Goal: Task Accomplishment & Management: Manage account settings

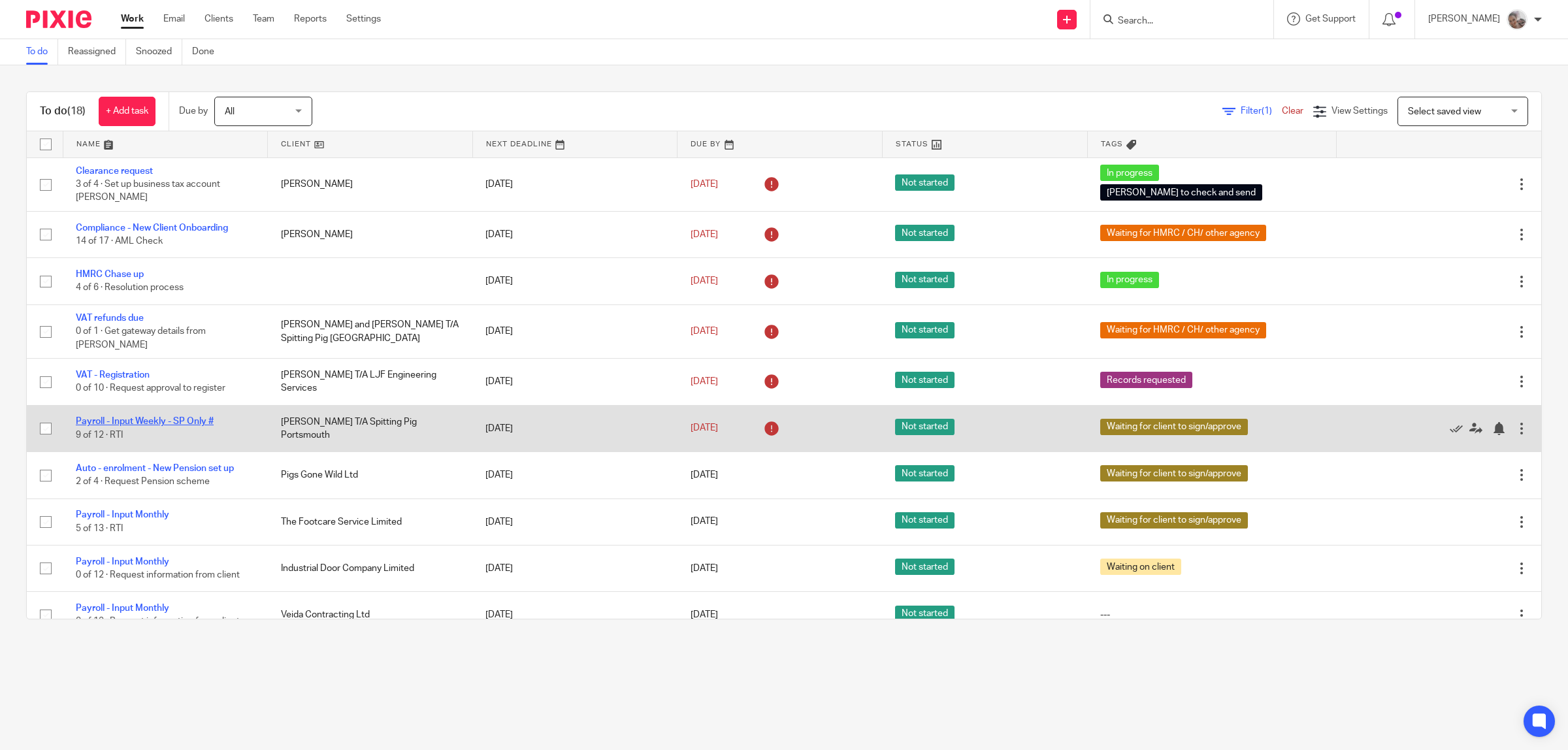
click at [160, 417] on link "Payroll - Input Weekly - SP Only #" at bounding box center [144, 422] width 138 height 9
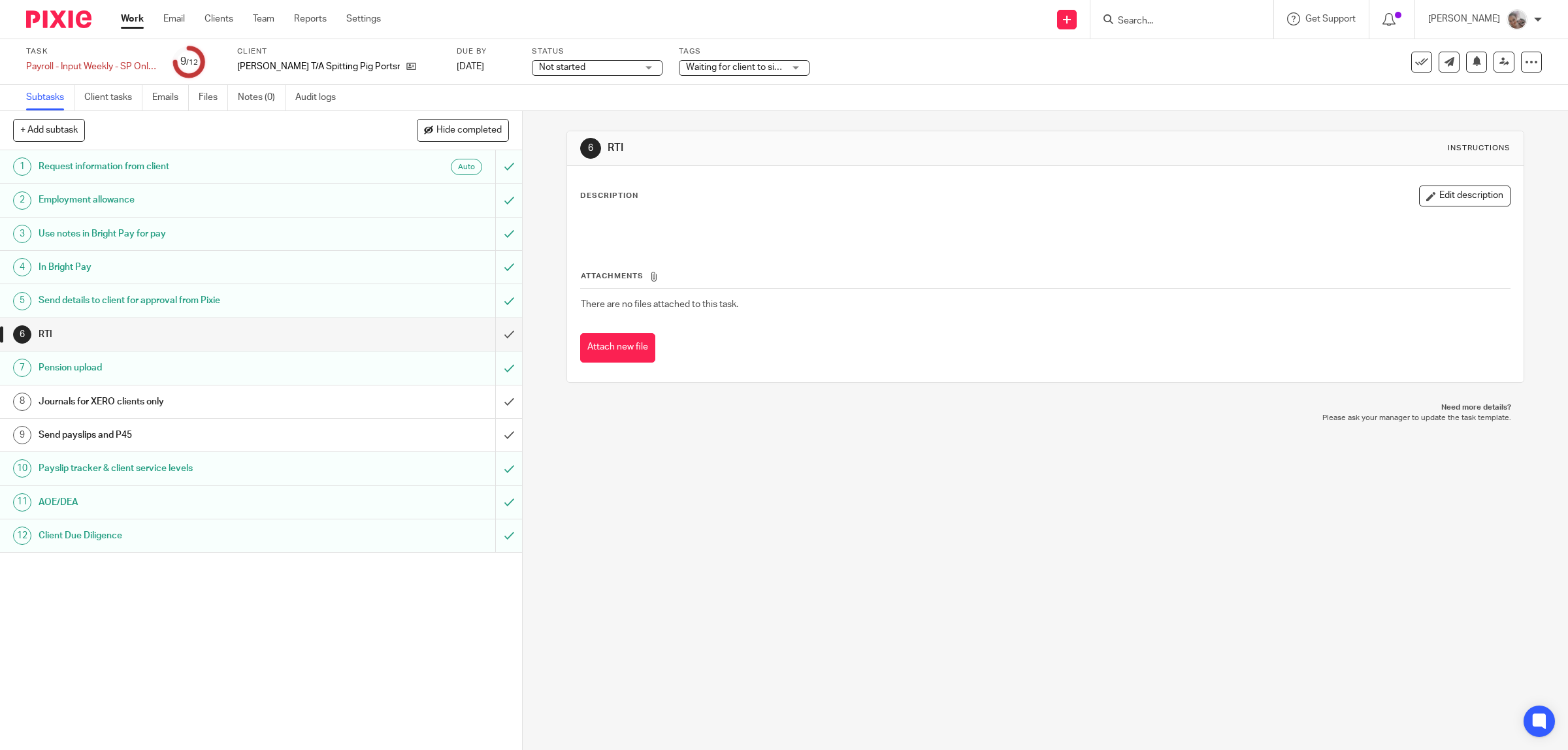
click at [222, 438] on h1 "Send payslips and P45" at bounding box center [186, 436] width 296 height 19
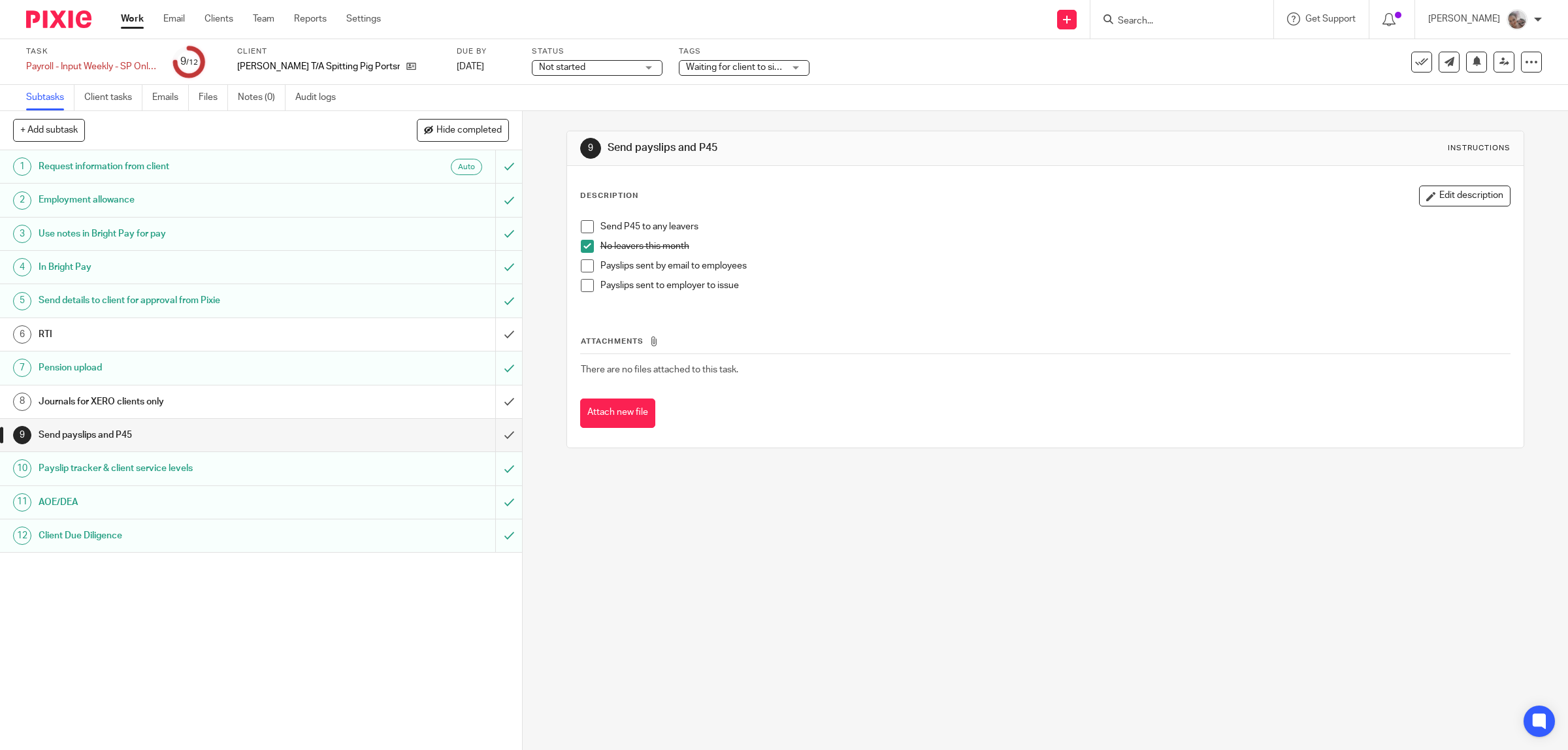
click at [582, 268] on span at bounding box center [587, 265] width 13 height 13
click at [484, 436] on input "submit" at bounding box center [261, 435] width 522 height 32
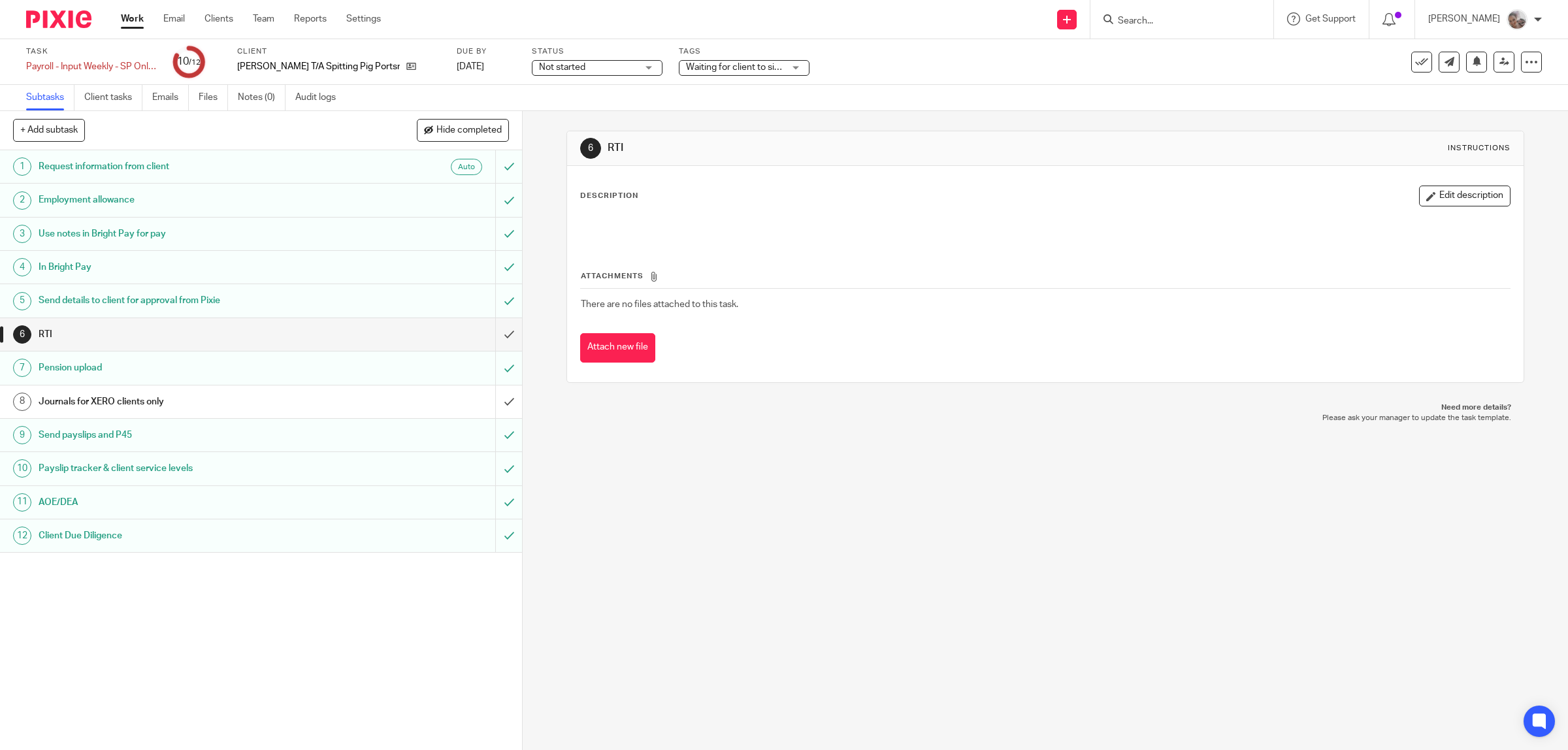
click at [372, 395] on div "Journals for XERO clients only" at bounding box center [260, 402] width 443 height 19
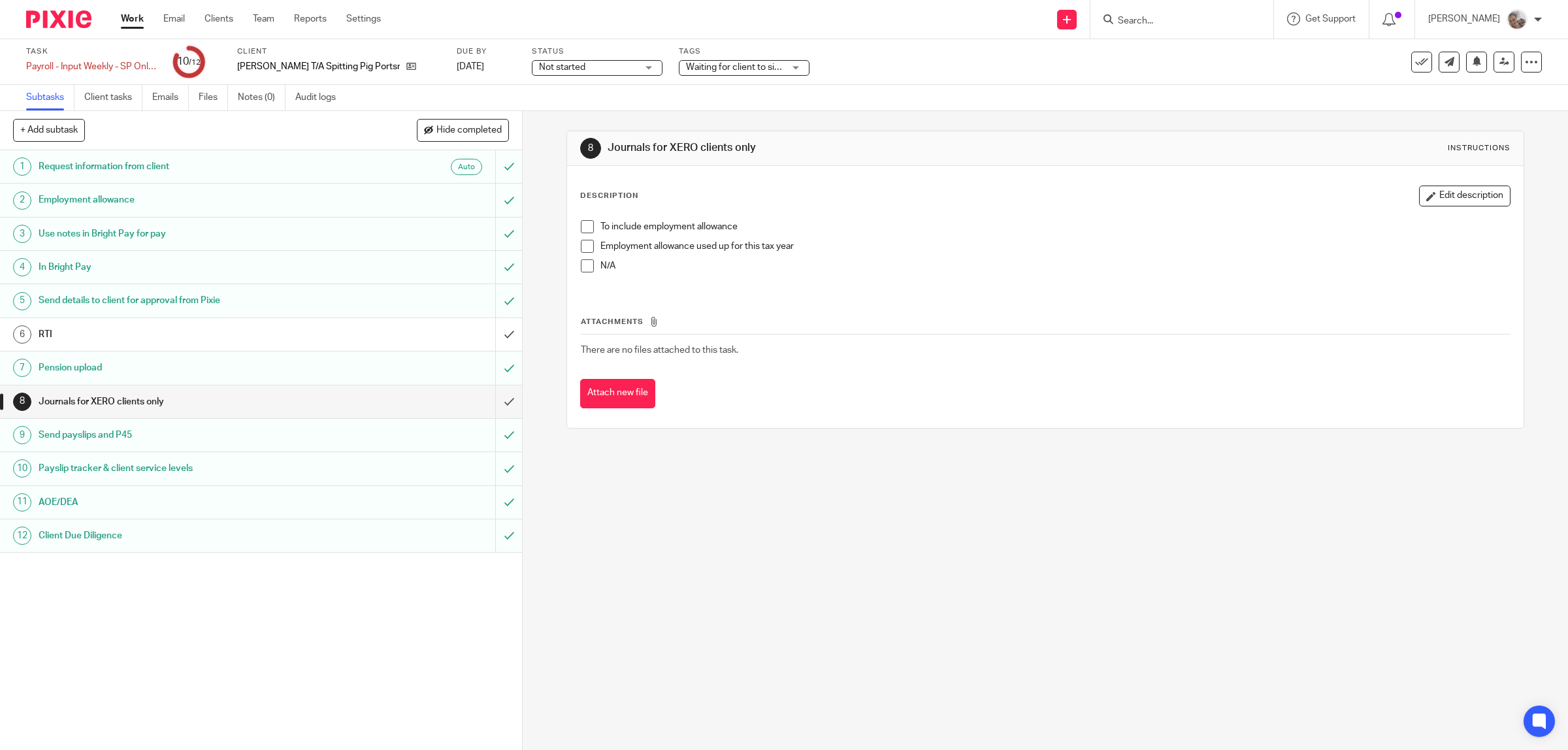
click at [581, 228] on span at bounding box center [587, 227] width 13 height 13
drag, startPoint x: 486, startPoint y: 400, endPoint x: 530, endPoint y: 412, distance: 45.6
click at [486, 402] on input "submit" at bounding box center [261, 401] width 522 height 32
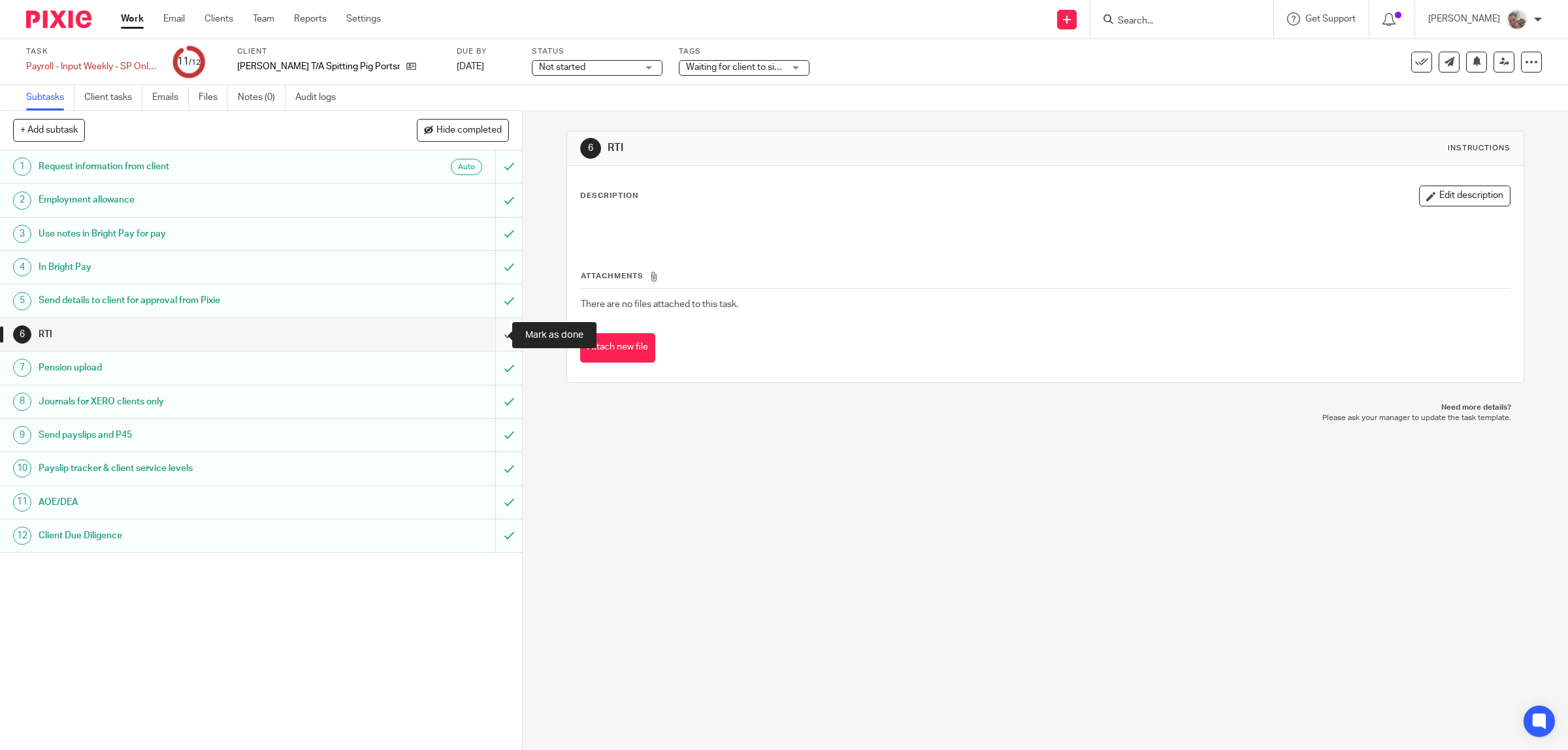
click at [487, 336] on input "submit" at bounding box center [261, 334] width 522 height 32
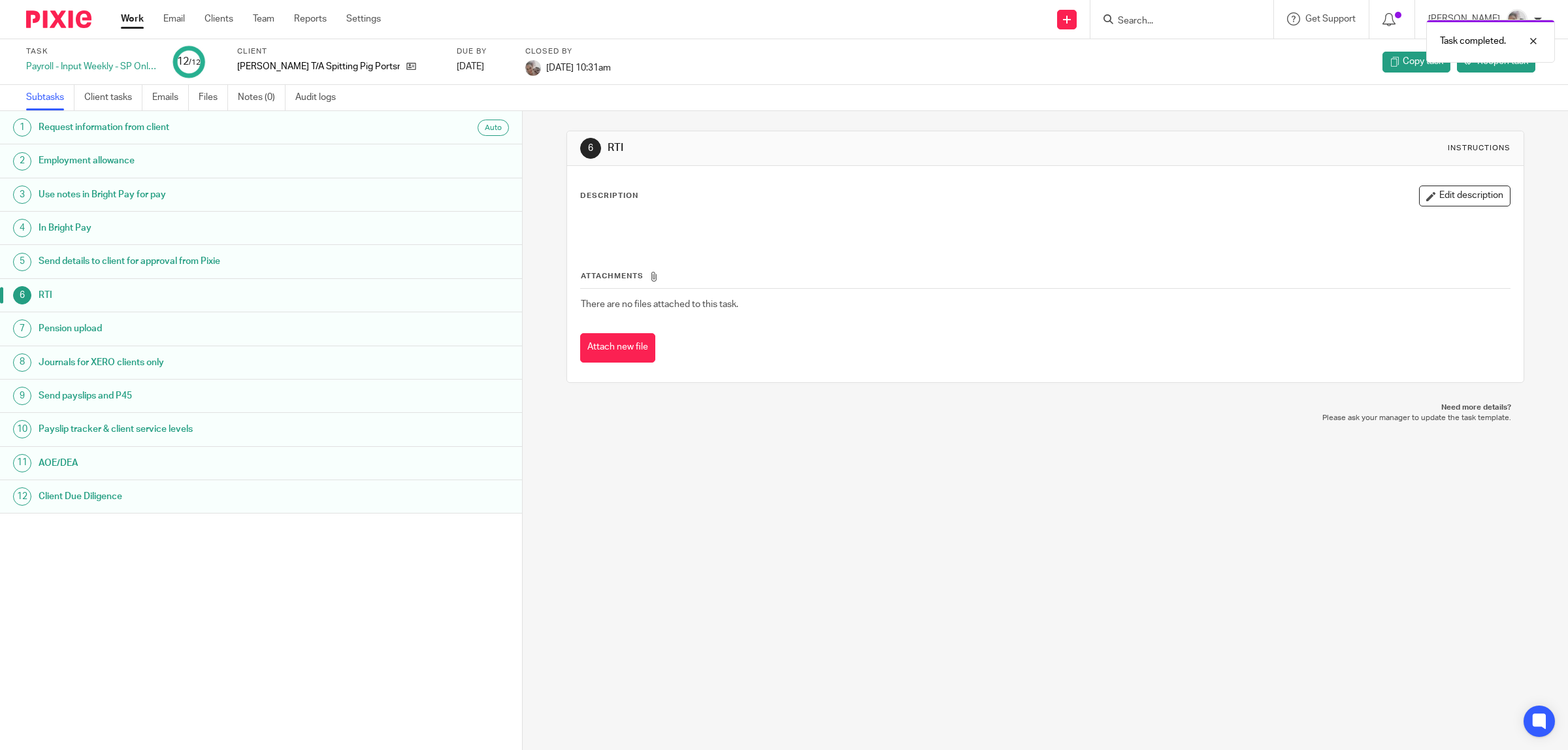
click at [132, 14] on link "Work" at bounding box center [133, 18] width 23 height 13
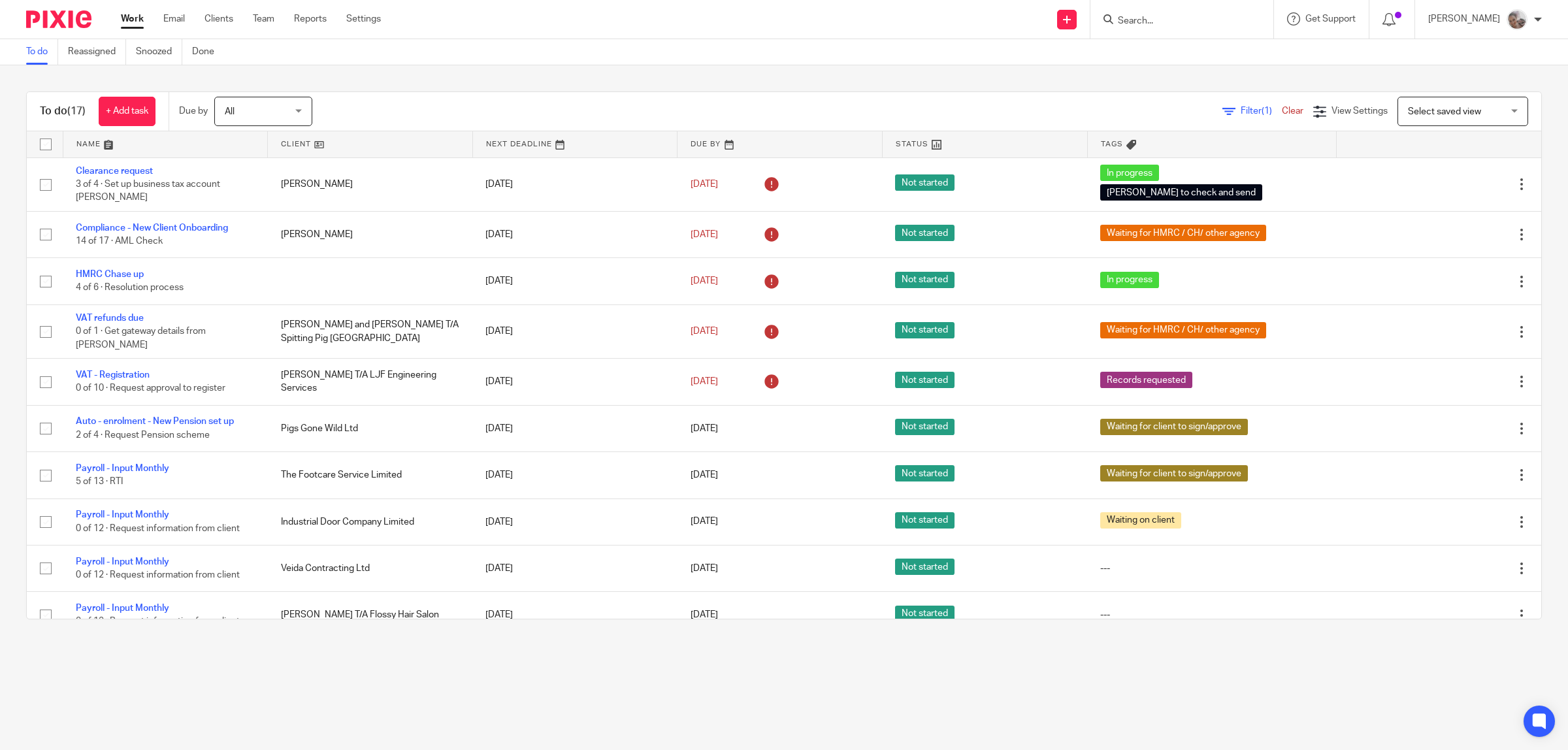
click at [579, 73] on div "To do (17) + Add task Due by All All Today Tomorrow This week Next week This mo…" at bounding box center [784, 355] width 1568 height 581
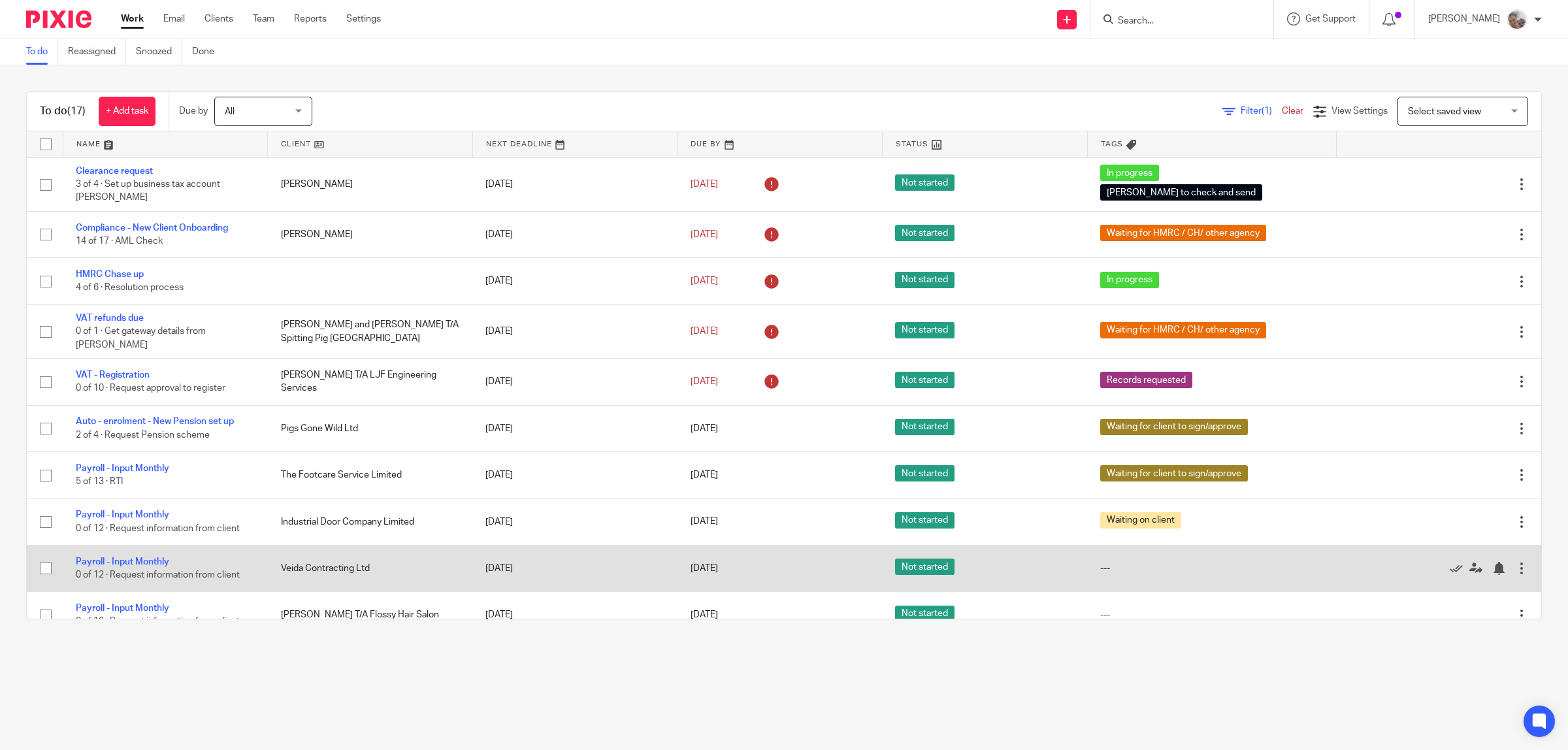
scroll to position [163, 0]
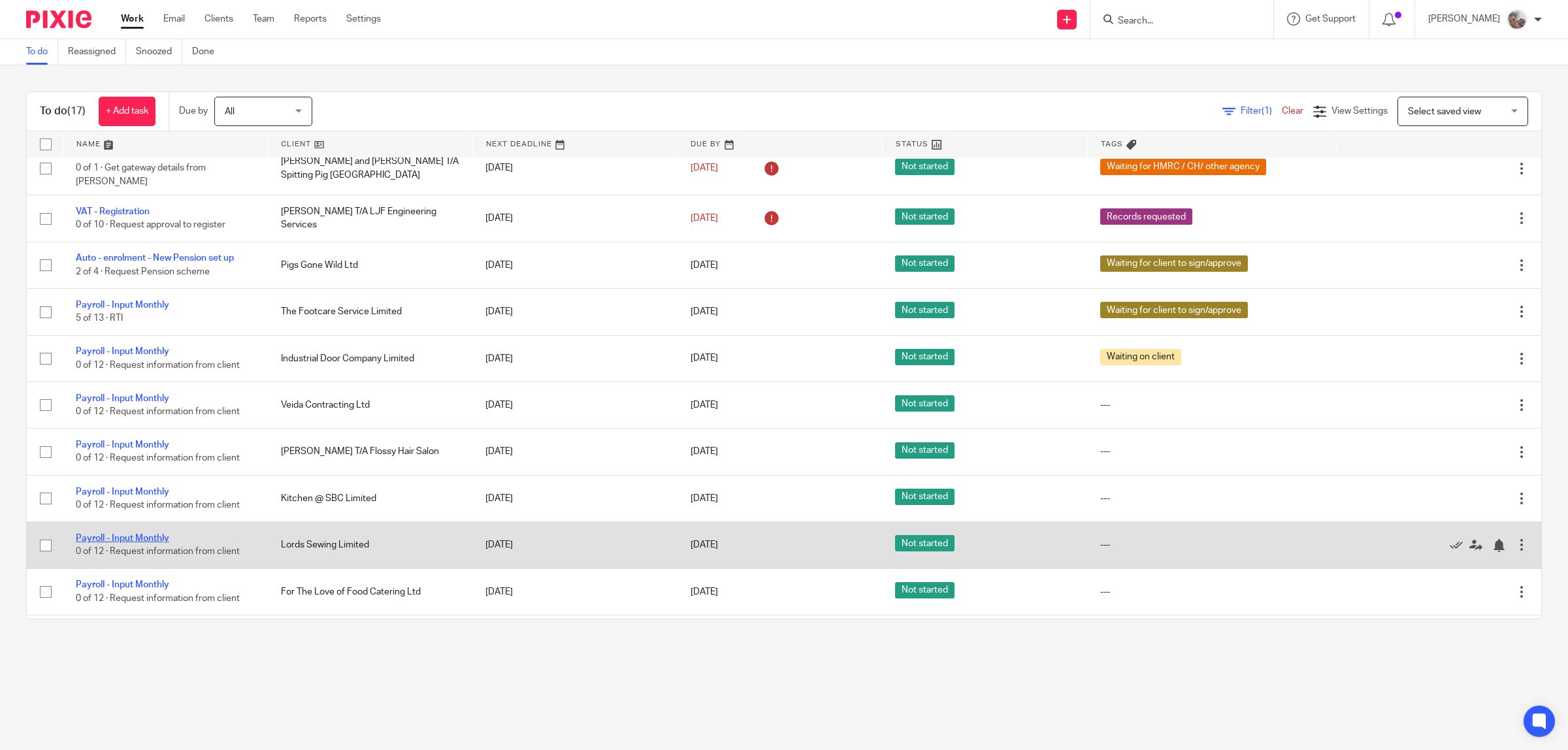
click at [124, 534] on link "Payroll - Input Monthly" at bounding box center [122, 538] width 93 height 9
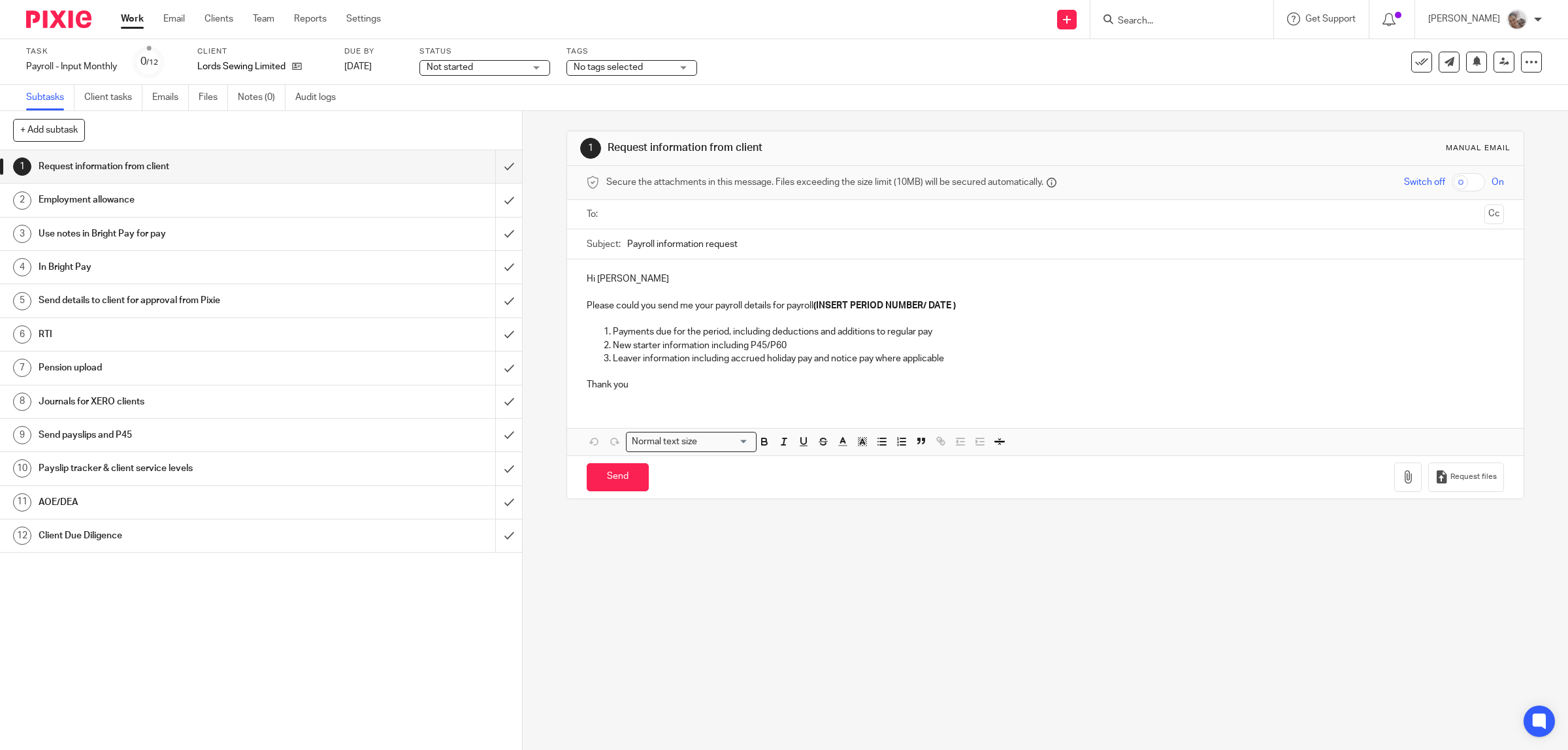
click at [1156, 18] on input "Search" at bounding box center [1176, 21] width 118 height 11
type input "[PERSON_NAME]"
click button "submit" at bounding box center [0, 0] width 0 height 0
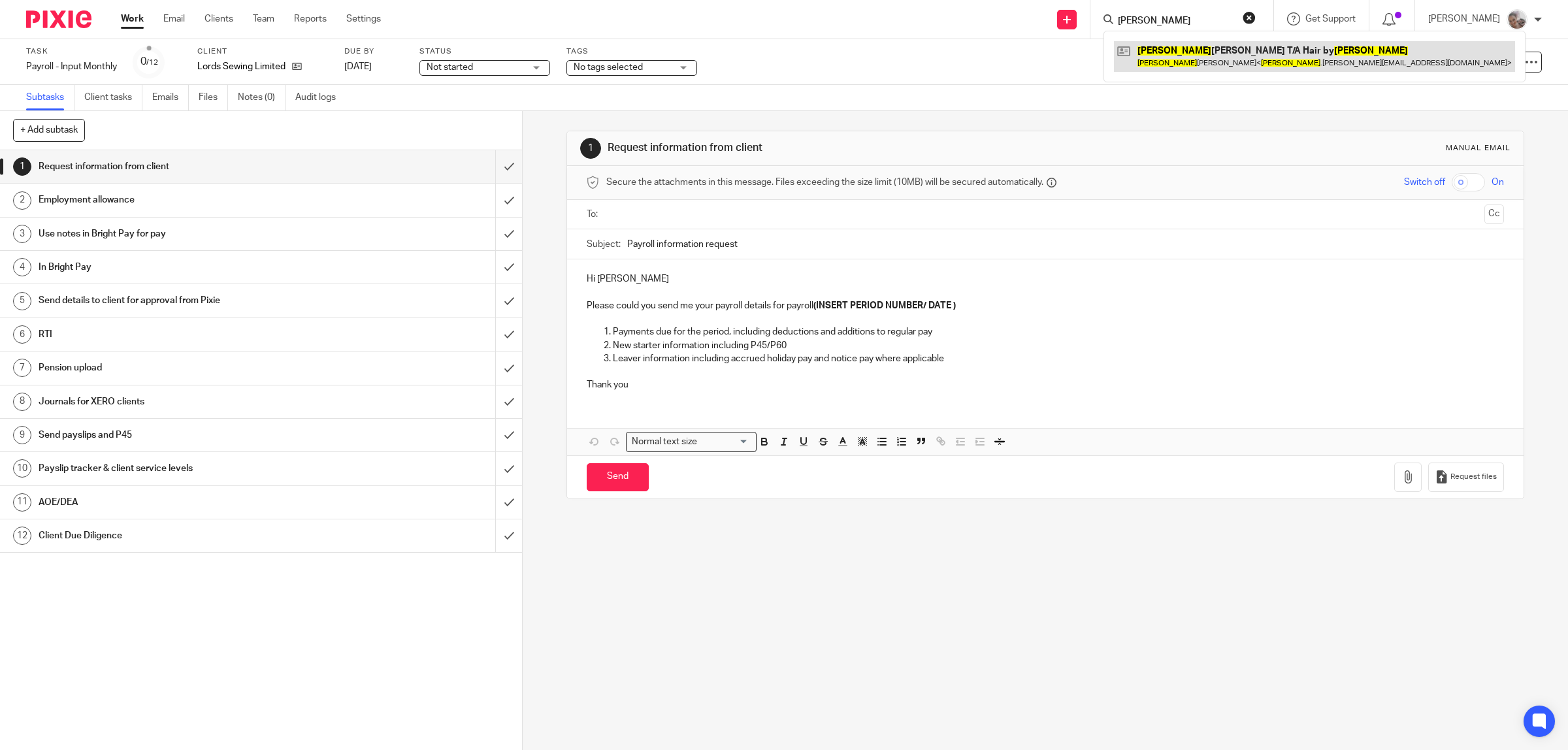
click at [1192, 56] on link at bounding box center [1314, 56] width 401 height 30
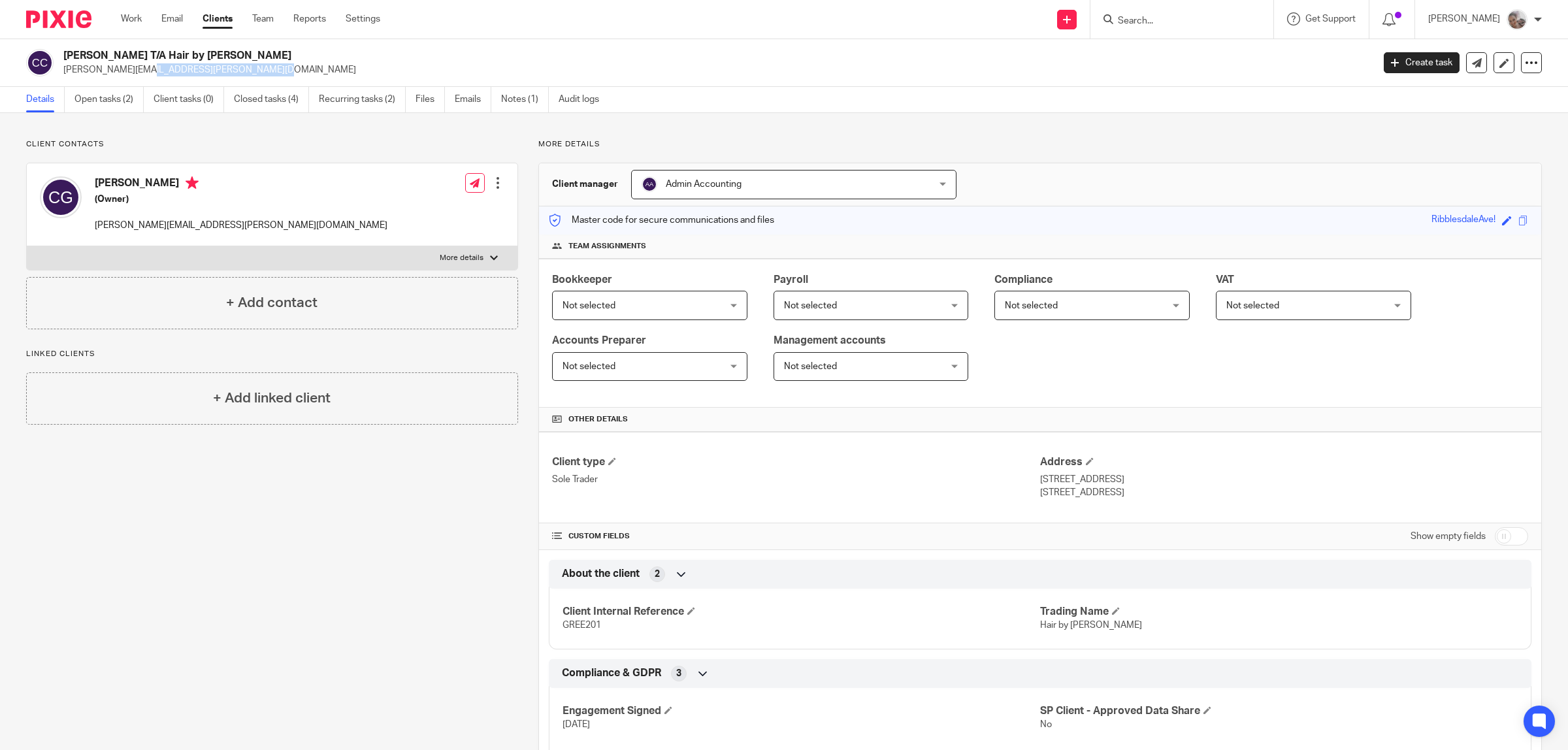
drag, startPoint x: 173, startPoint y: 66, endPoint x: 63, endPoint y: 66, distance: 110.0
click at [63, 66] on p "[PERSON_NAME][EMAIL_ADDRESS][PERSON_NAME][DOMAIN_NAME]" at bounding box center [714, 69] width 1301 height 13
copy p "[PERSON_NAME][EMAIL_ADDRESS][PERSON_NAME][DOMAIN_NAME]"
click at [101, 102] on link "Open tasks (2)" at bounding box center [109, 99] width 69 height 25
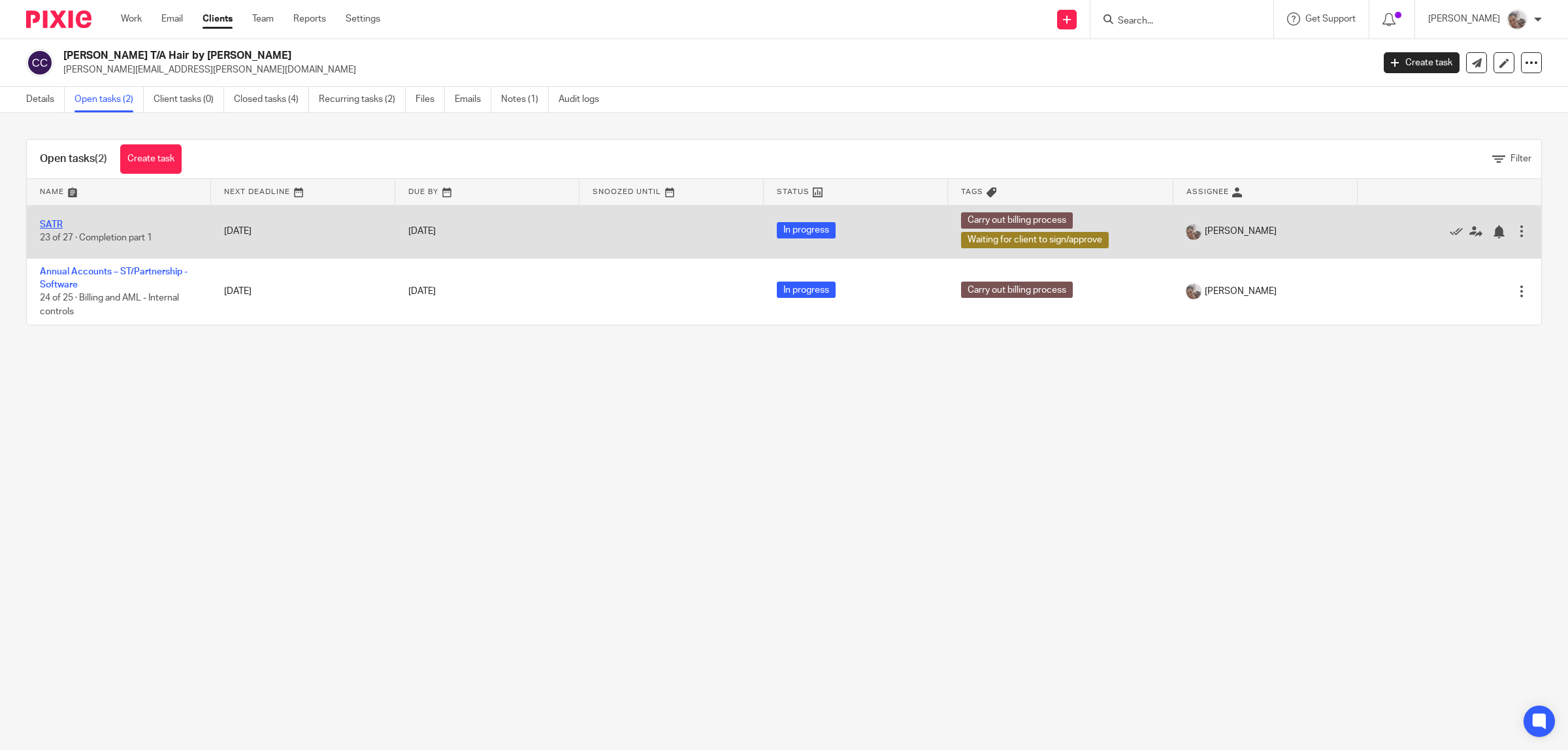
click at [53, 223] on link "SATR" at bounding box center [51, 225] width 23 height 9
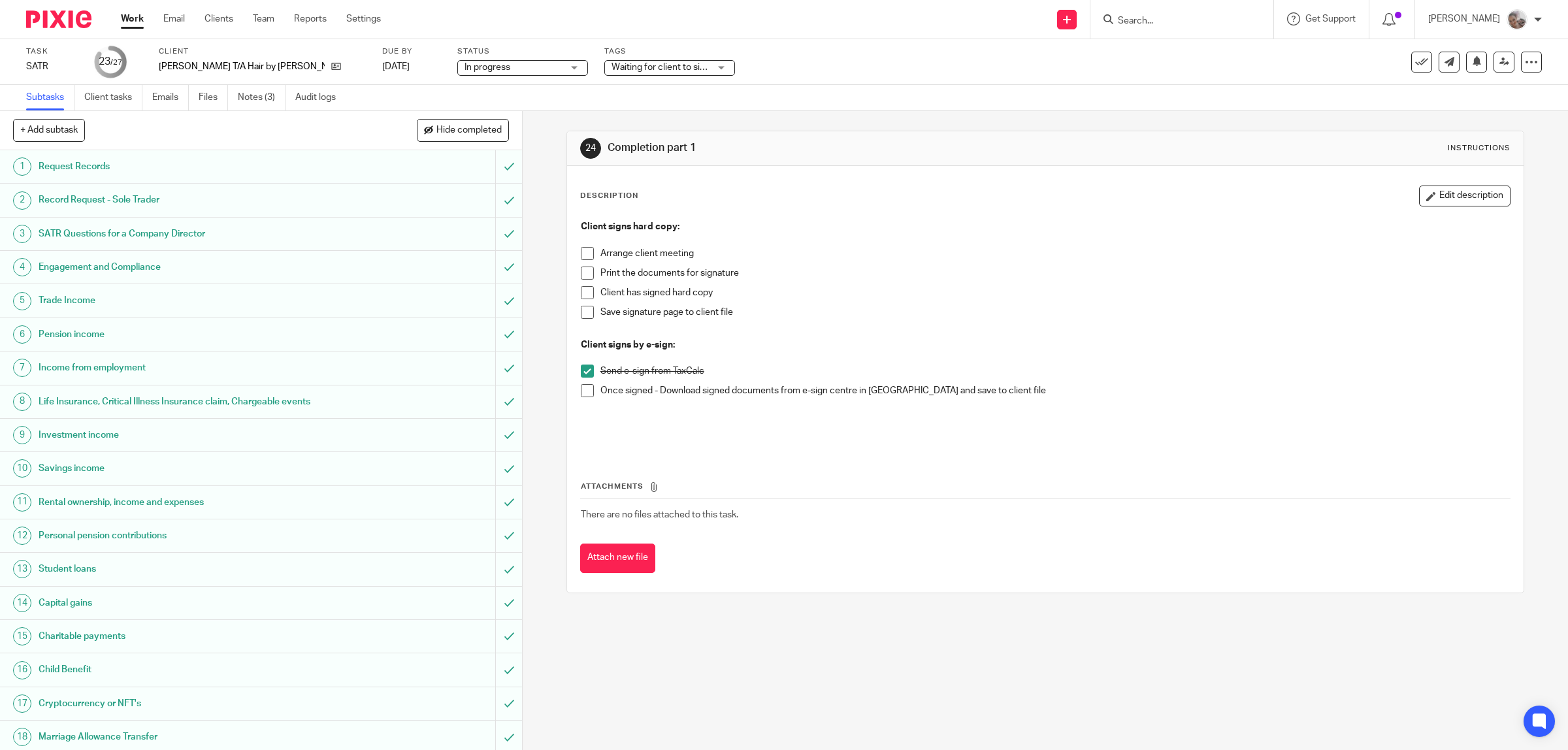
click at [664, 61] on span "Waiting for client to sign/approve + 1" at bounding box center [661, 68] width 98 height 14
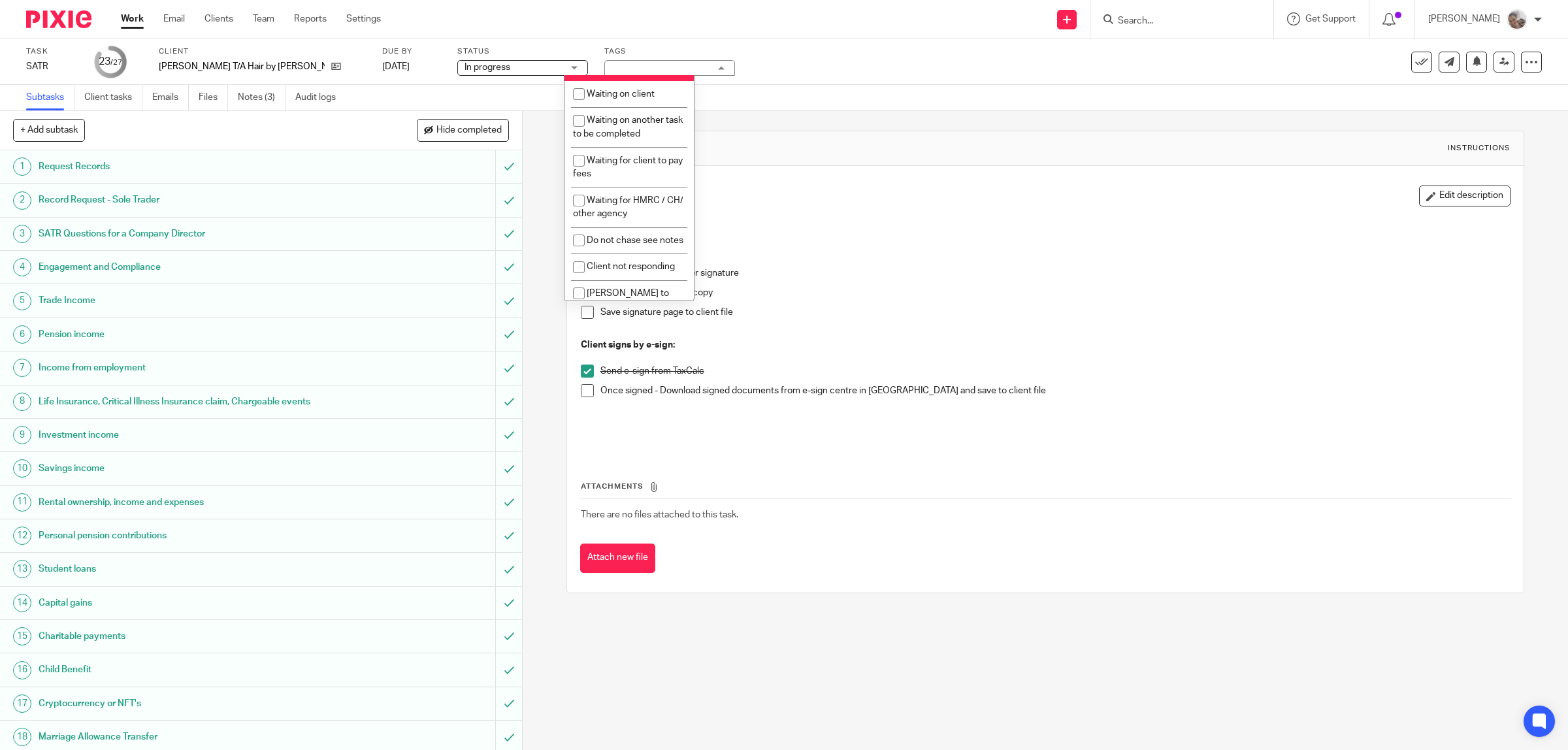
scroll to position [490, 0]
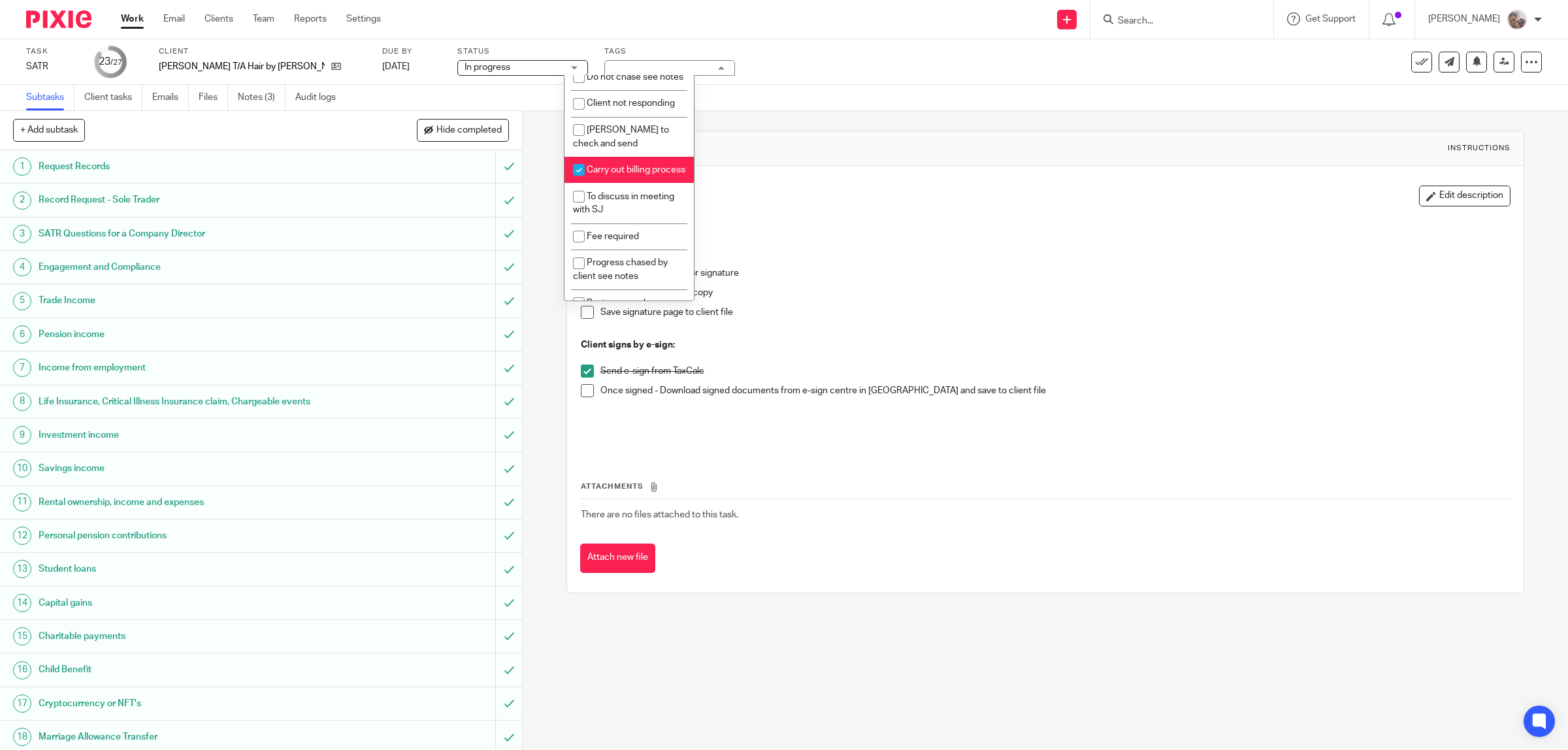
click at [630, 175] on span "Carry out billing process" at bounding box center [636, 169] width 98 height 9
checkbox input "false"
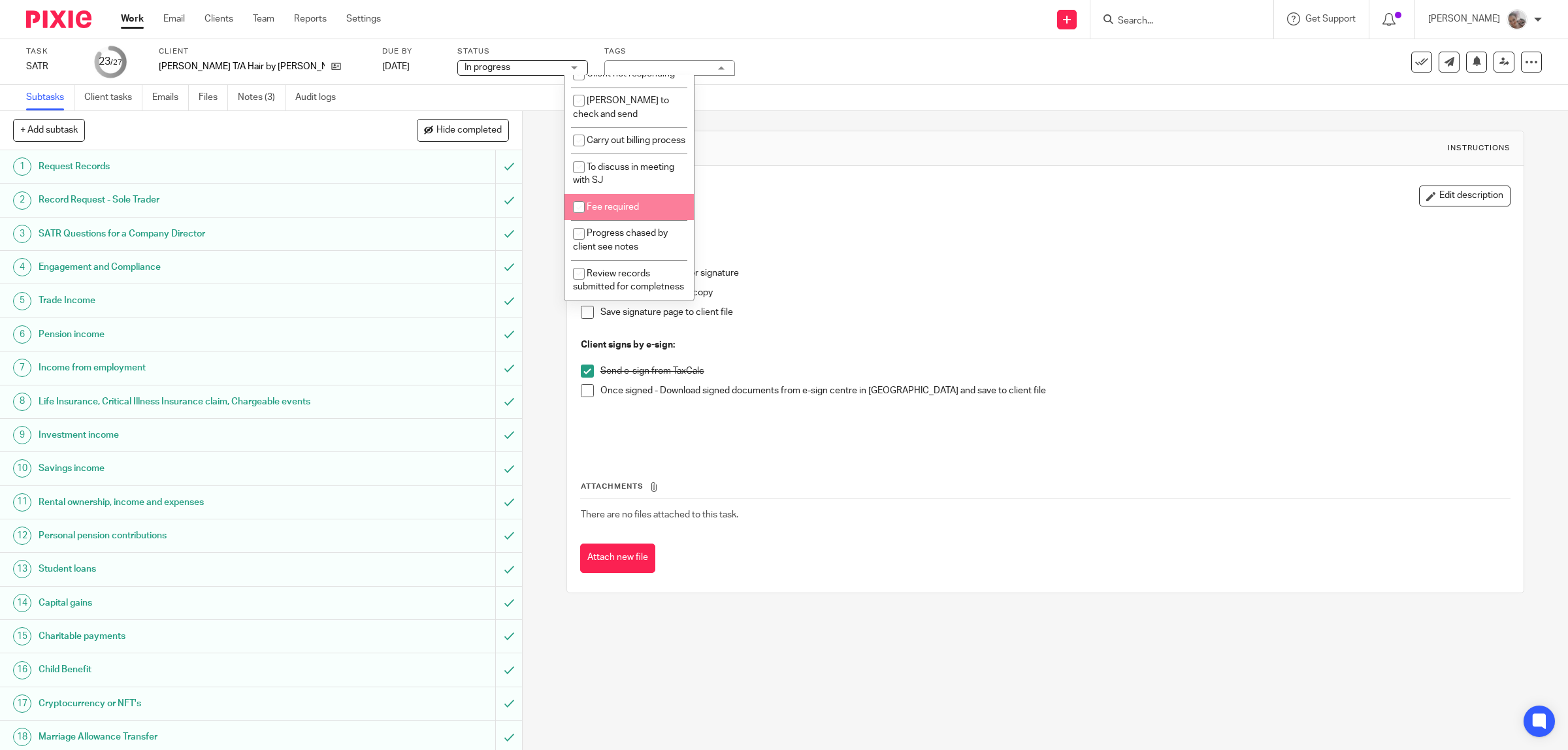
click at [1174, 290] on p "Client has signed hard copy" at bounding box center [1055, 292] width 910 height 13
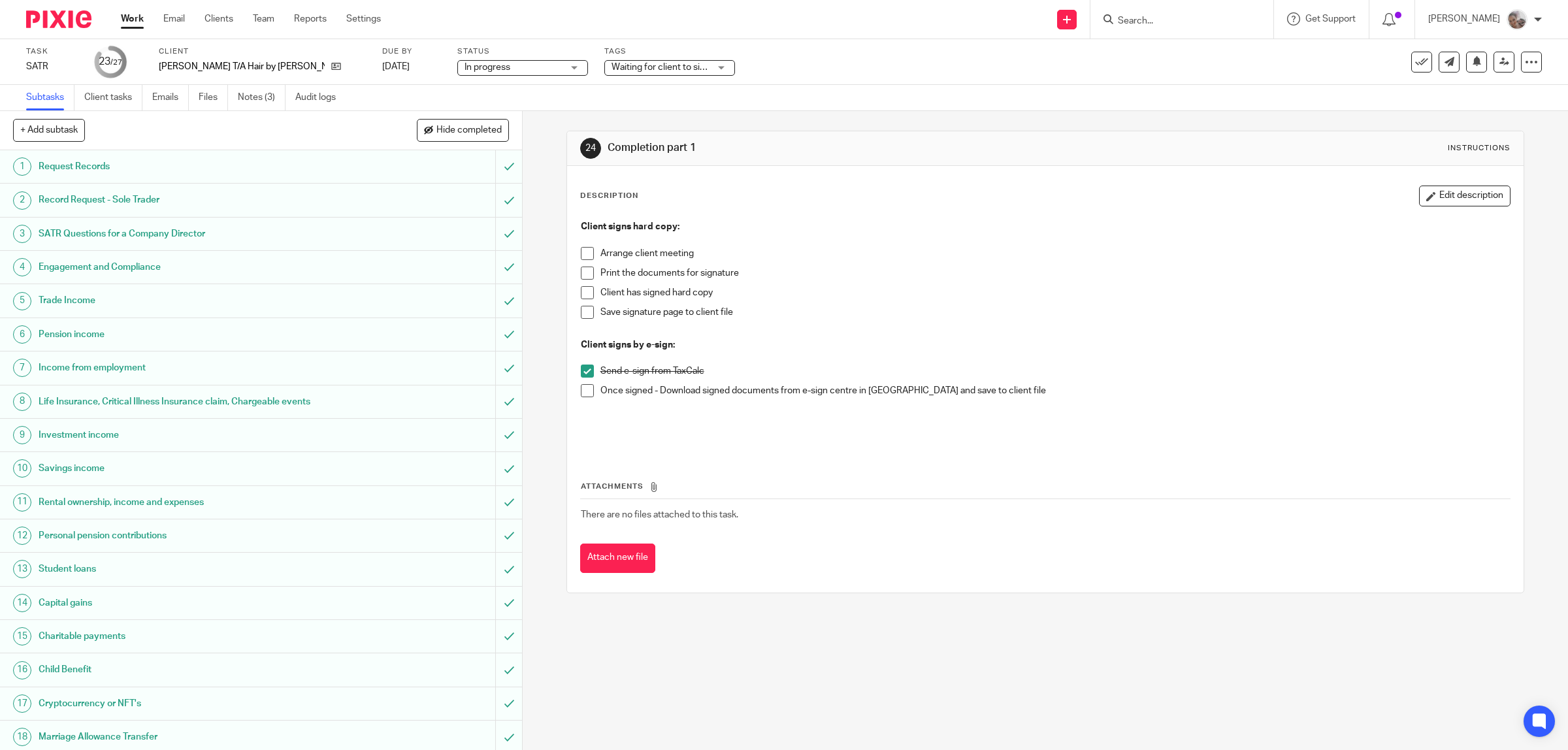
scroll to position [311, 0]
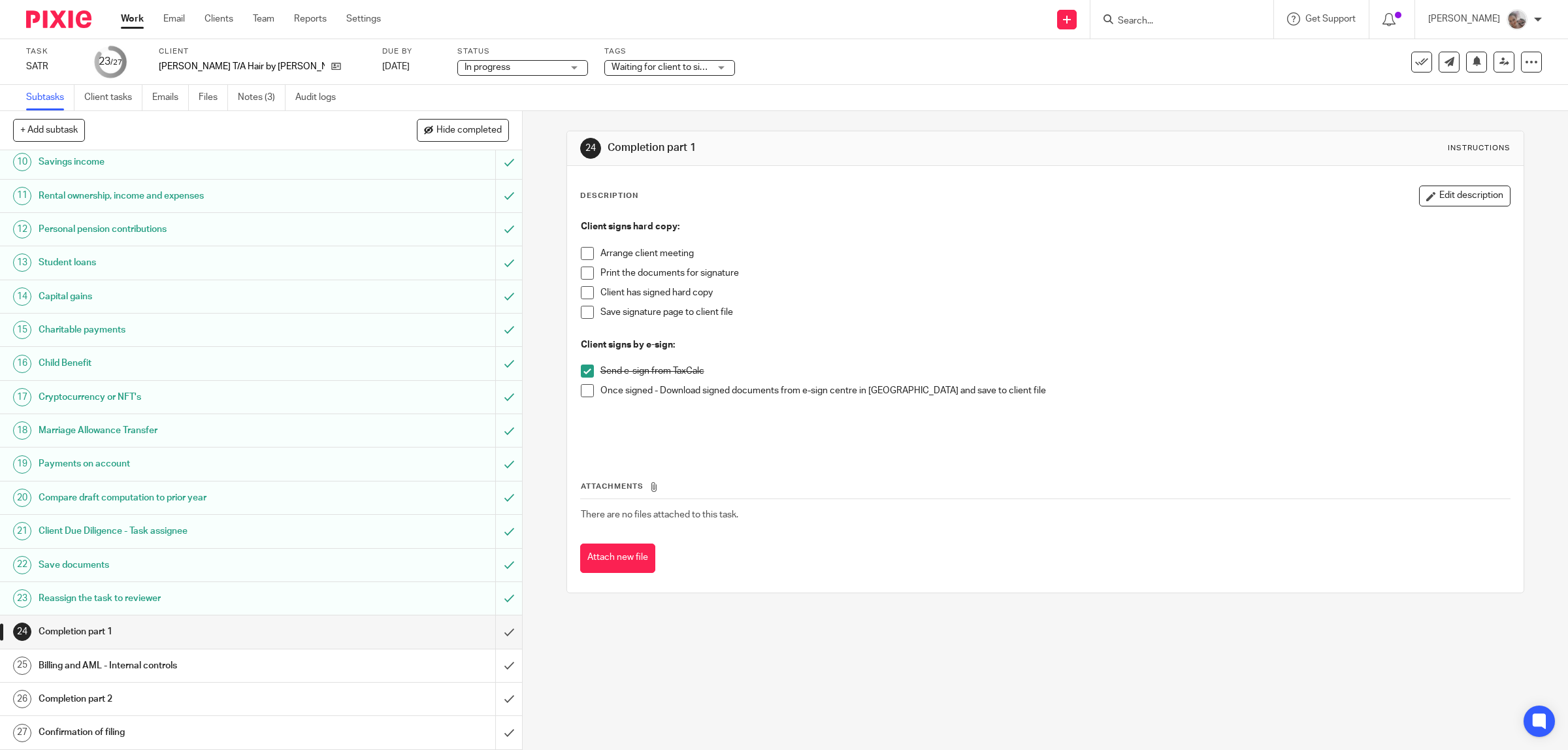
drag, startPoint x: 104, startPoint y: 667, endPoint x: 226, endPoint y: 655, distance: 122.6
click at [105, 666] on h1 "Billing and AML - Internal controls" at bounding box center [186, 666] width 296 height 19
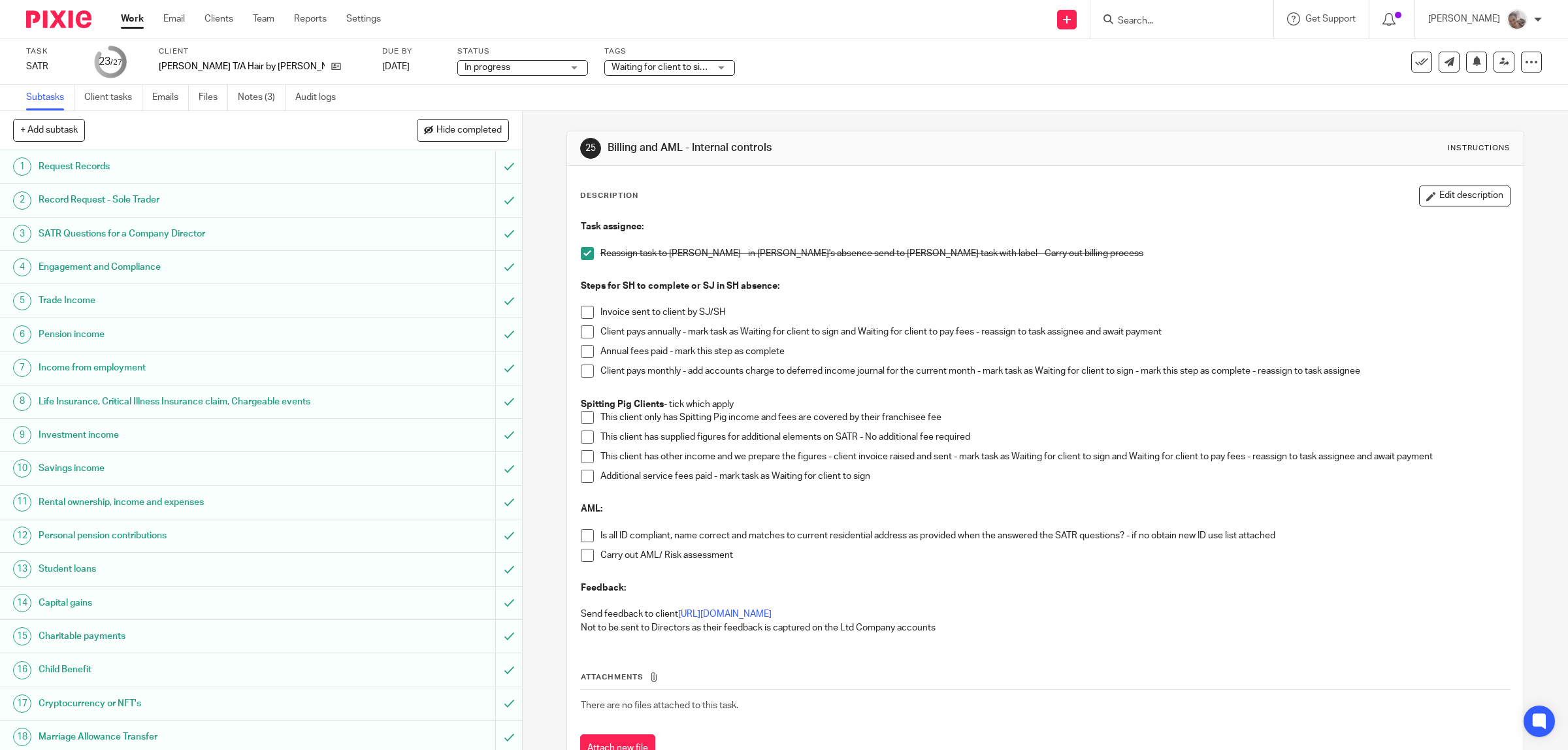
click at [581, 377] on span at bounding box center [587, 371] width 13 height 13
click at [582, 538] on span at bounding box center [587, 536] width 13 height 13
click at [581, 554] on span at bounding box center [587, 555] width 13 height 13
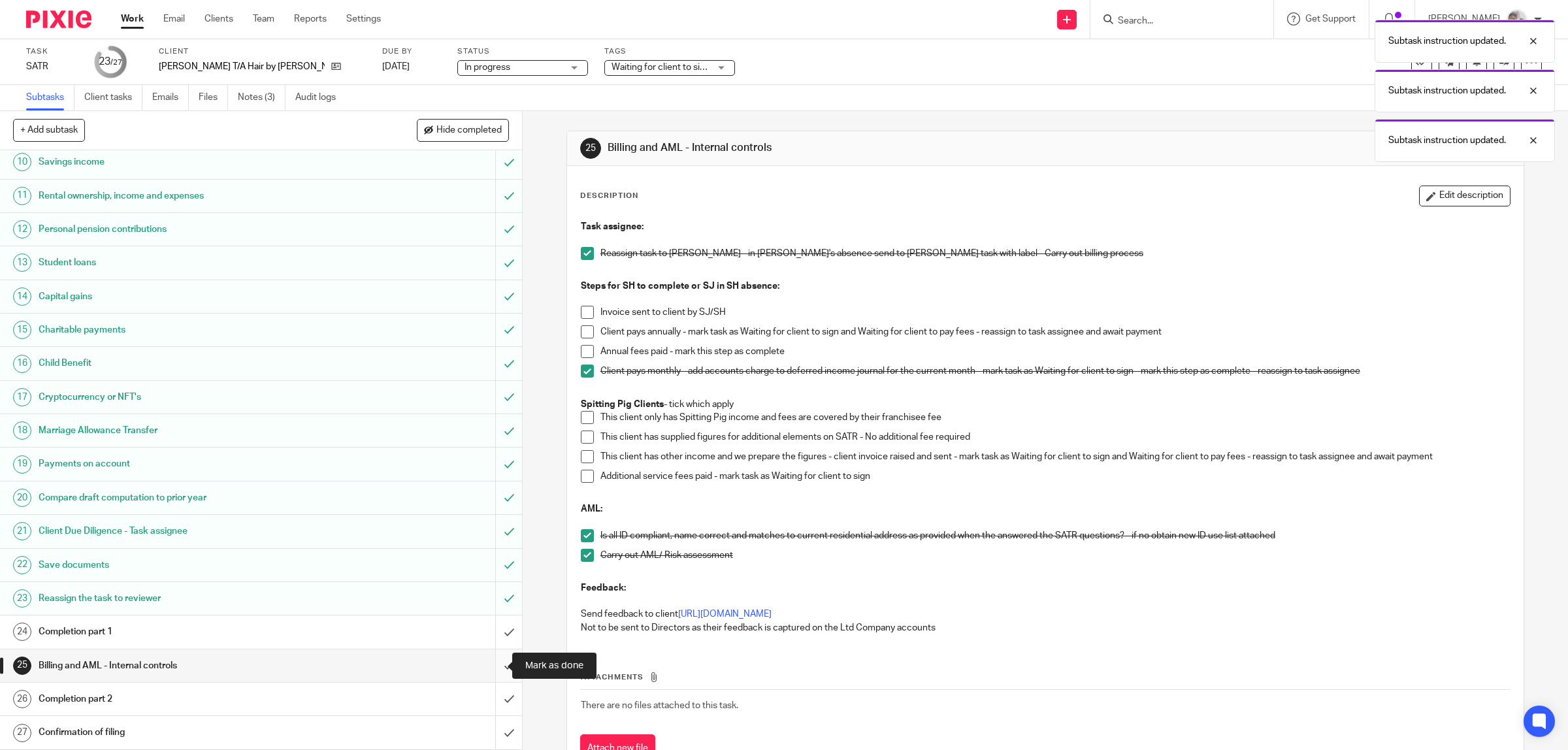
click at [486, 666] on input "submit" at bounding box center [261, 666] width 522 height 32
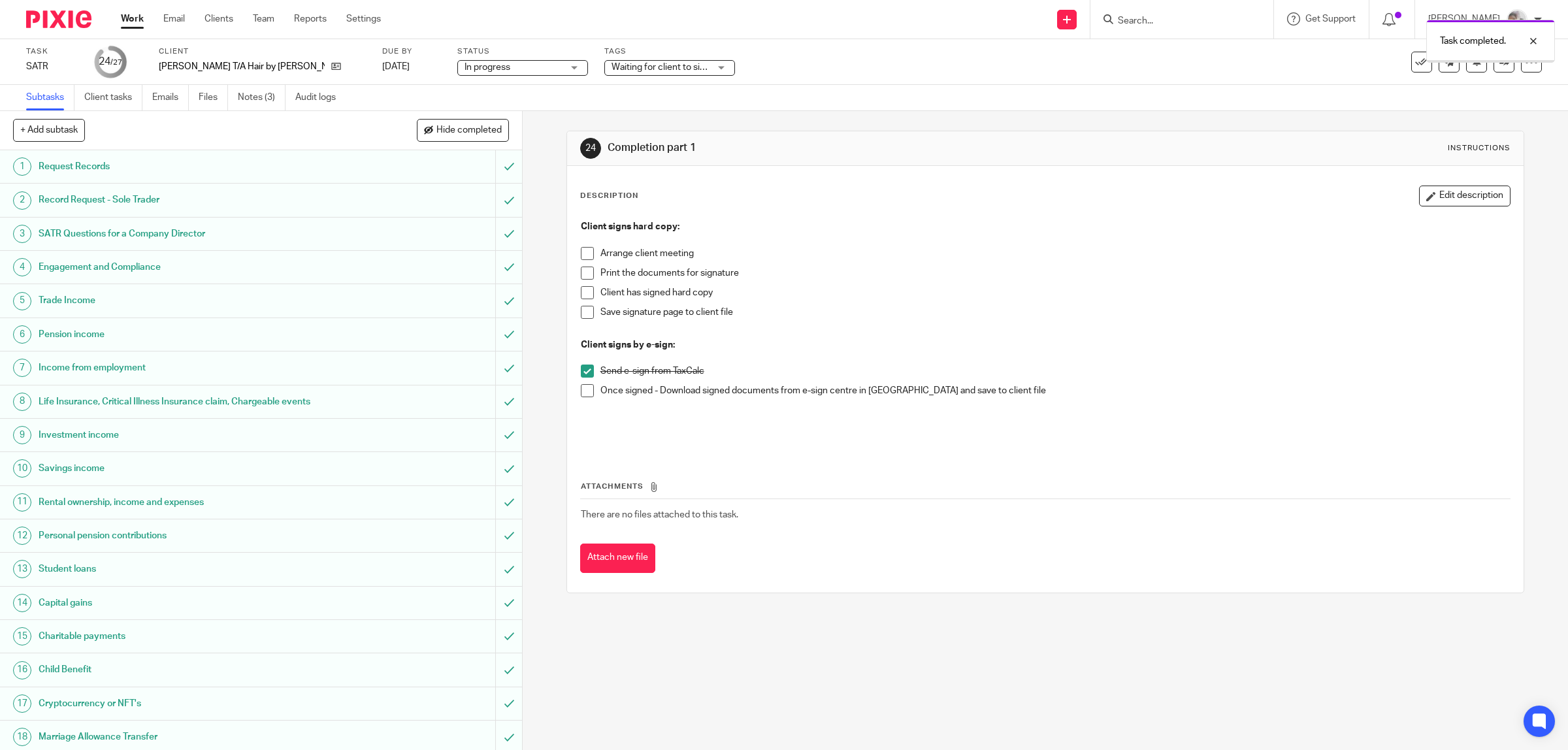
scroll to position [311, 0]
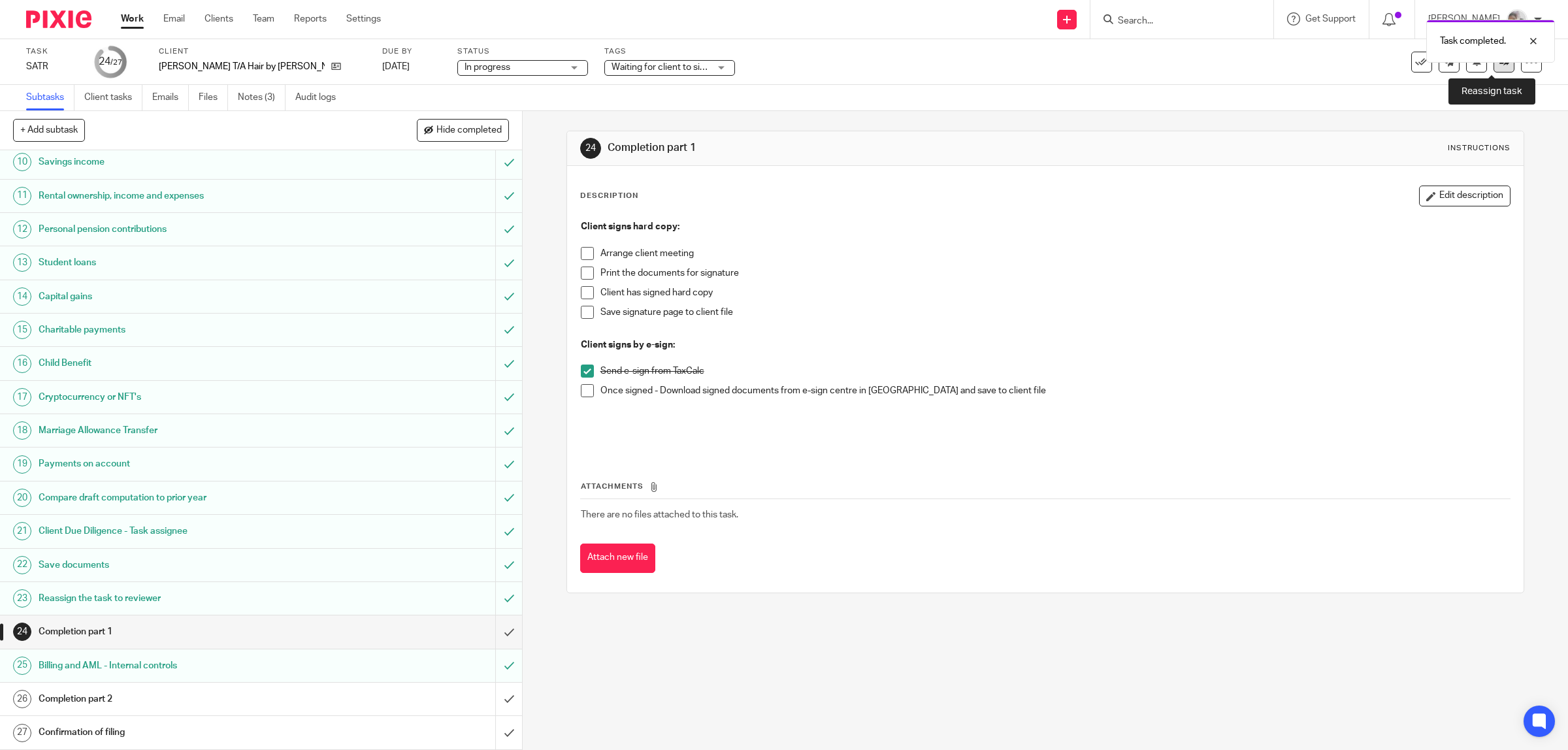
click at [1493, 64] on link at bounding box center [1504, 62] width 21 height 21
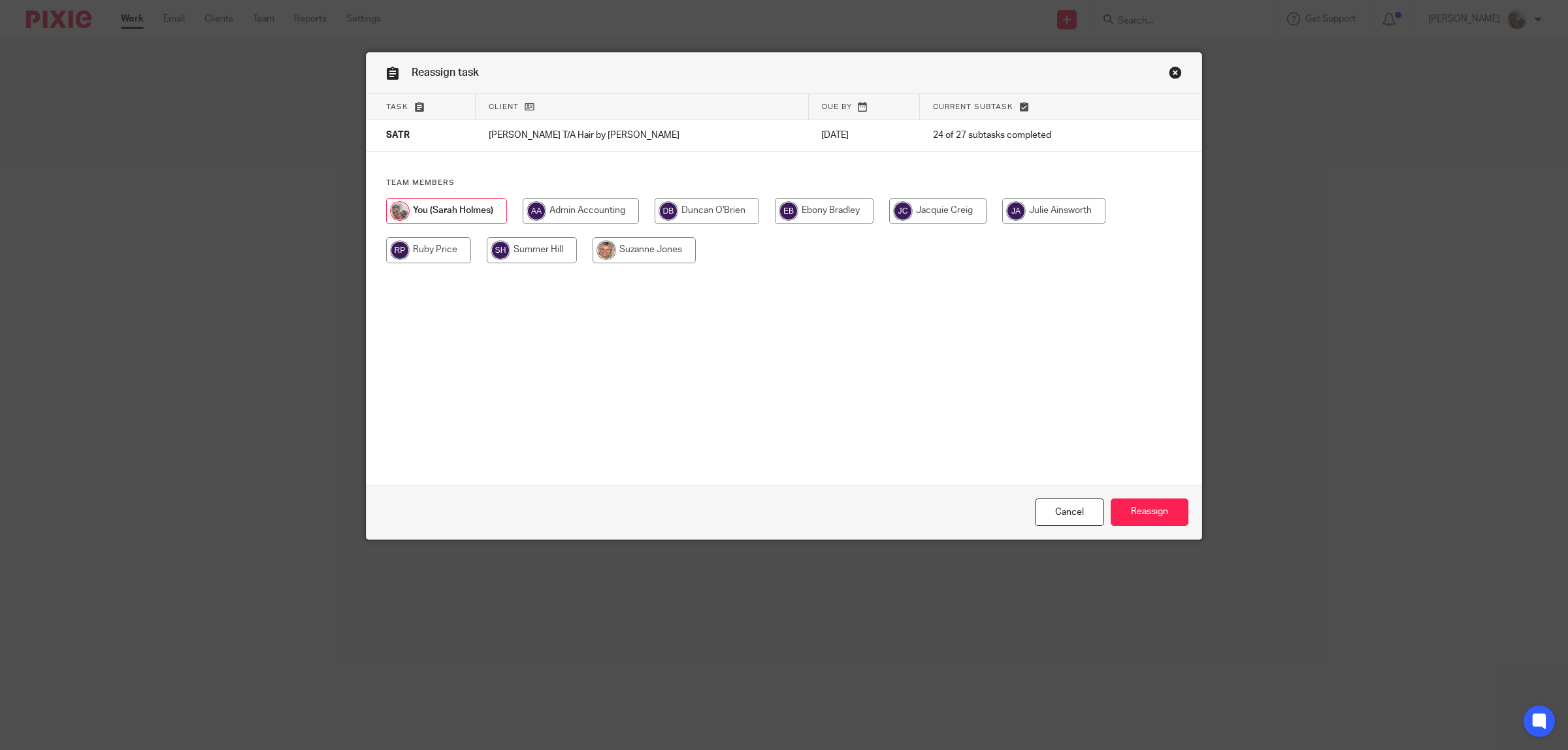
click at [400, 256] on input "radio" at bounding box center [428, 250] width 85 height 26
radio input "true"
click at [1159, 512] on input "Reassign" at bounding box center [1149, 513] width 78 height 28
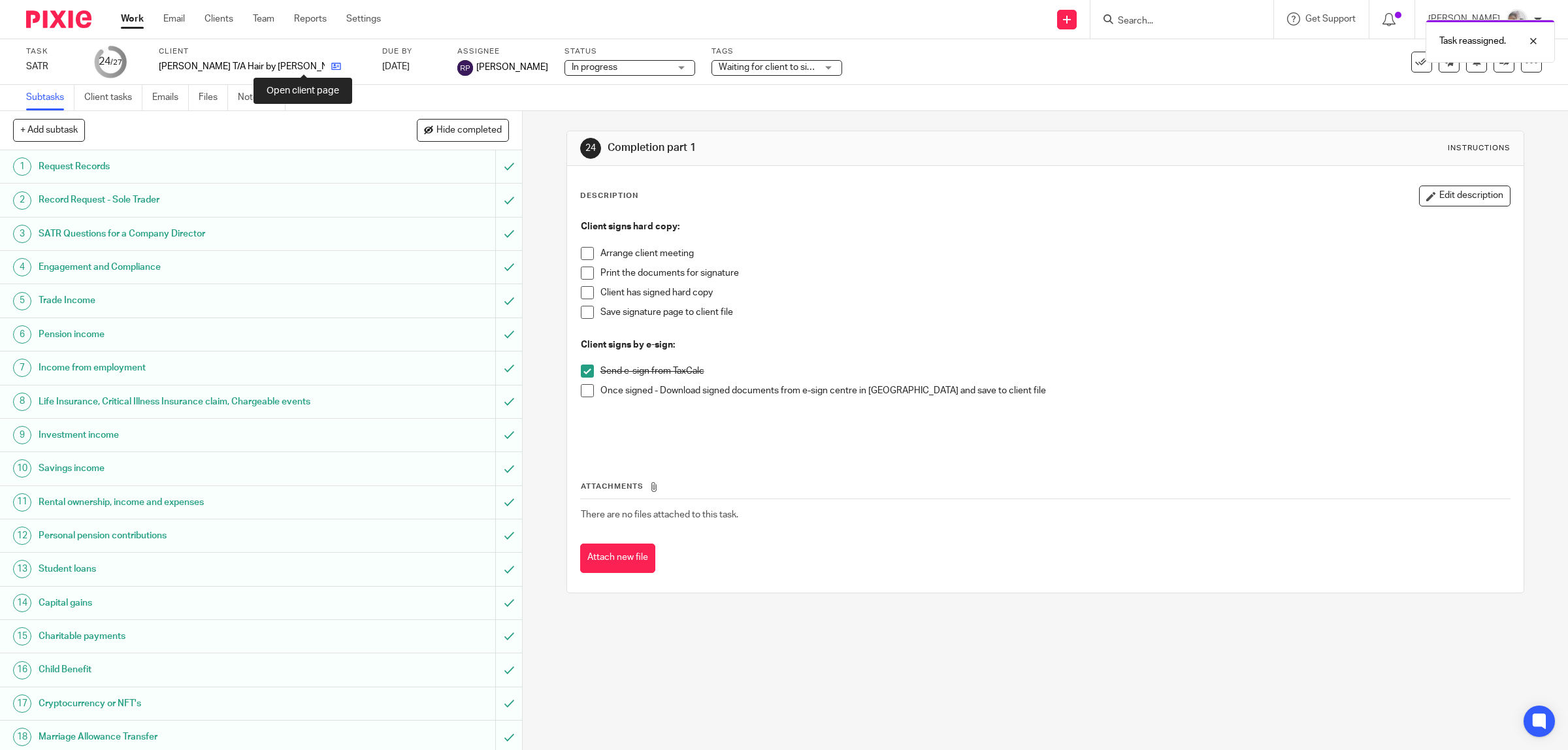
click at [331, 69] on icon at bounding box center [335, 66] width 10 height 10
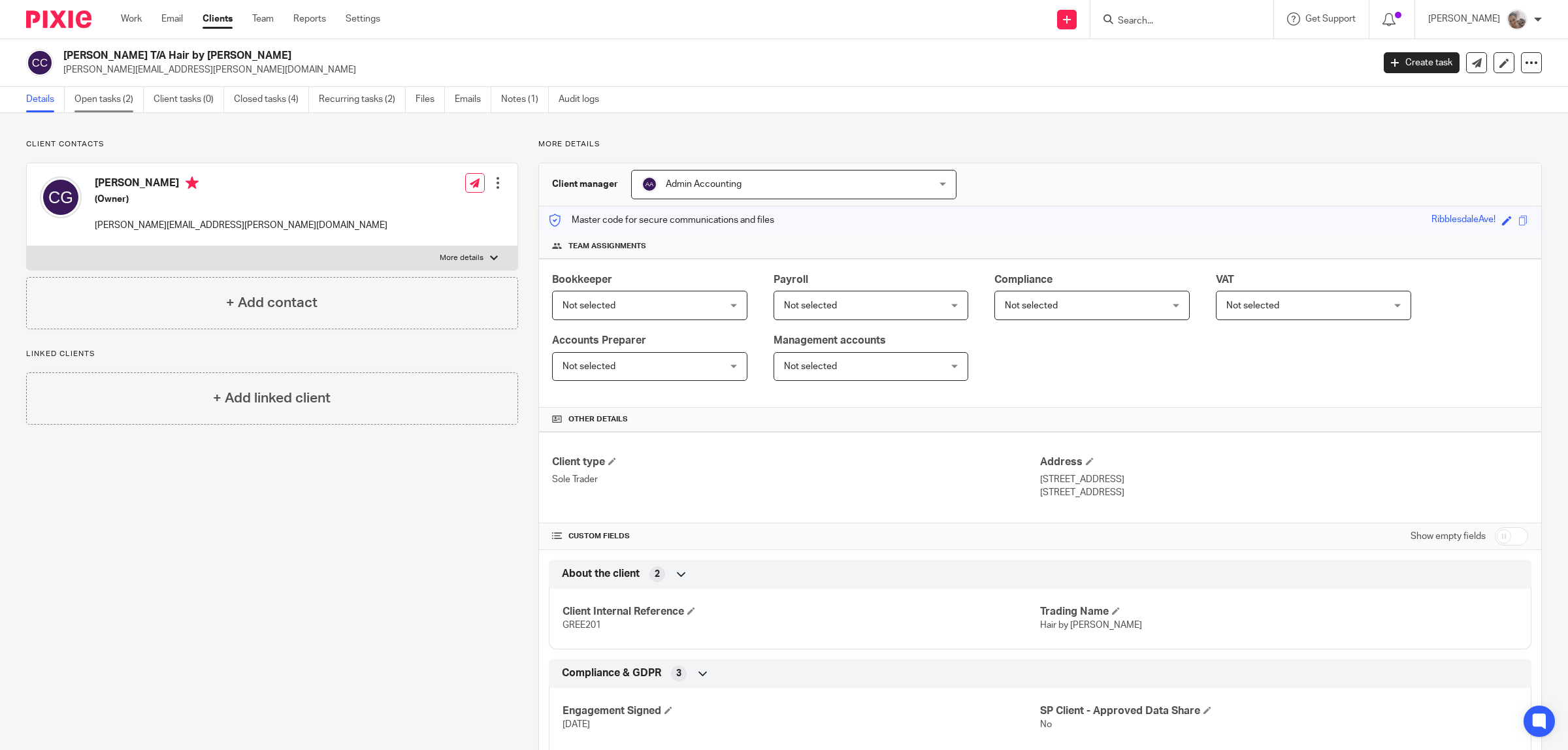
click at [101, 93] on link "Open tasks (2)" at bounding box center [109, 99] width 69 height 25
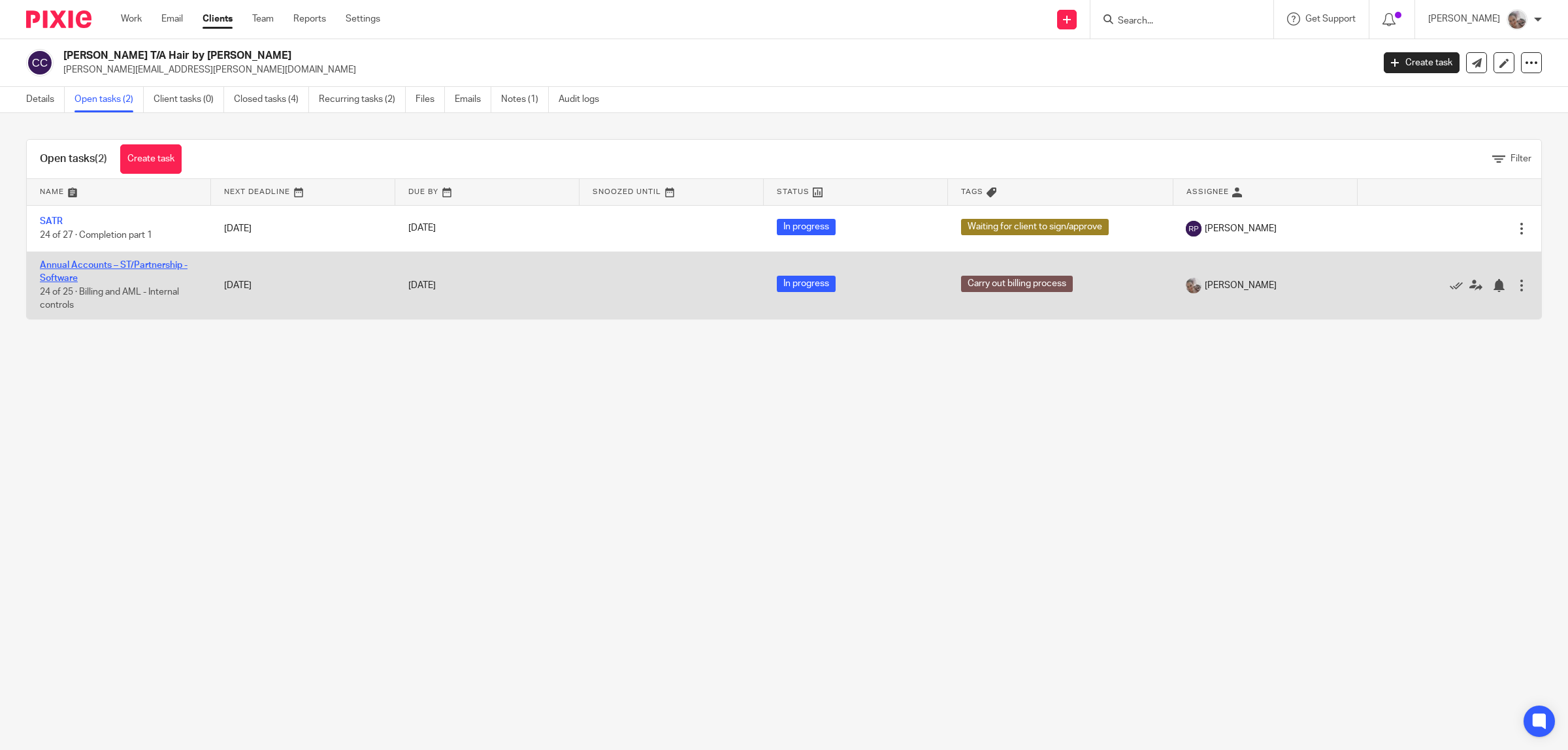
click at [79, 269] on link "Annual Accounts – ST/Partnership - Software" at bounding box center [113, 271] width 147 height 22
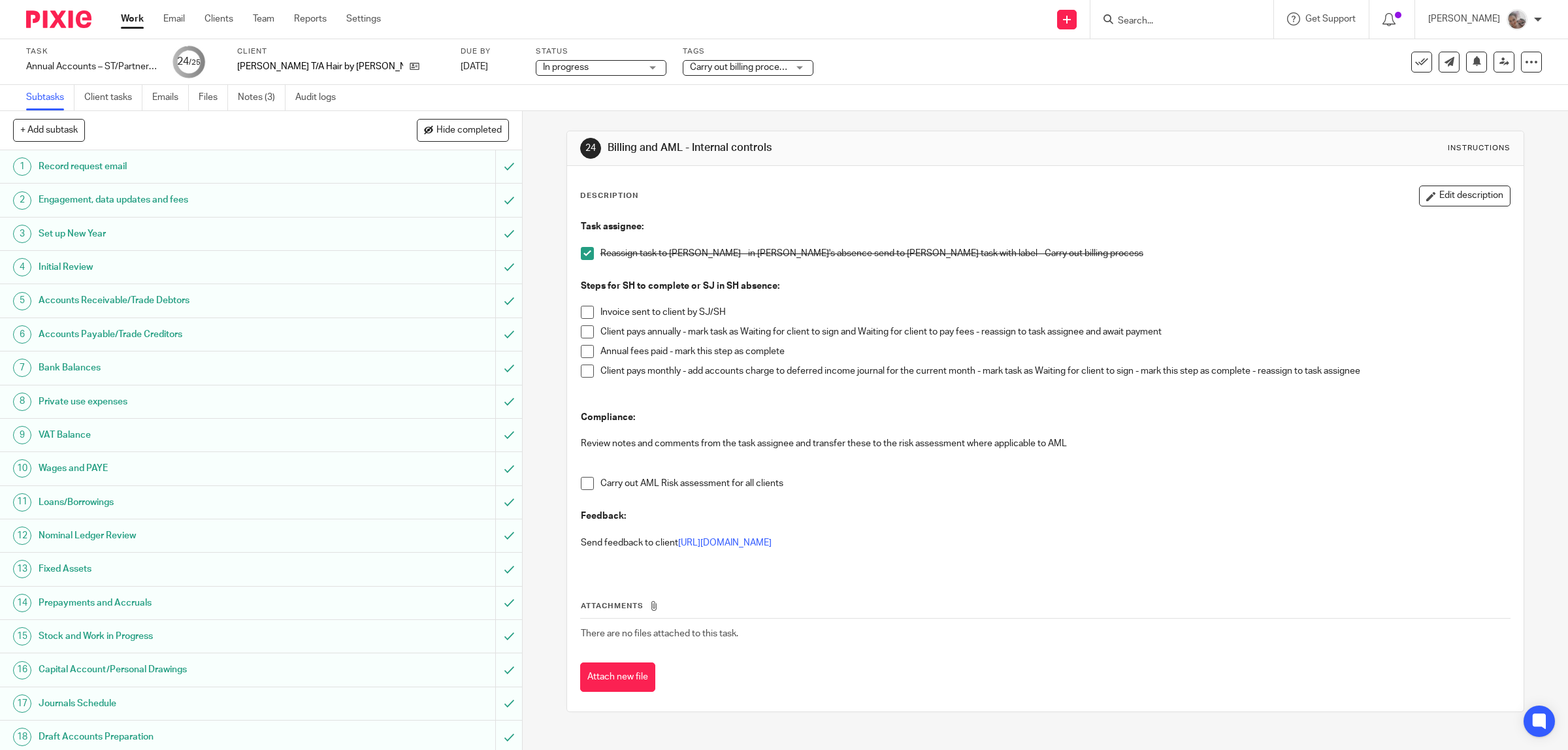
click at [581, 370] on span at bounding box center [587, 371] width 13 height 13
click at [581, 486] on span at bounding box center [587, 483] width 13 height 13
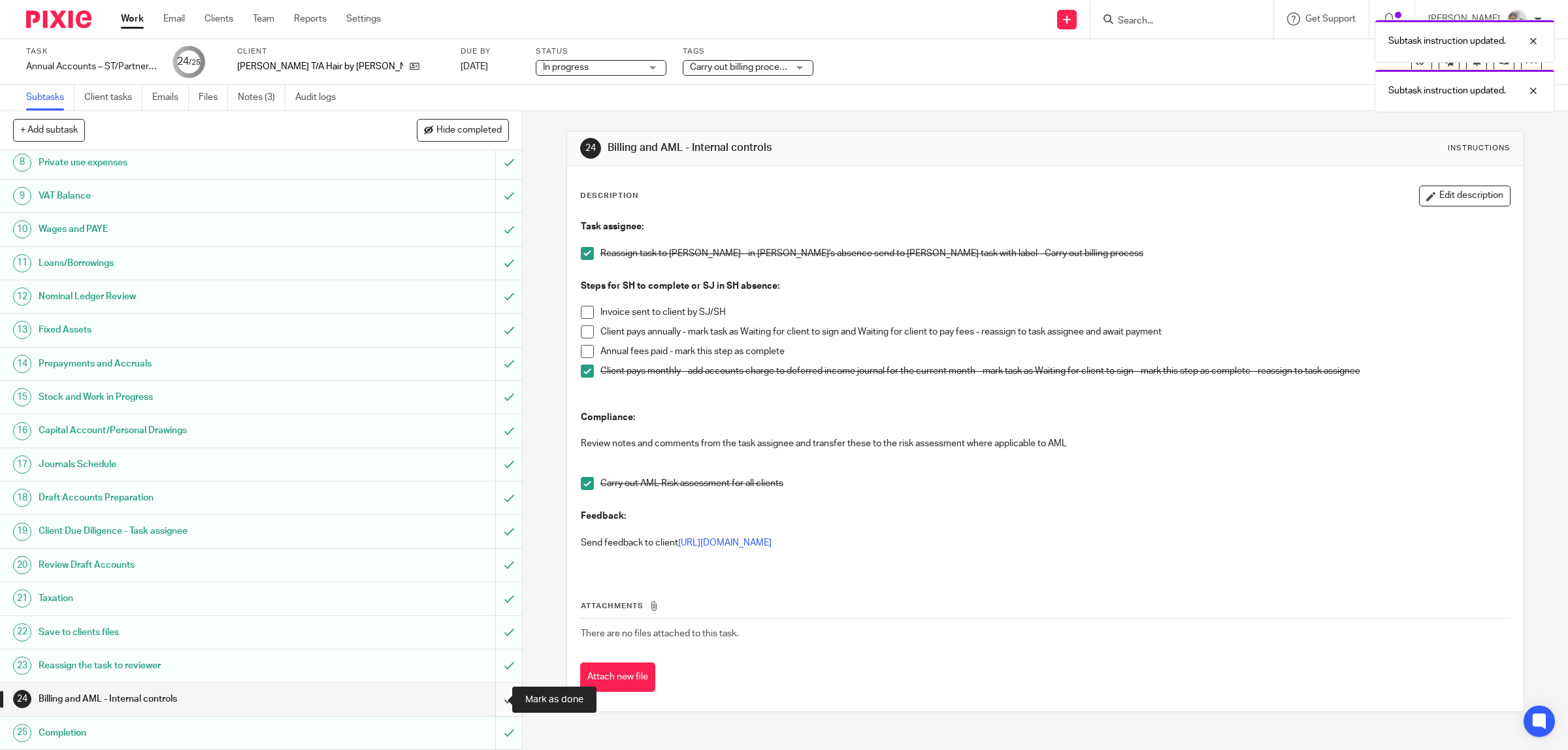
click at [497, 707] on input "submit" at bounding box center [261, 699] width 522 height 32
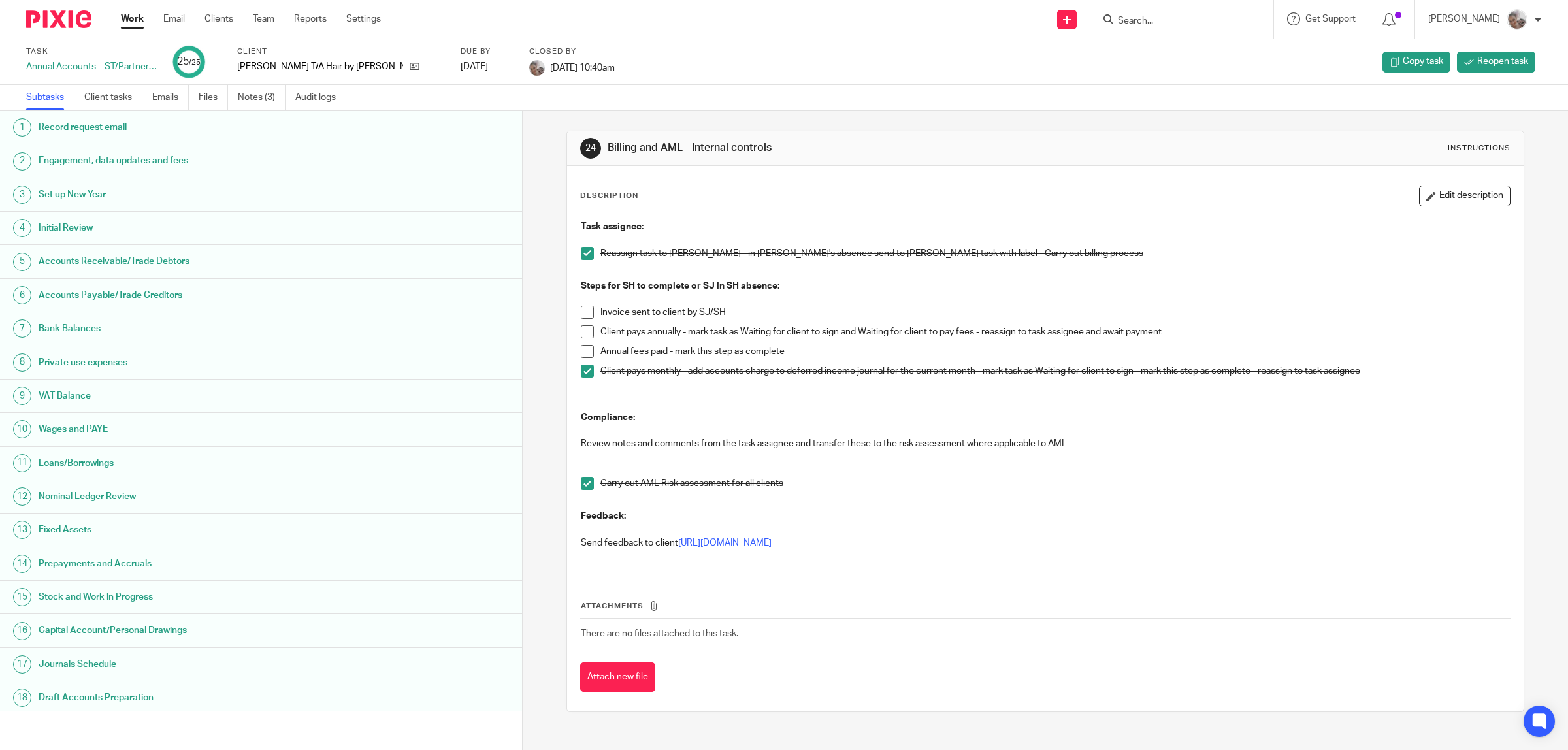
drag, startPoint x: 250, startPoint y: 93, endPoint x: 334, endPoint y: 114, distance: 86.6
click at [252, 93] on link "Notes (3)" at bounding box center [262, 97] width 47 height 25
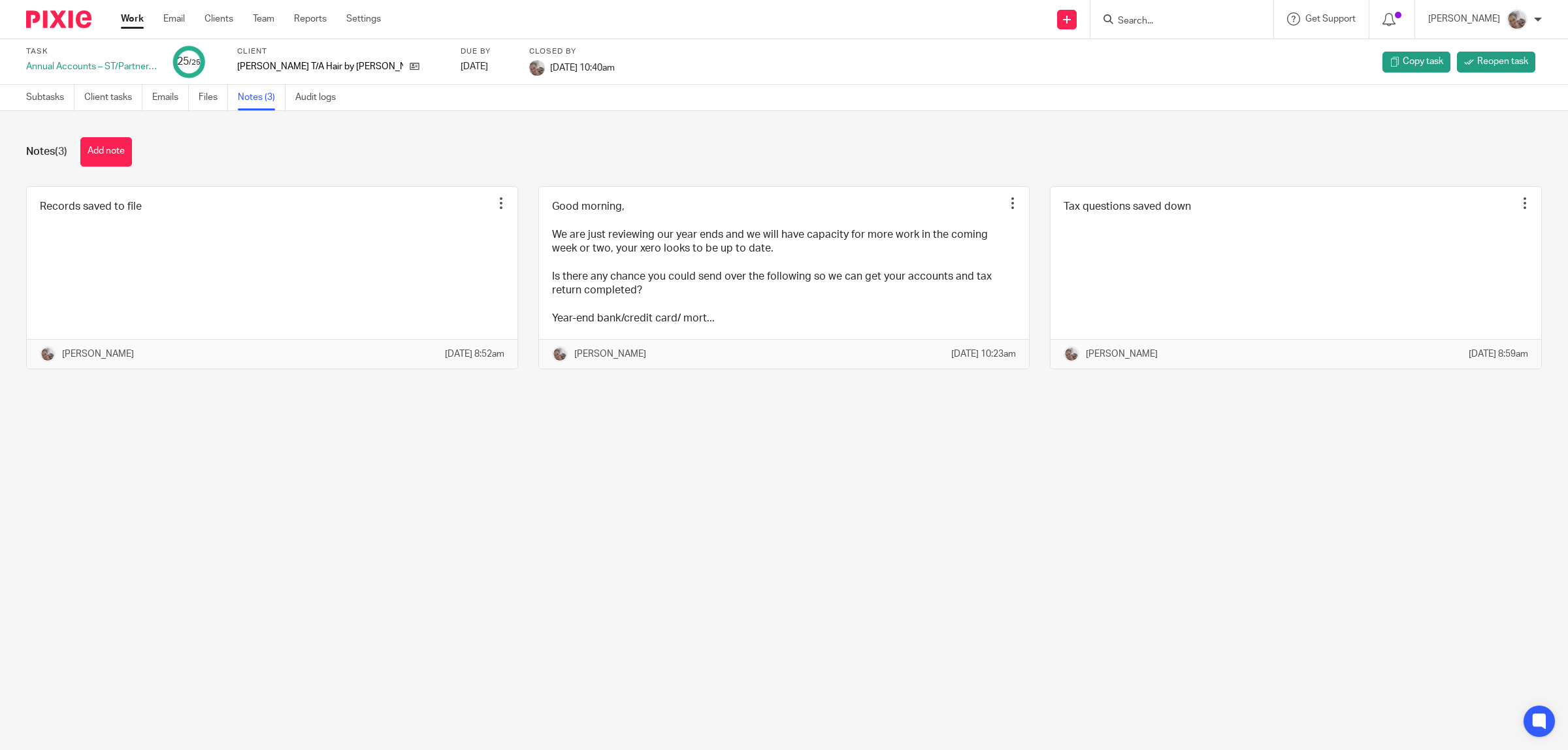
click at [134, 17] on link "Work" at bounding box center [133, 18] width 23 height 13
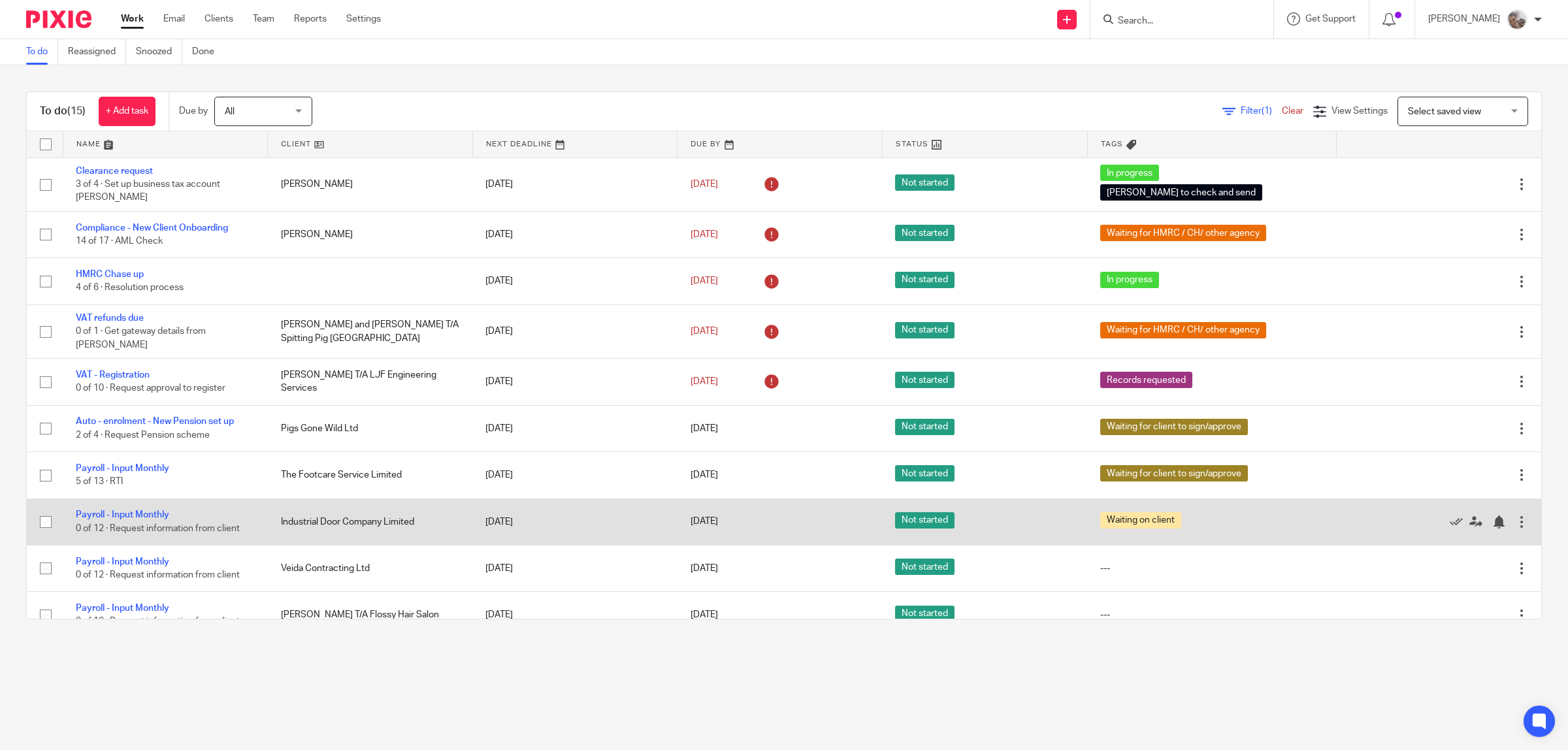
scroll to position [82, 0]
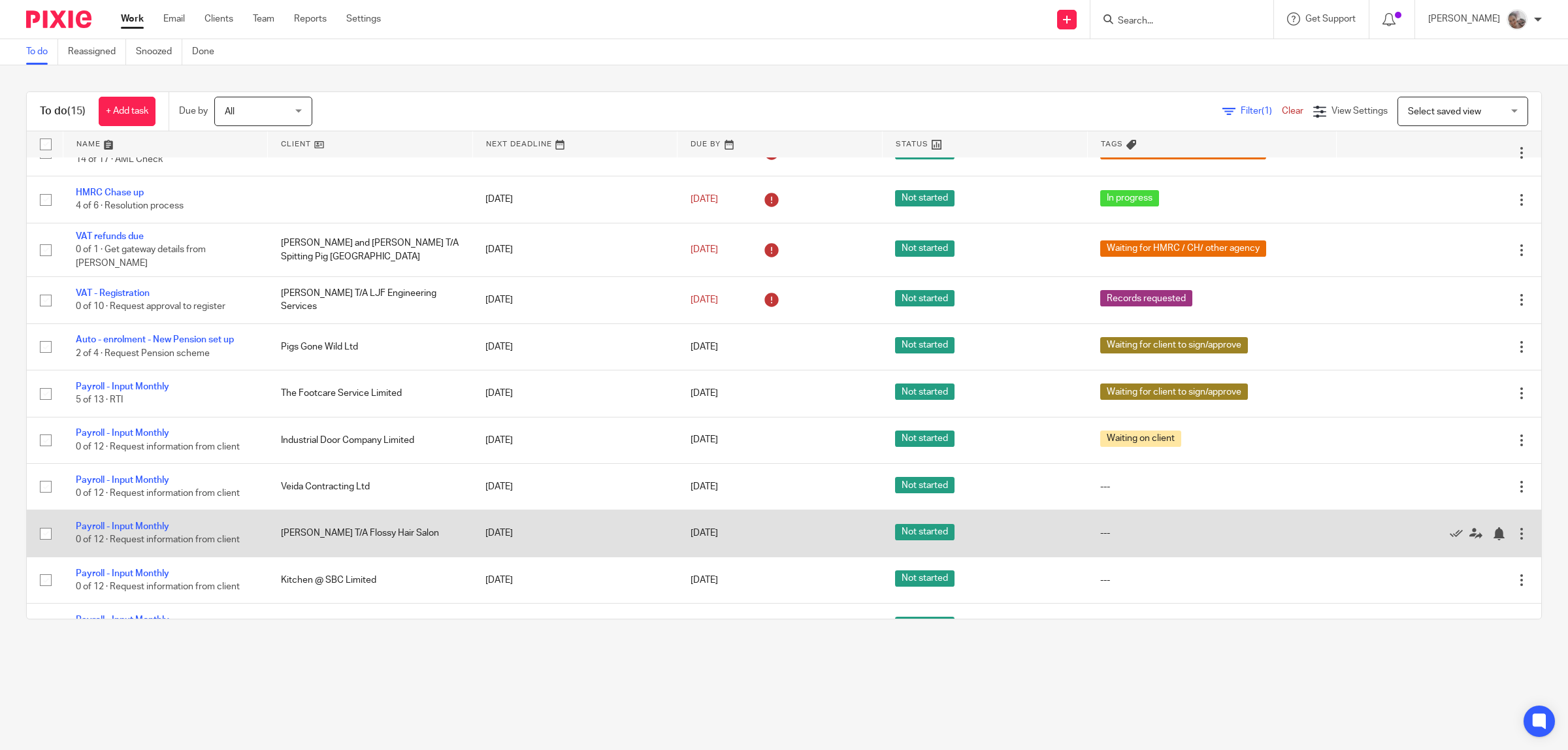
click at [1462, 534] on div "Edit task Delete" at bounding box center [1439, 533] width 179 height 32
click at [1492, 528] on div at bounding box center [1499, 534] width 13 height 13
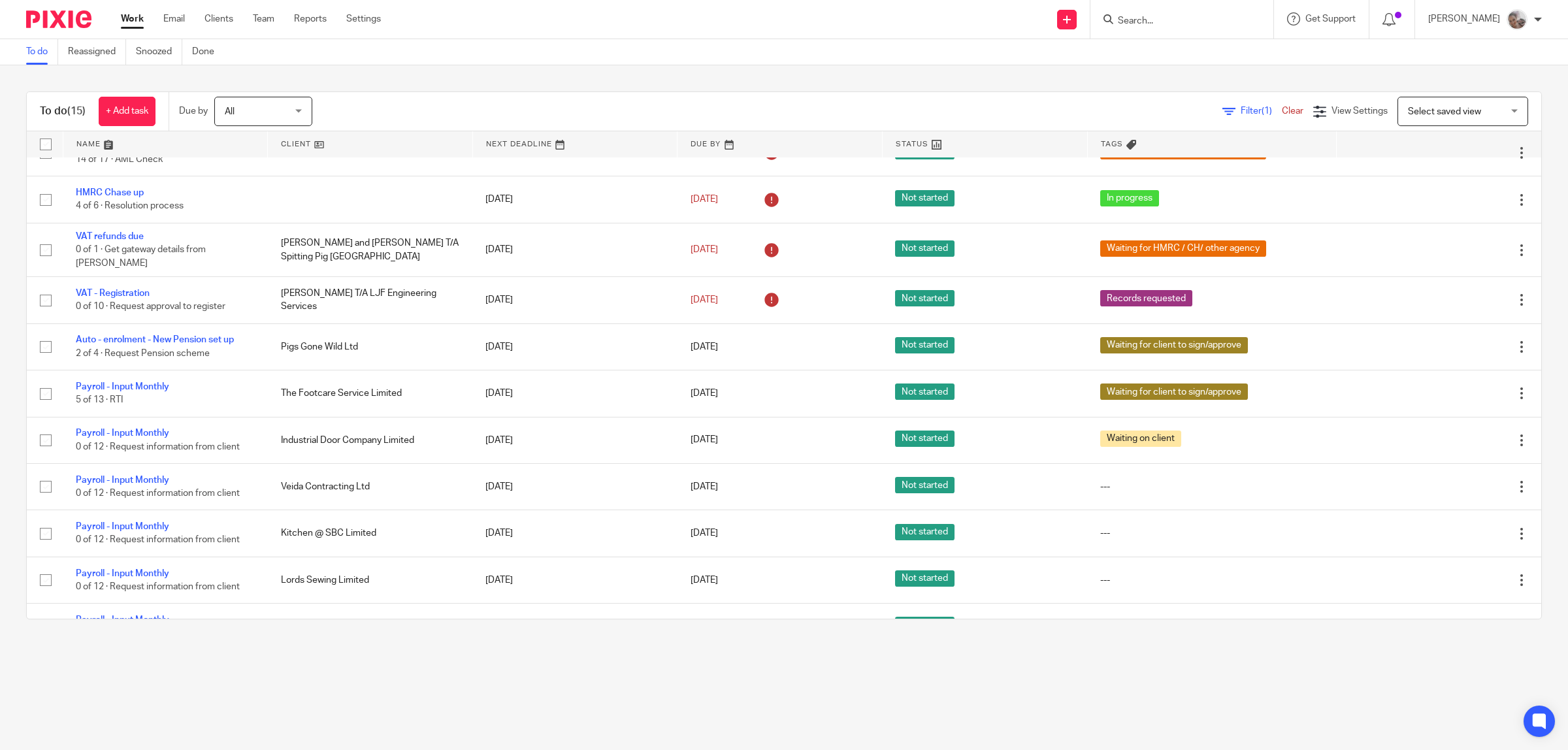
scroll to position [163, 0]
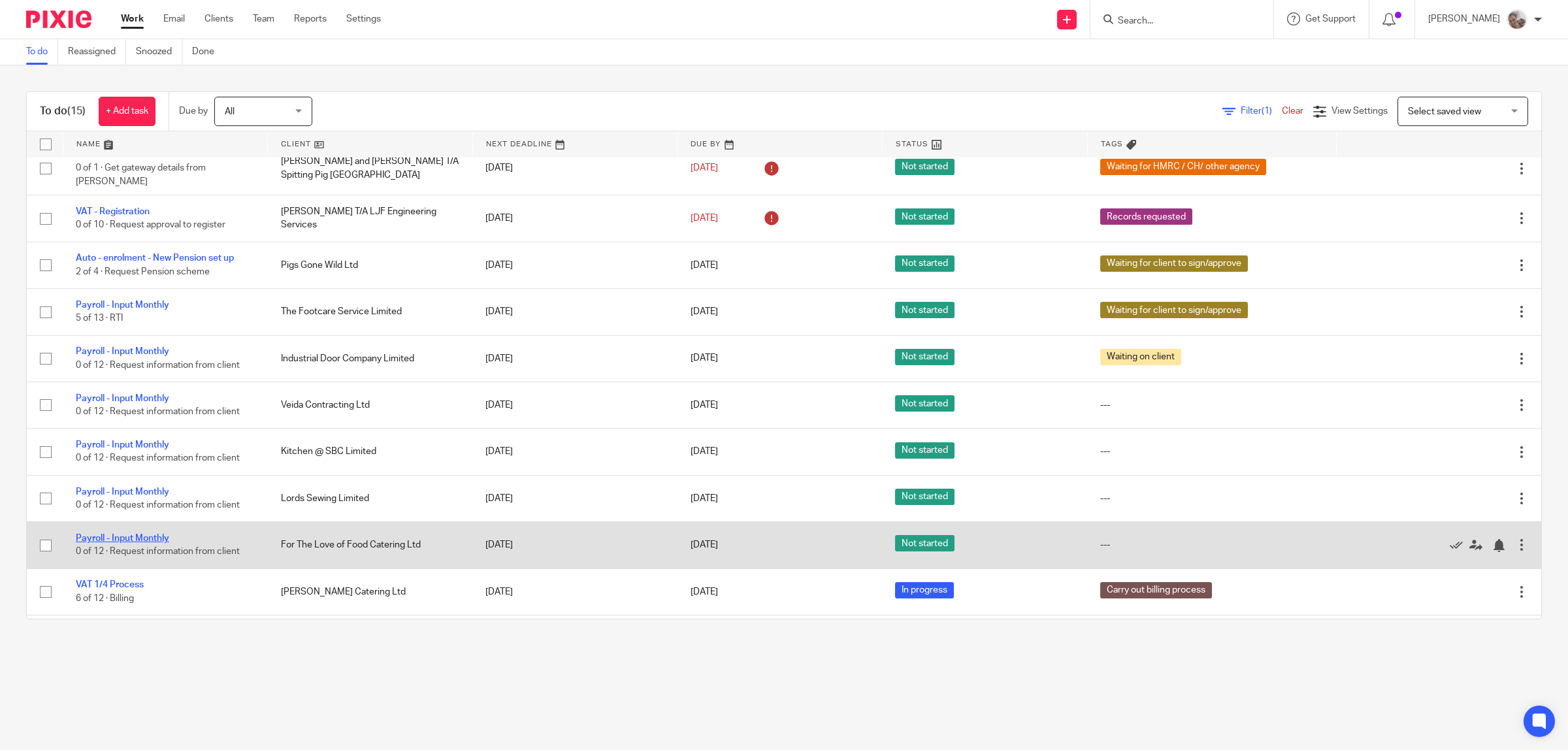
click at [142, 534] on link "Payroll - Input Monthly" at bounding box center [122, 538] width 93 height 9
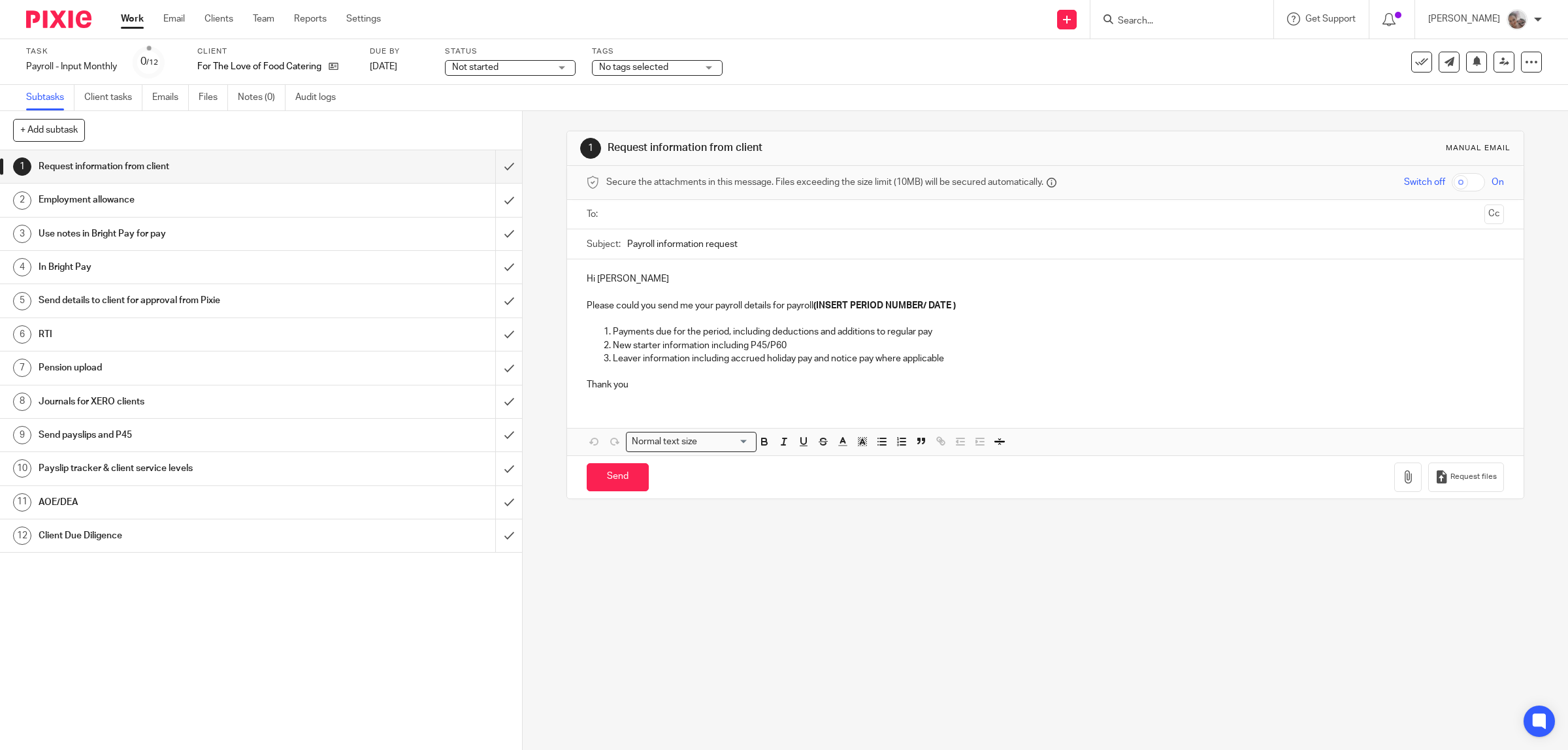
click at [645, 210] on input "text" at bounding box center [1045, 214] width 868 height 15
click at [609, 285] on p "Hi Adrian" at bounding box center [1046, 281] width 918 height 13
click at [611, 285] on p "Hi Adrian" at bounding box center [1046, 281] width 918 height 13
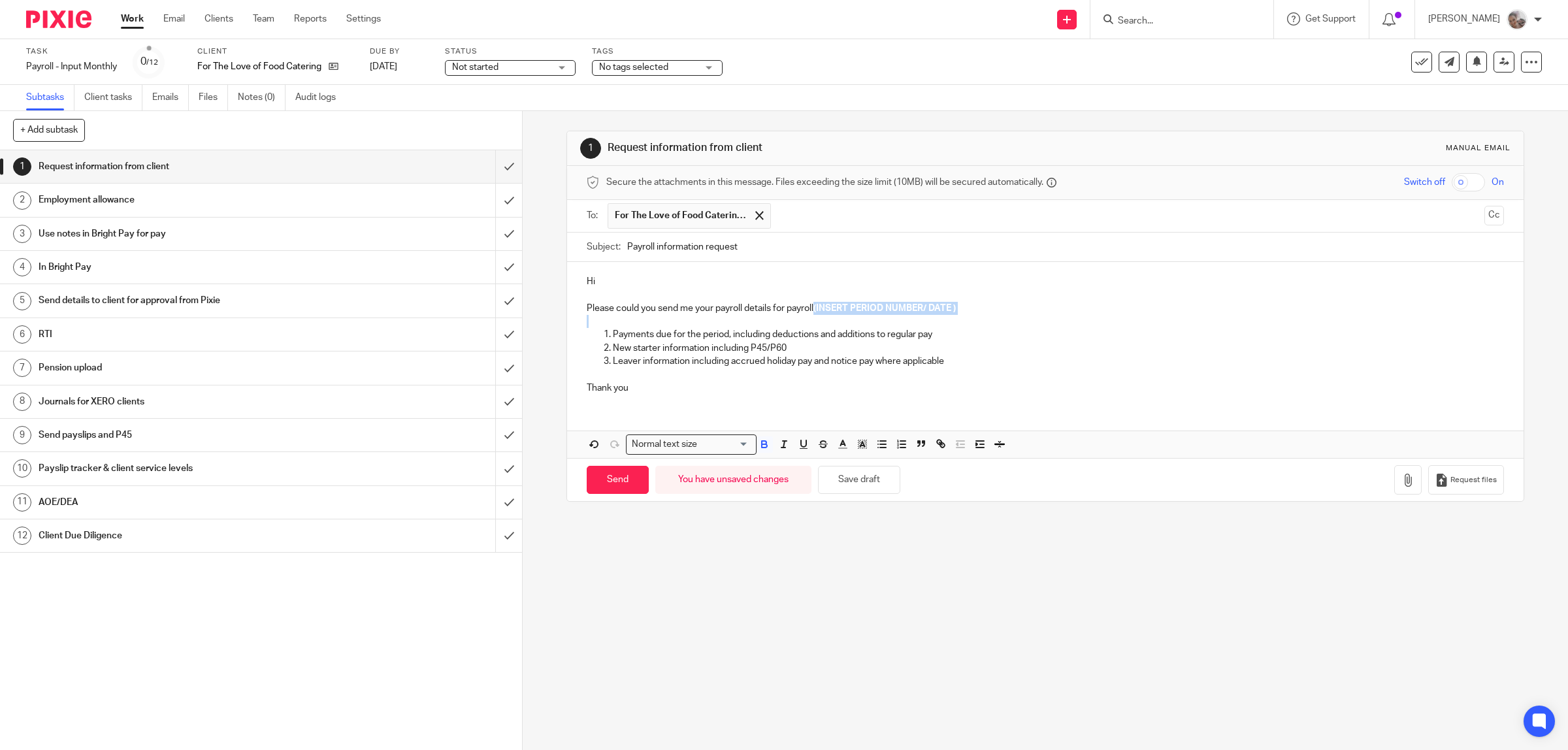
drag, startPoint x: 988, startPoint y: 317, endPoint x: 812, endPoint y: 308, distance: 176.2
click at [812, 308] on div "Hi Please could you send me your payroll details for payroll (INSERT PERIOD NUM…" at bounding box center [1046, 333] width 957 height 142
drag, startPoint x: 826, startPoint y: 302, endPoint x: 818, endPoint y: 298, distance: 8.9
click at [818, 298] on p at bounding box center [1046, 295] width 918 height 13
click at [816, 307] on p "Please could you send me your payroll details for payroll august" at bounding box center [1046, 308] width 918 height 13
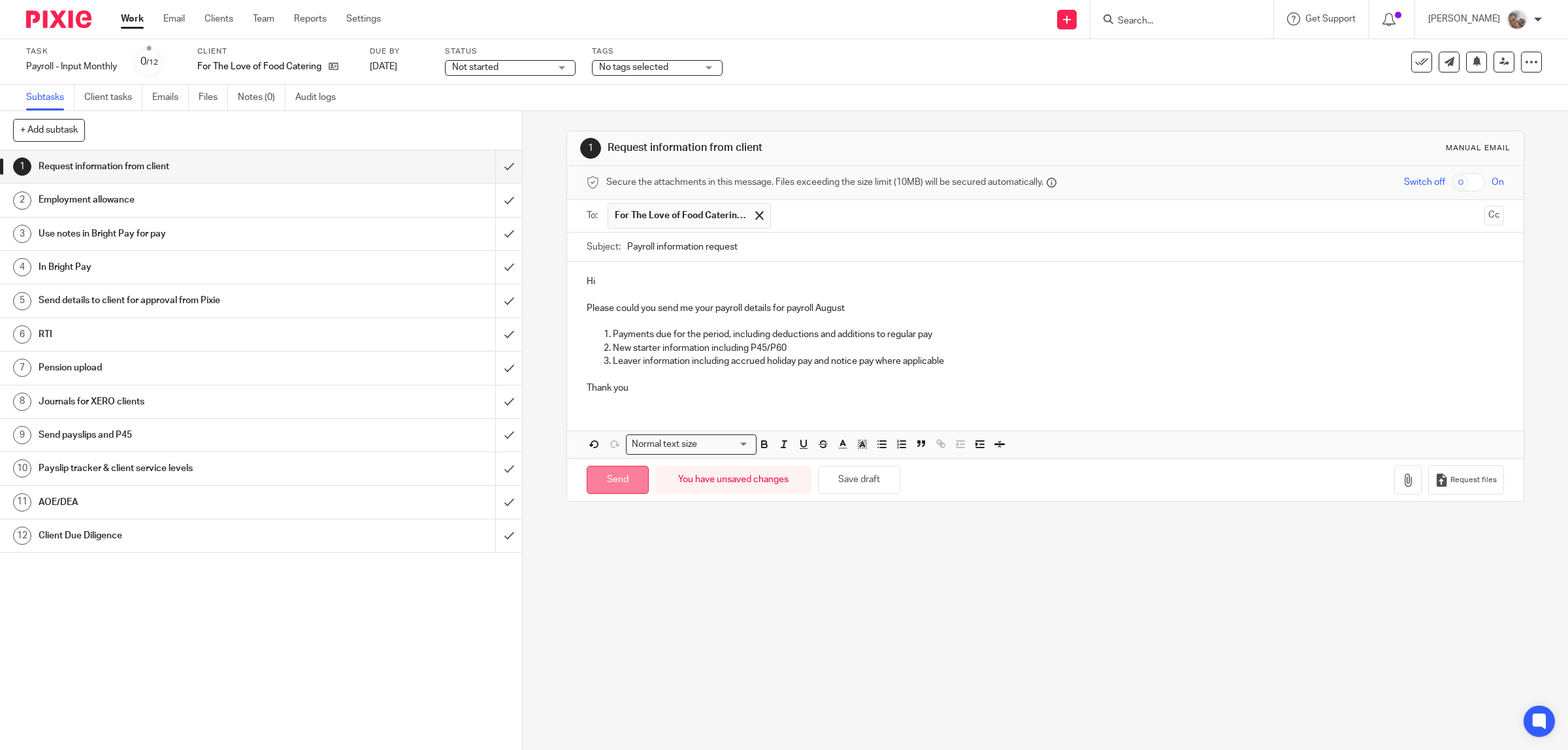
click at [603, 481] on input "Send" at bounding box center [617, 480] width 62 height 28
type input "Sent"
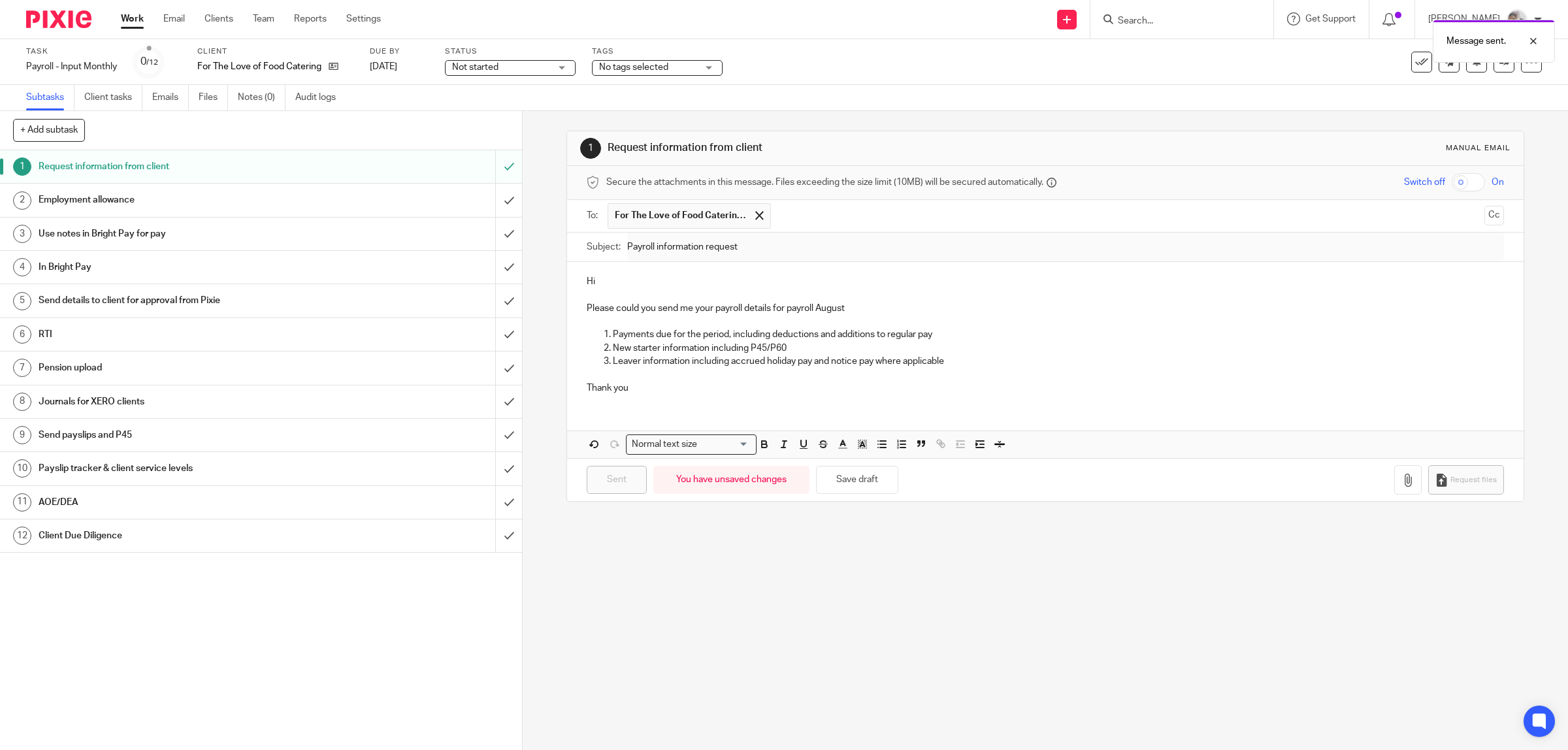
click at [648, 62] on span "No tags selected" at bounding box center [633, 67] width 69 height 9
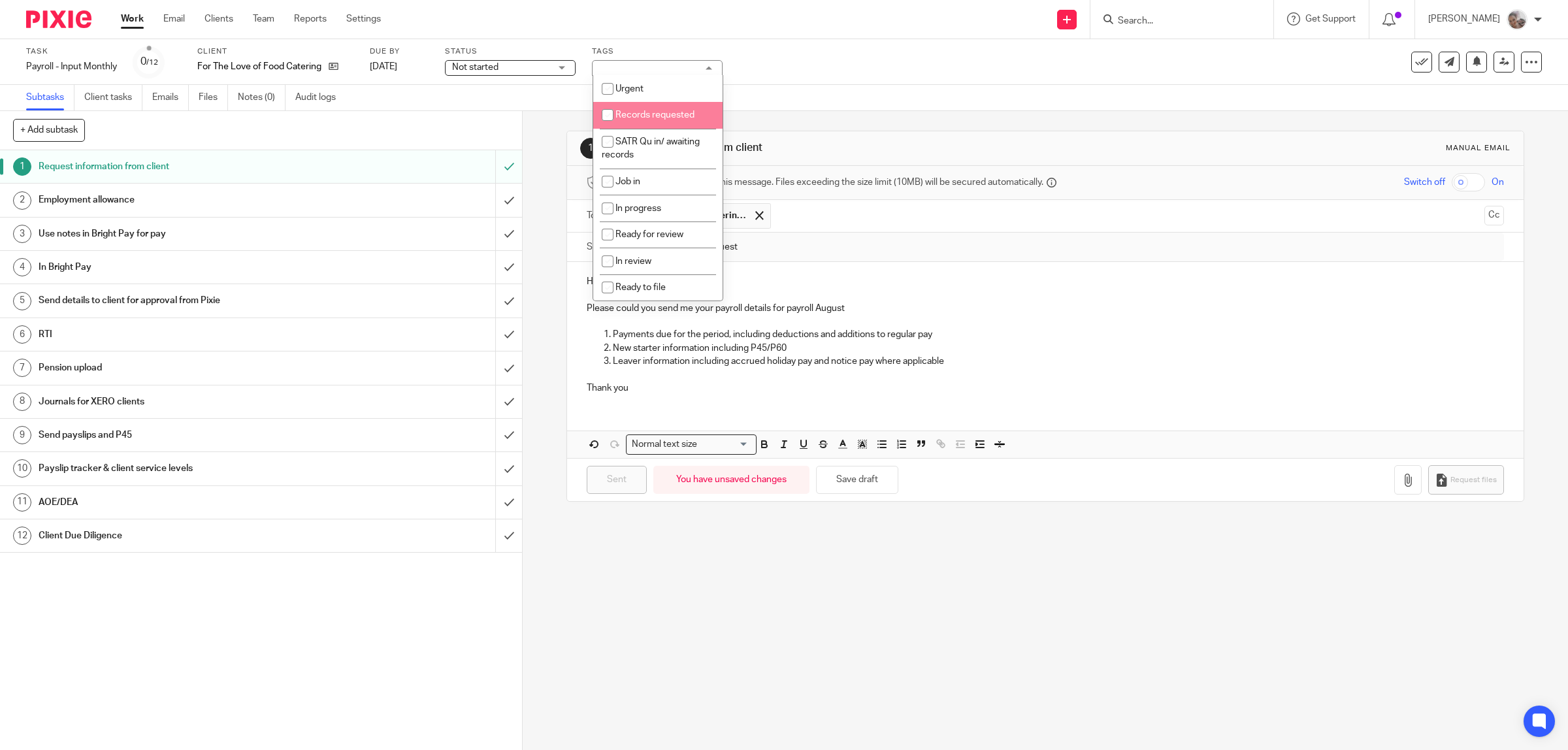
click at [644, 115] on span "Records requested" at bounding box center [655, 115] width 79 height 9
checkbox input "true"
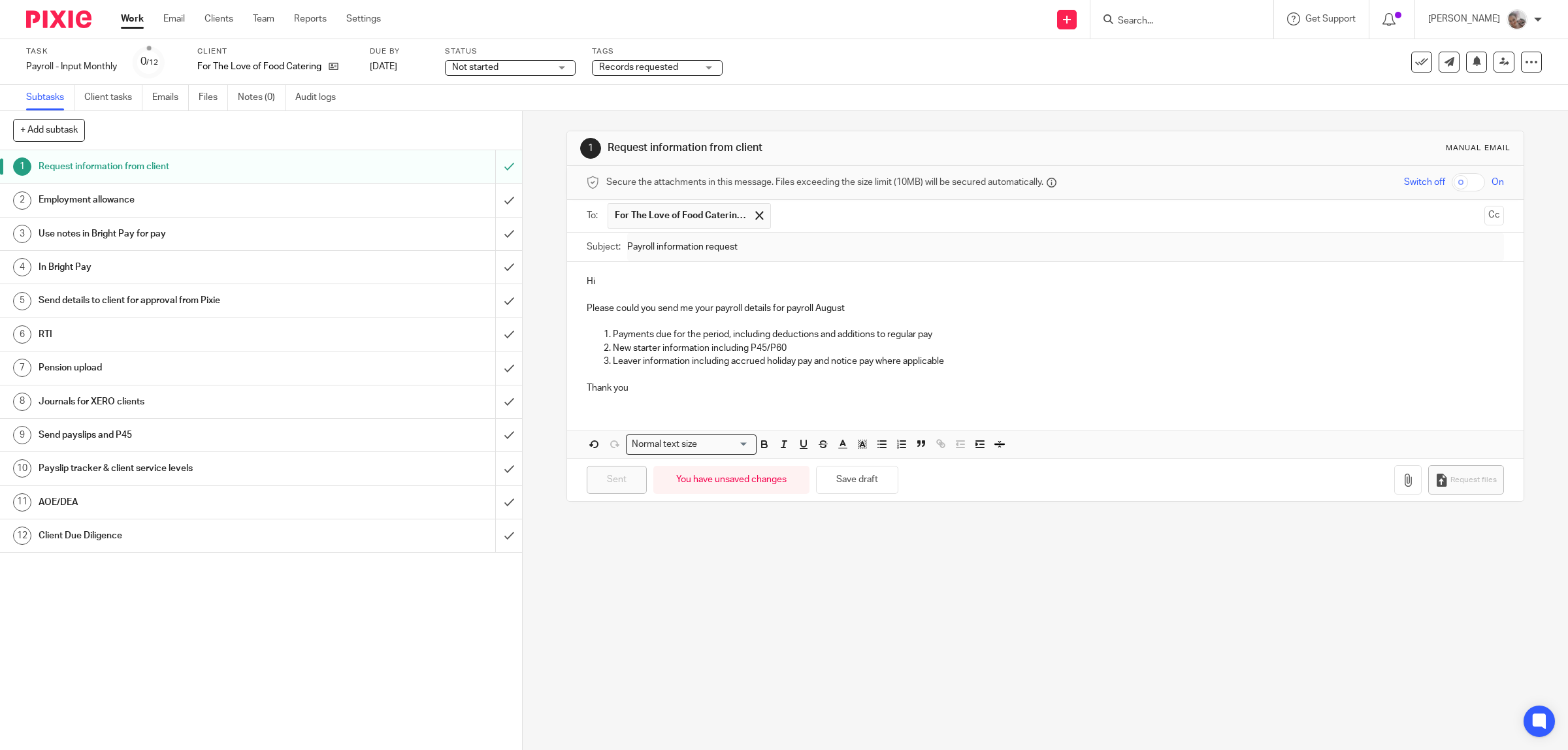
click at [123, 18] on link "Work" at bounding box center [133, 18] width 23 height 13
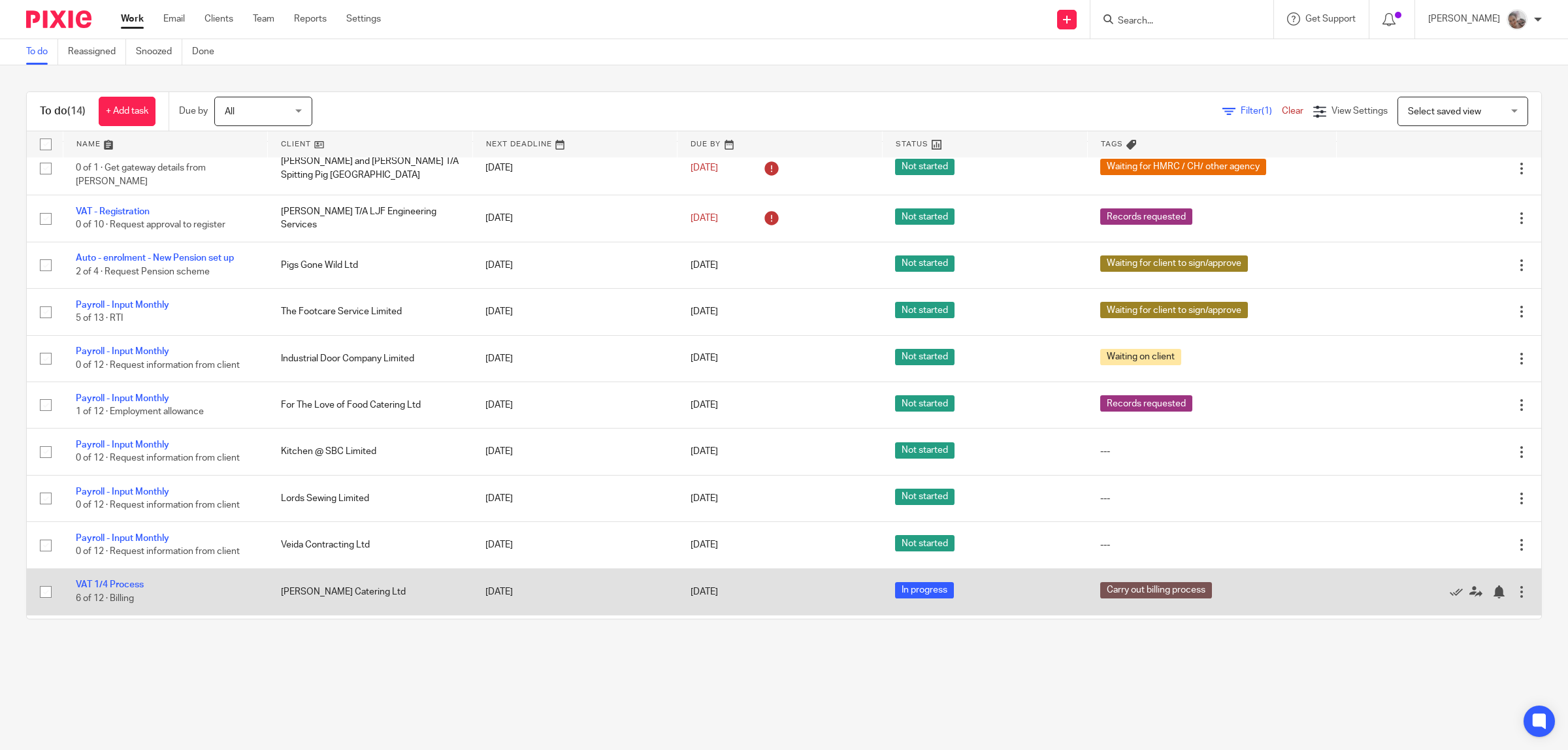
scroll to position [206, 0]
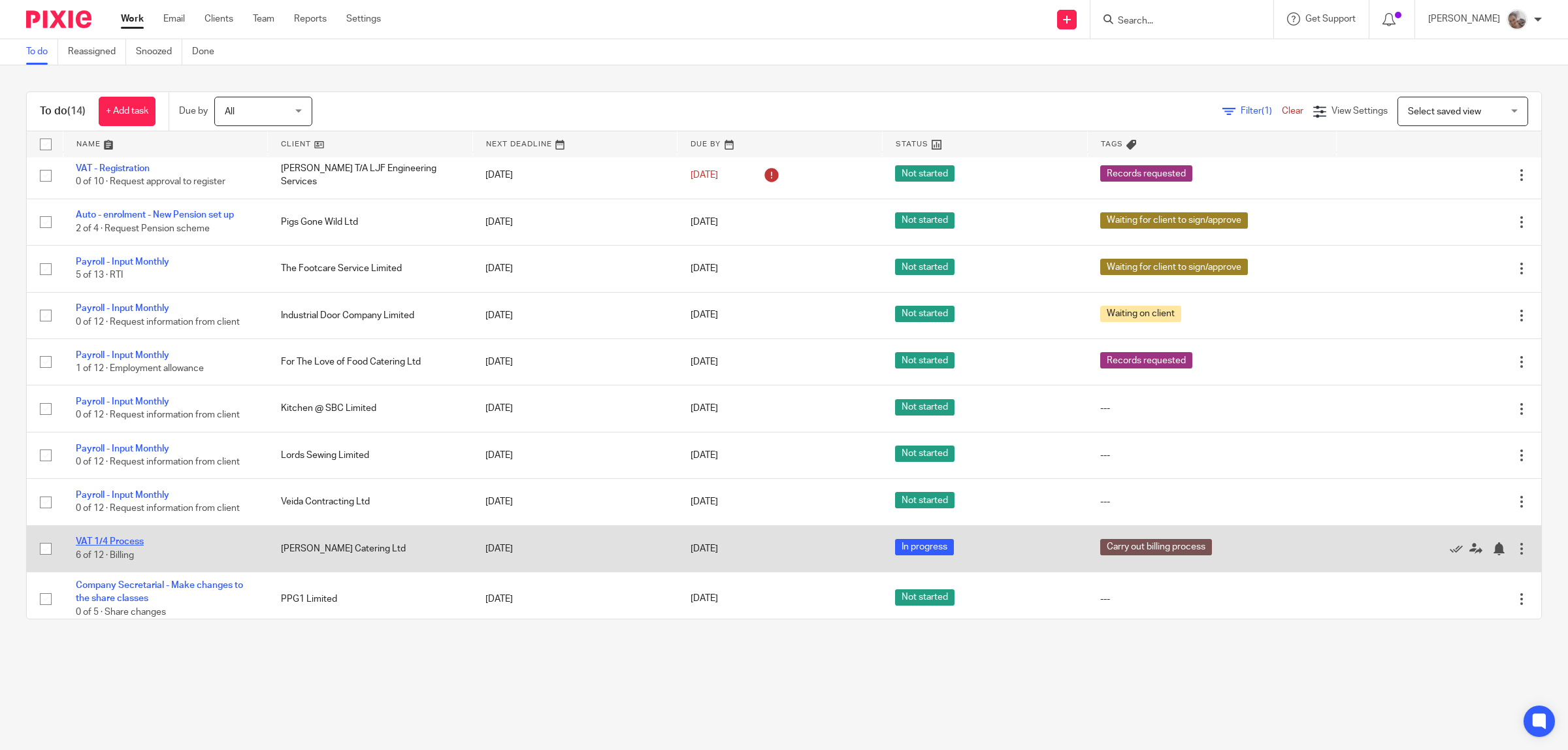
click at [85, 537] on link "VAT 1/4 Process" at bounding box center [109, 542] width 68 height 9
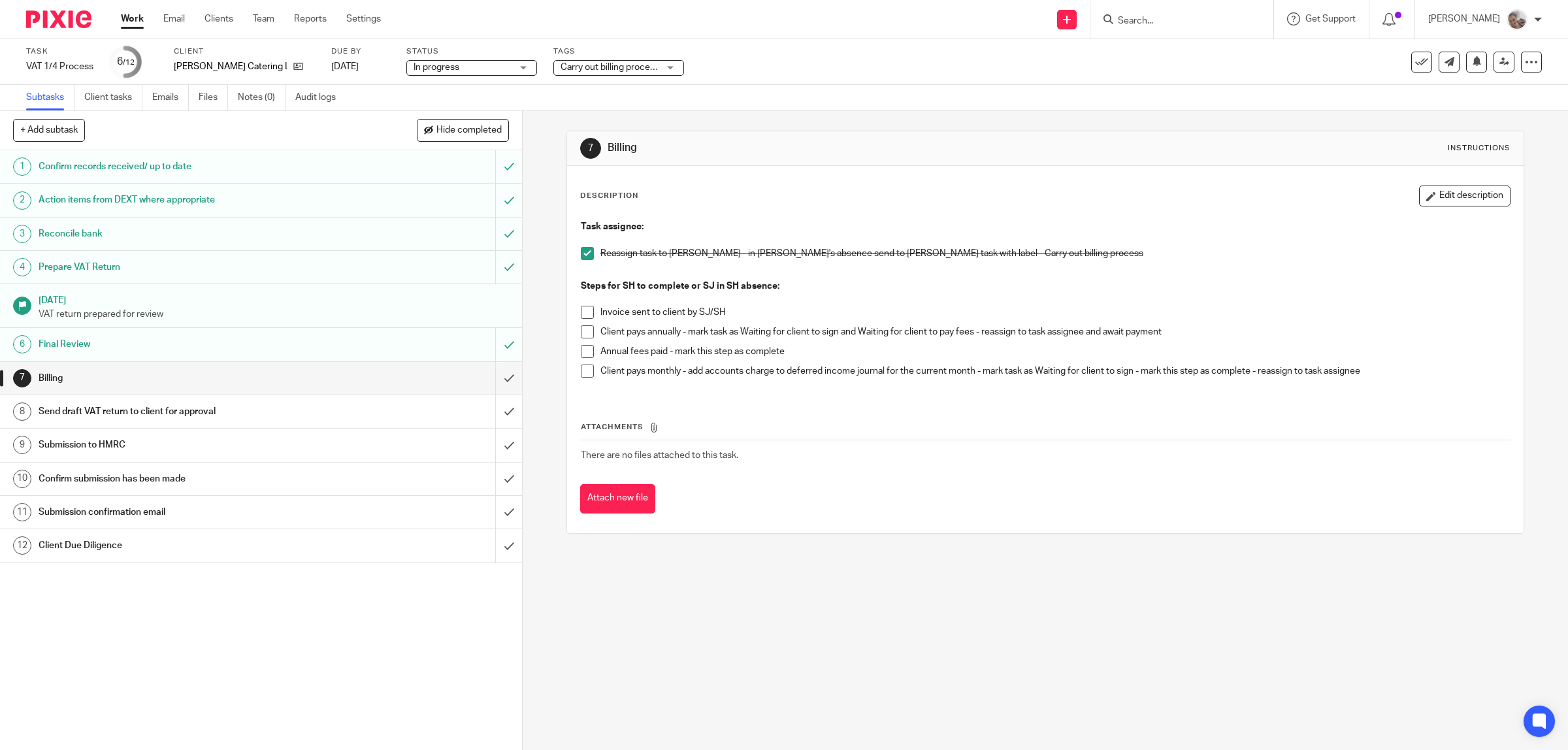
click at [581, 368] on span at bounding box center [587, 371] width 13 height 13
click at [489, 374] on input "submit" at bounding box center [261, 378] width 522 height 32
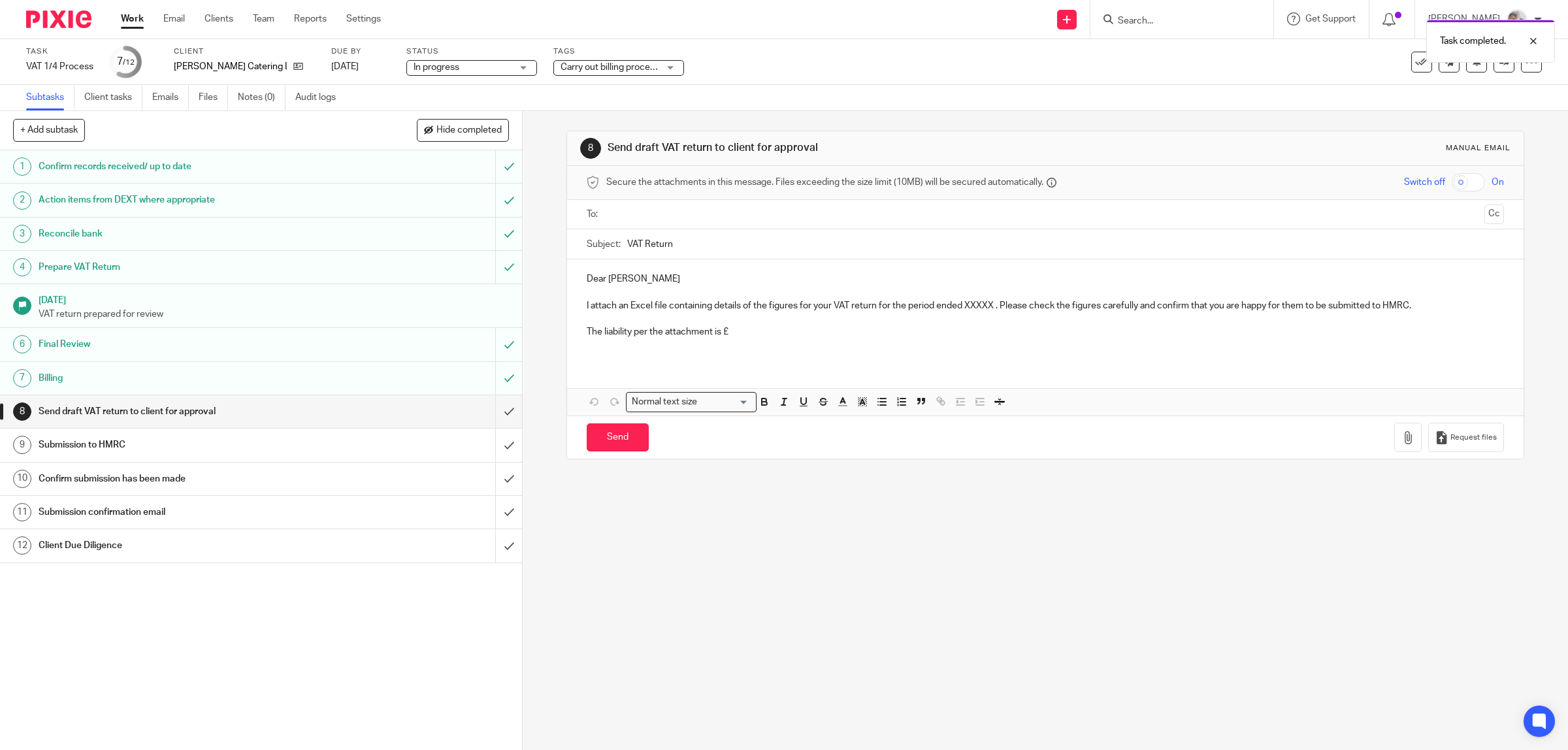
click at [598, 62] on span "Carry out billing process" at bounding box center [610, 67] width 98 height 9
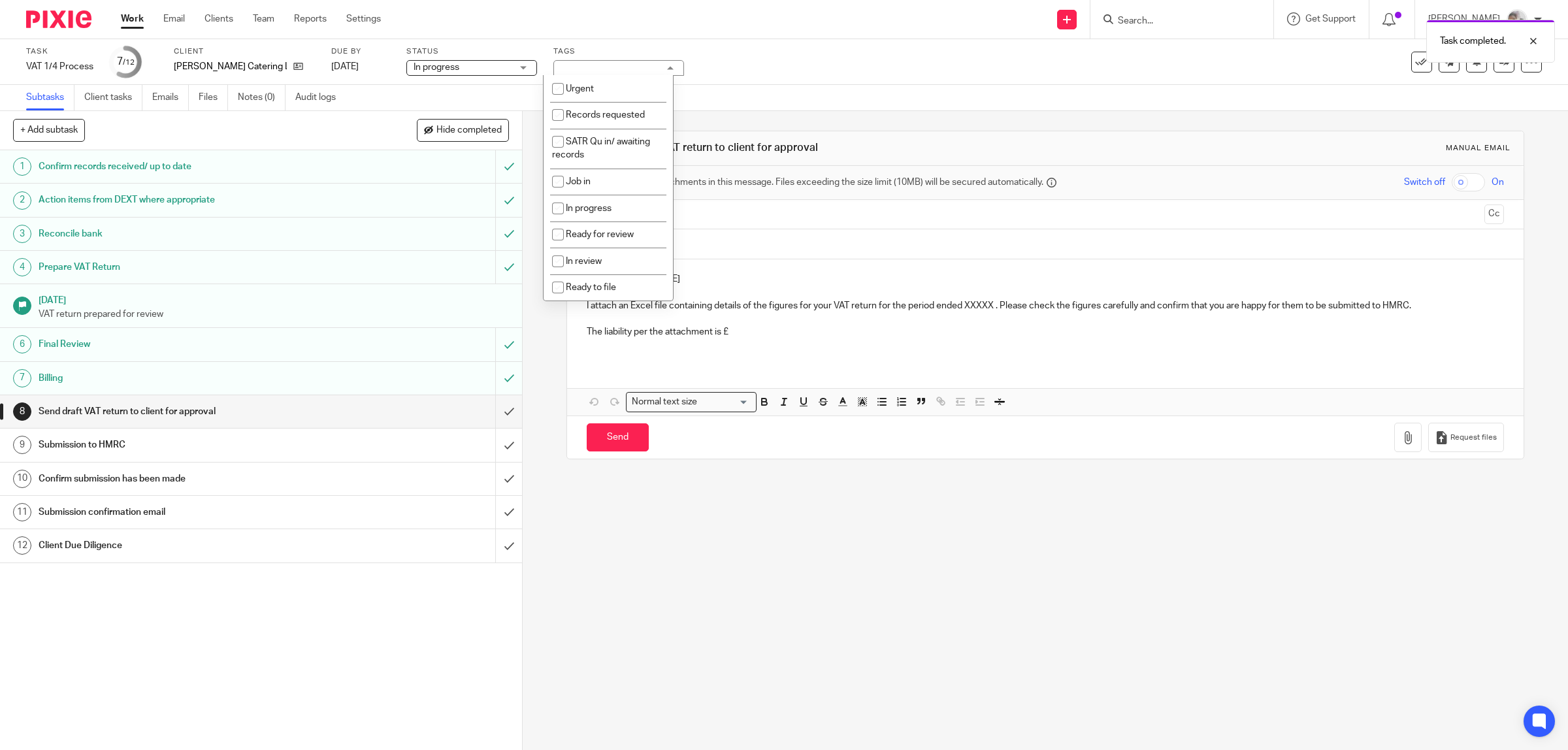
scroll to position [163, 0]
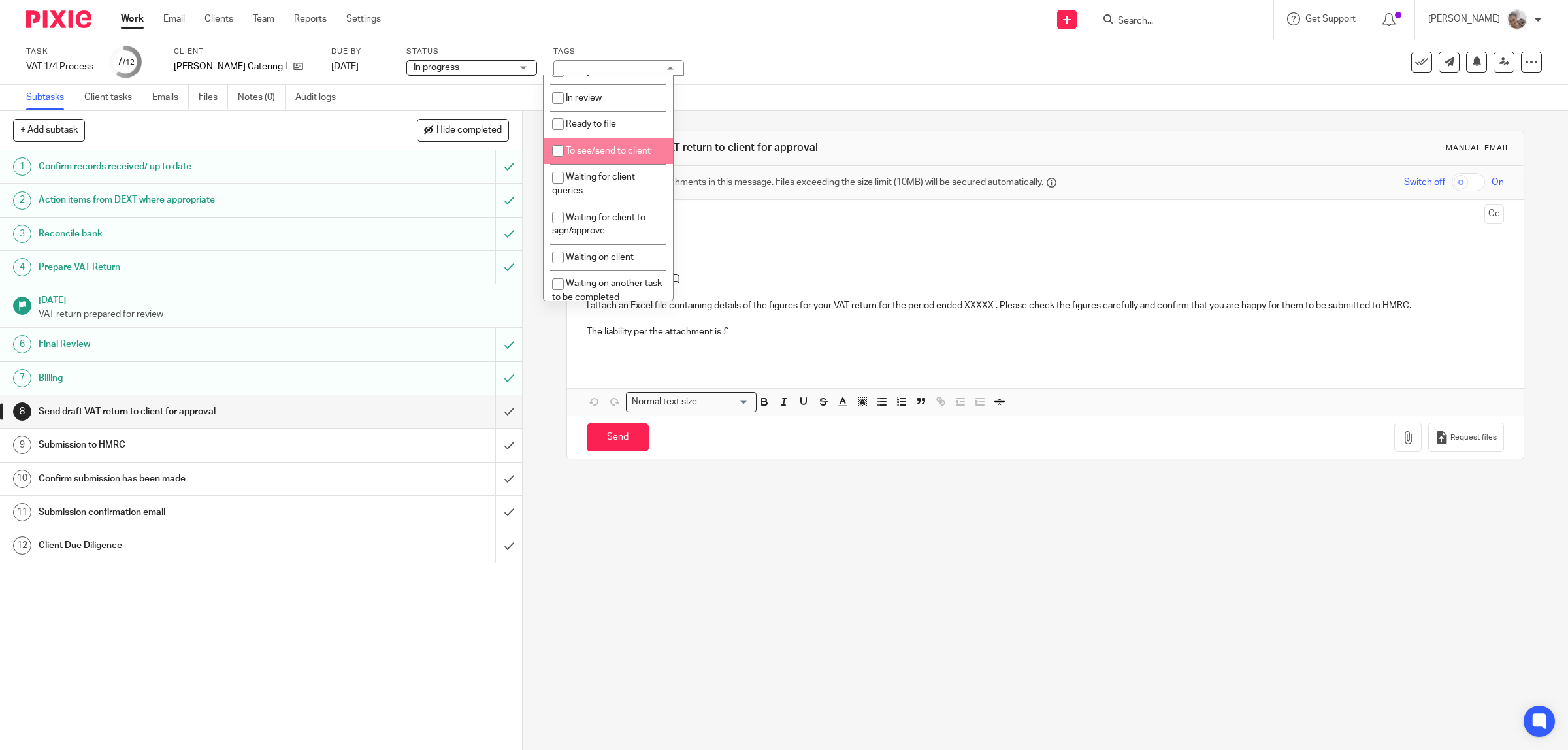
click at [579, 147] on span "To see/send to client" at bounding box center [608, 151] width 85 height 9
checkbox input "true"
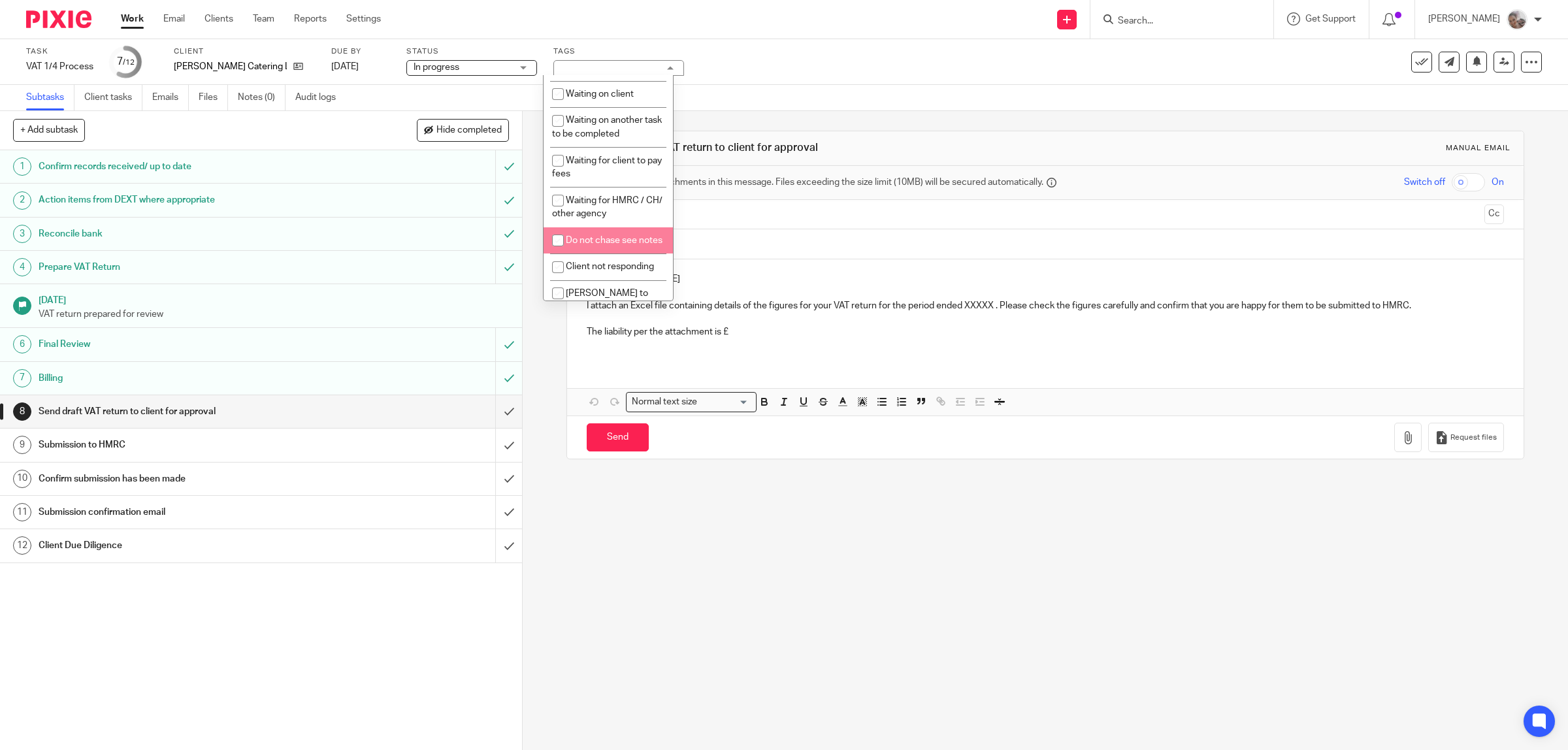
scroll to position [408, 0]
click at [601, 265] on li "Carry out billing process" at bounding box center [608, 252] width 129 height 27
checkbox input "false"
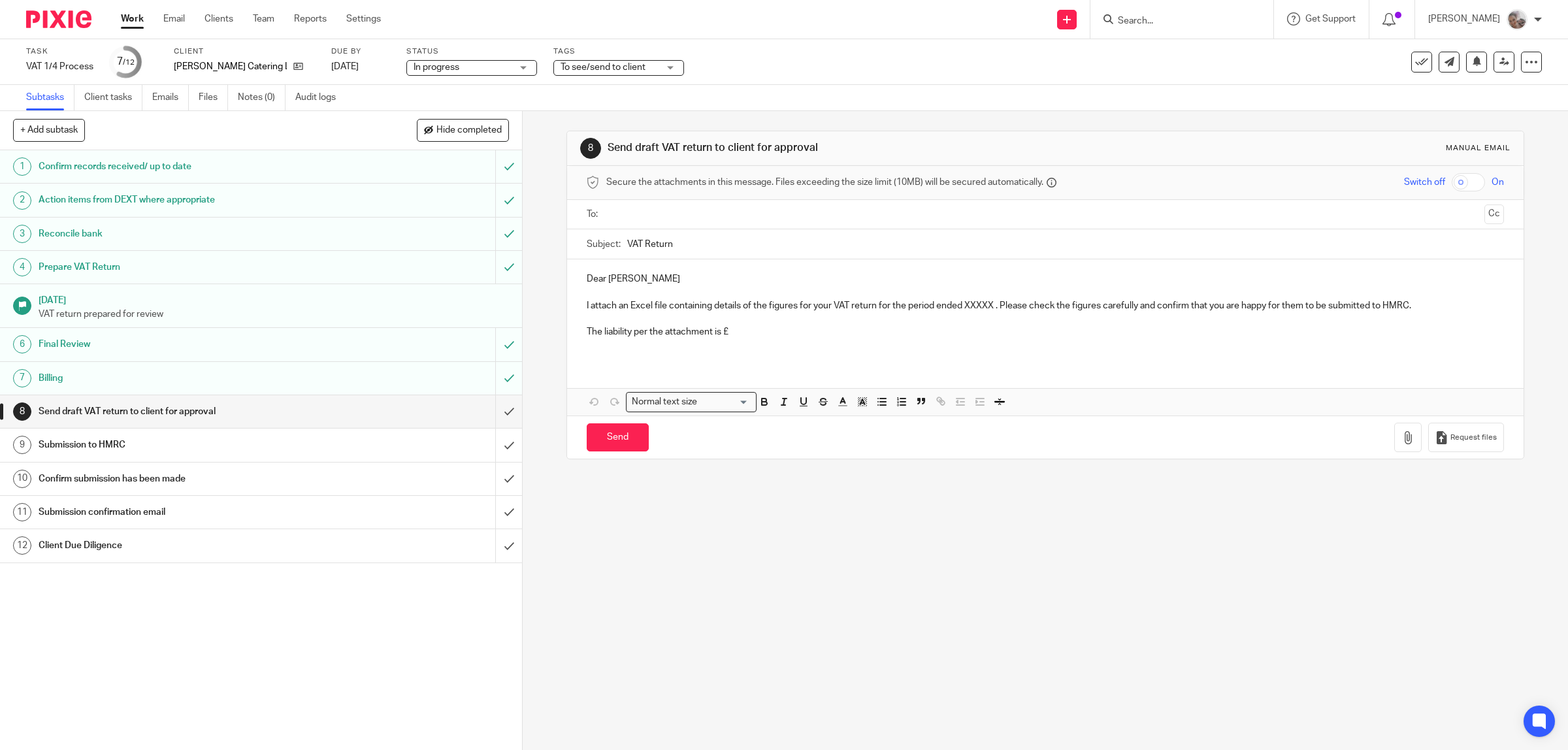
click at [822, 577] on div "8 Send draft VAT return to client for approval Manual email Secure the attachme…" at bounding box center [1045, 431] width 1046 height 639
click at [327, 98] on link "Audit logs" at bounding box center [320, 97] width 50 height 25
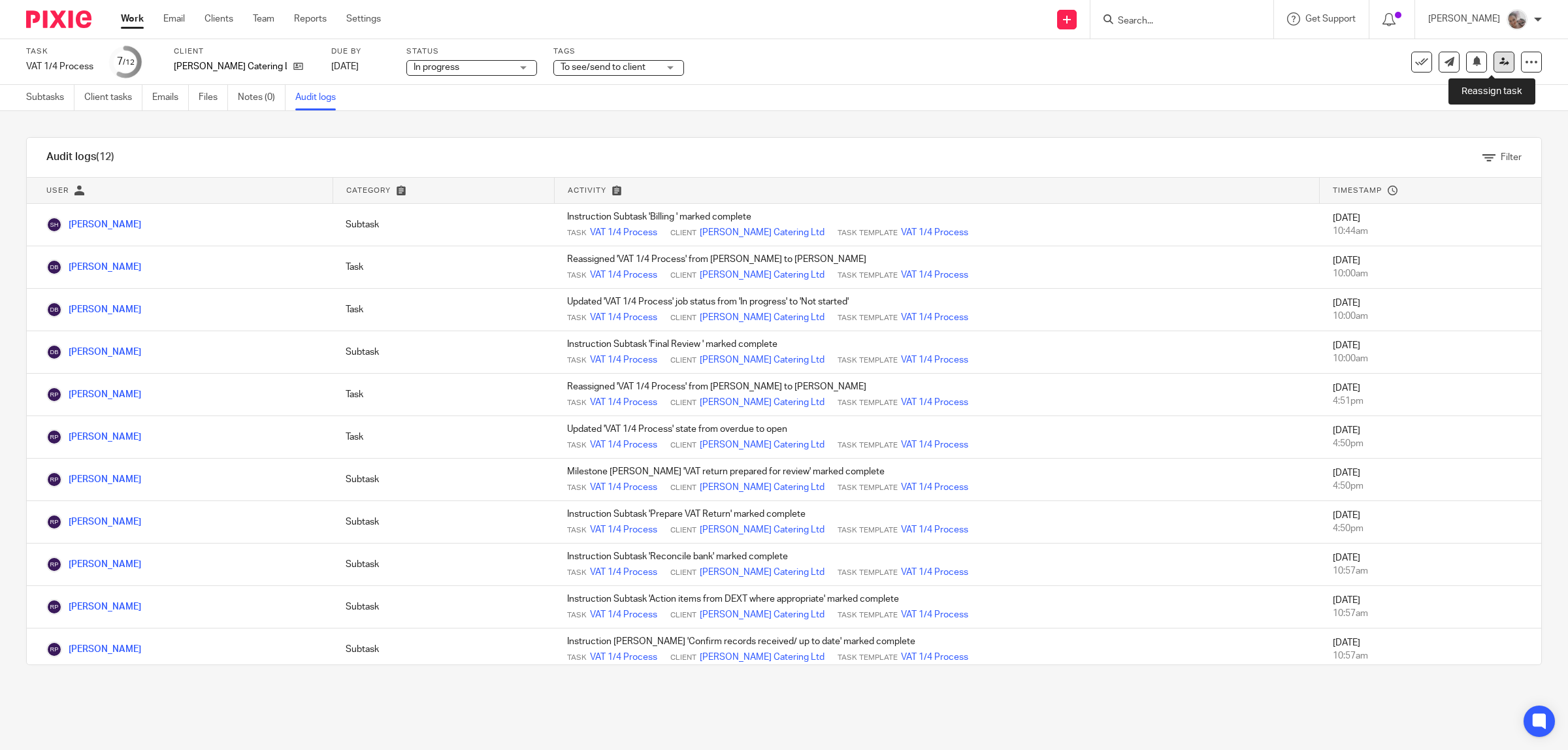
click at [1500, 63] on icon at bounding box center [1504, 61] width 10 height 10
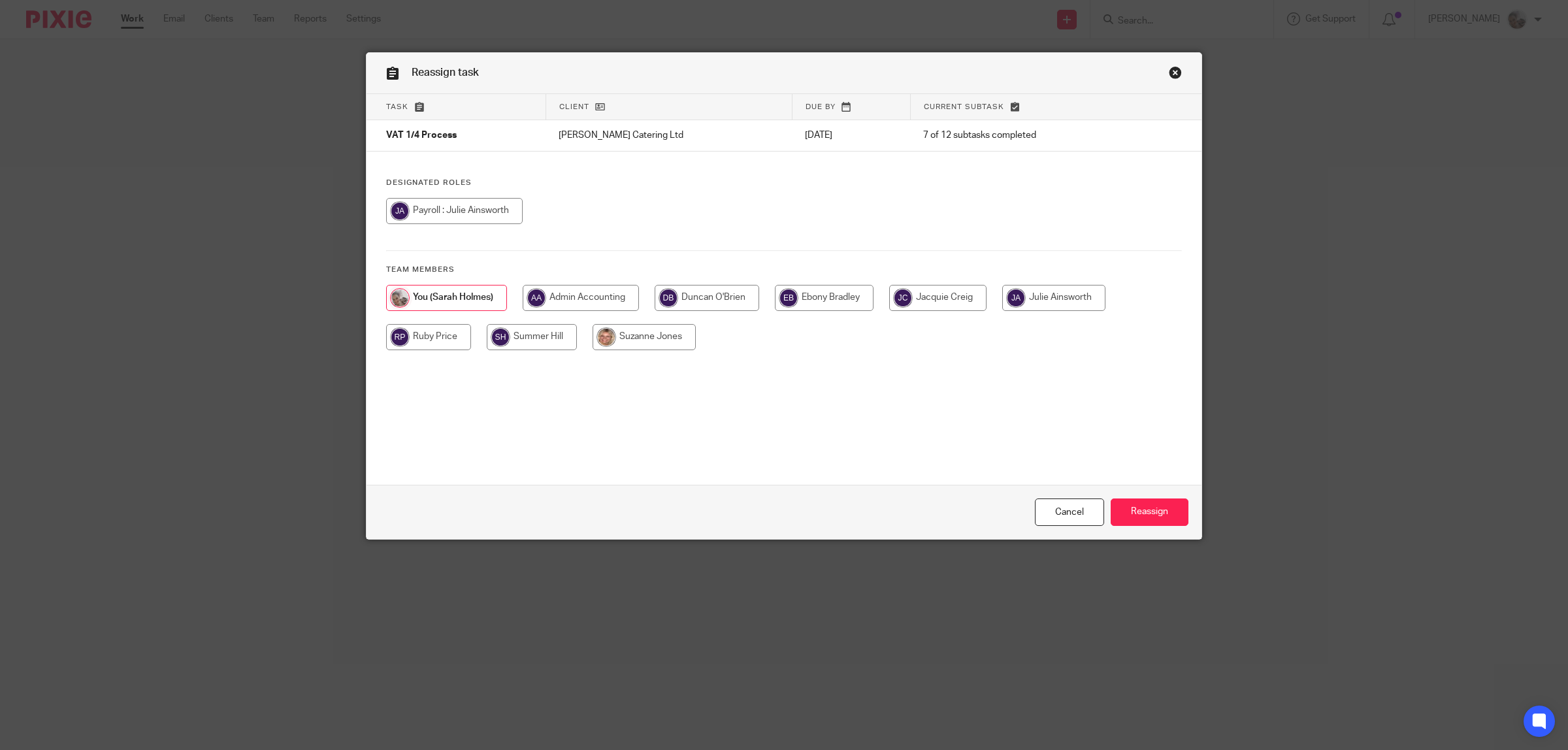
click at [435, 331] on input "radio" at bounding box center [428, 337] width 85 height 26
radio input "true"
click at [1154, 508] on input "Reassign" at bounding box center [1149, 513] width 78 height 28
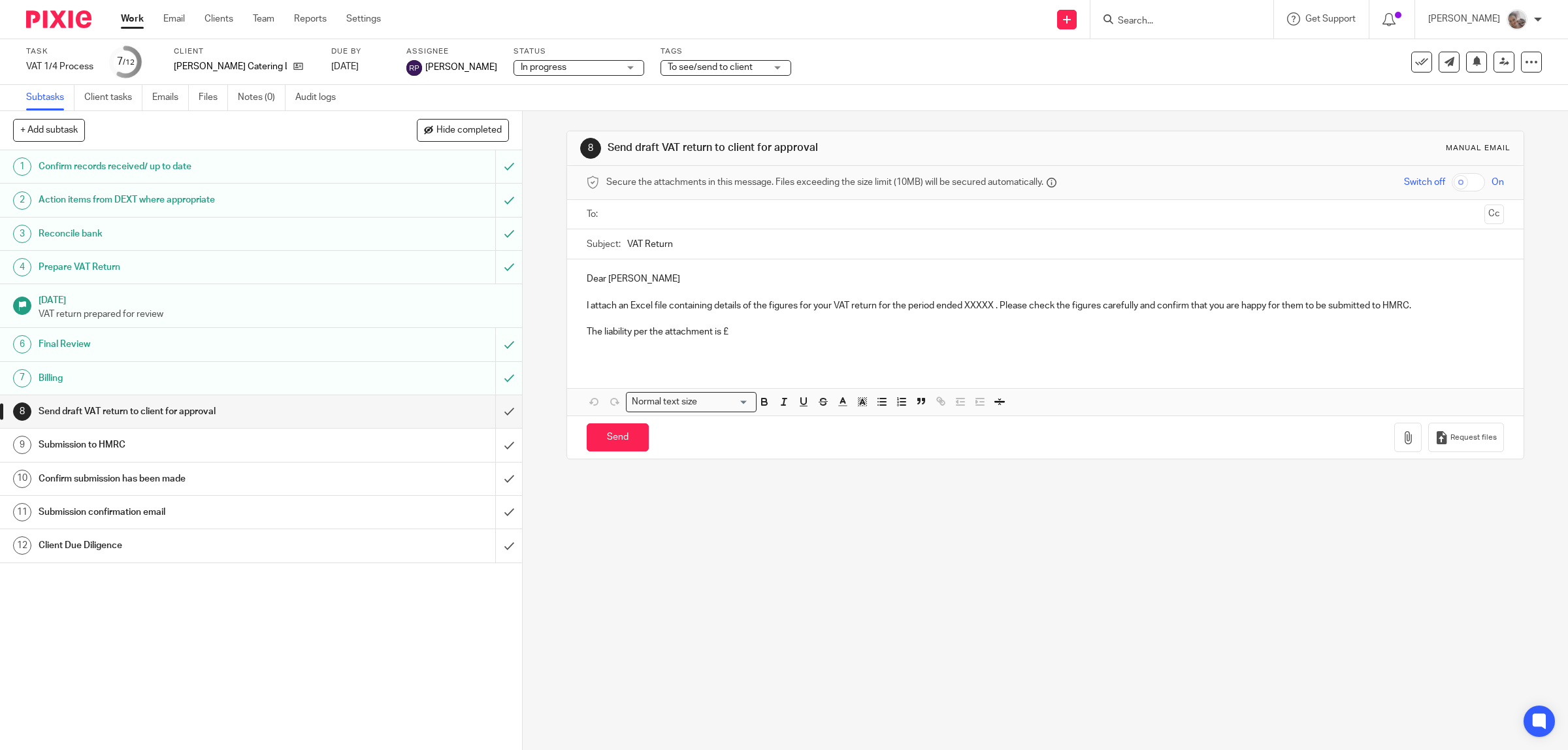
click at [131, 18] on link "Work" at bounding box center [133, 18] width 23 height 13
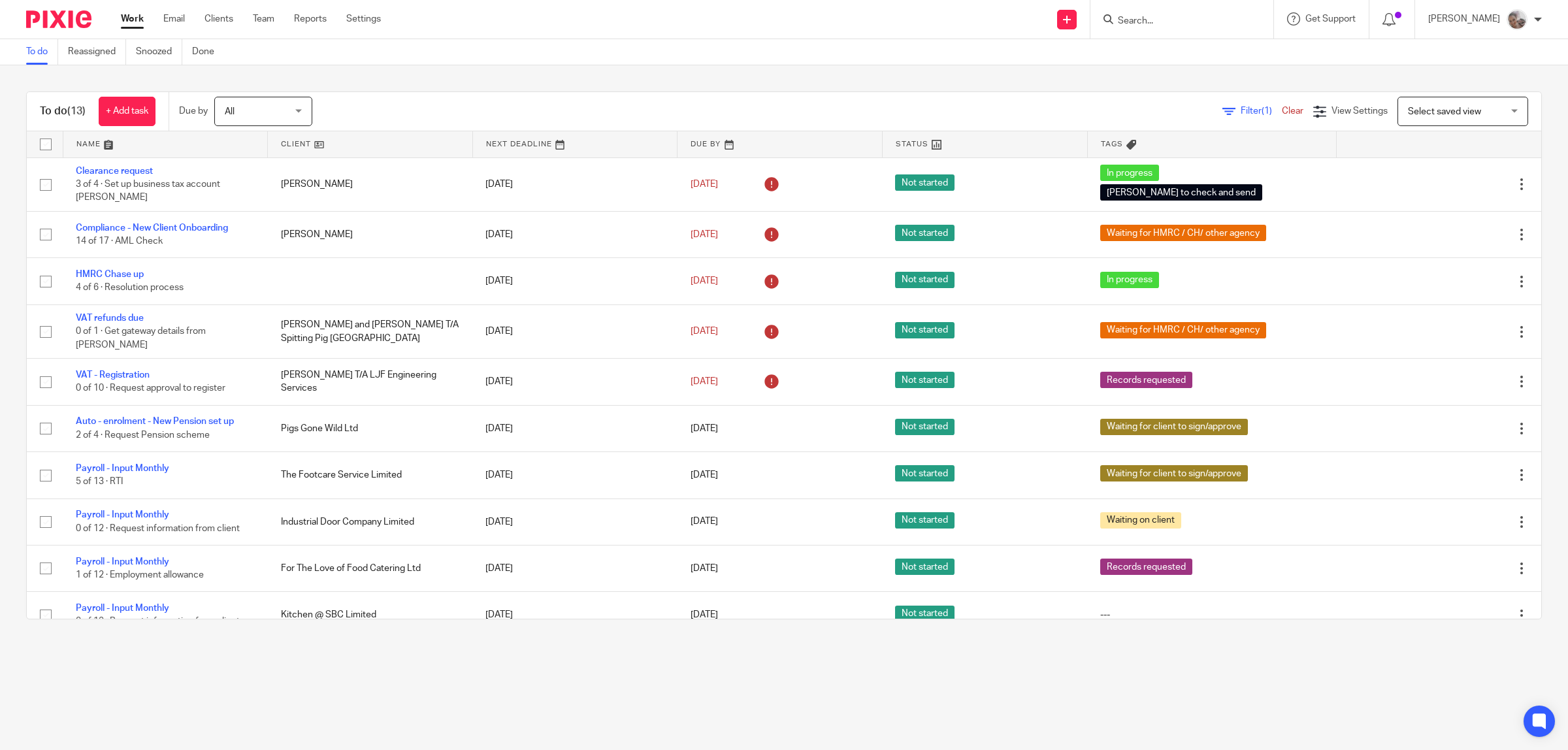
scroll to position [160, 0]
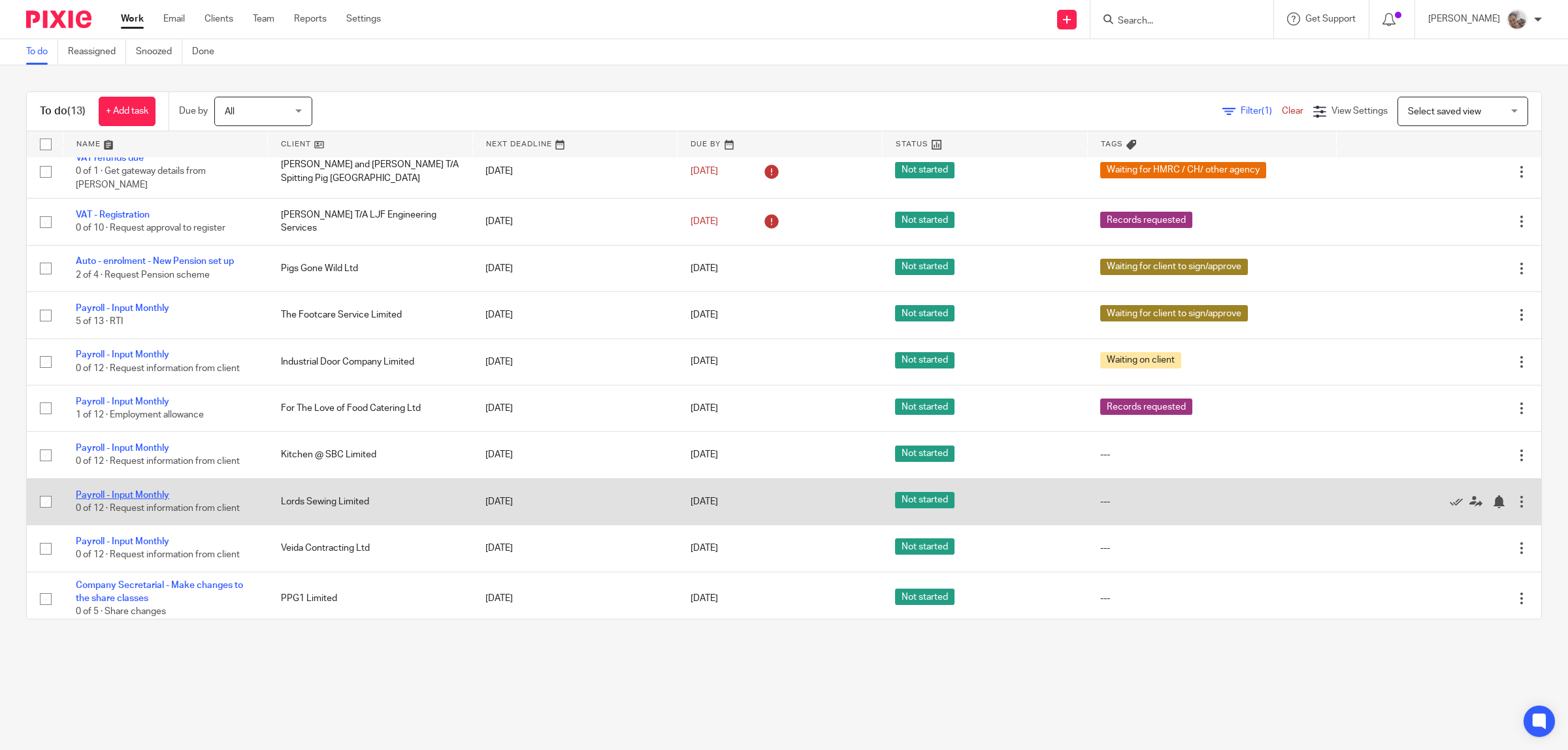
click at [145, 491] on link "Payroll - Input Monthly" at bounding box center [122, 495] width 93 height 9
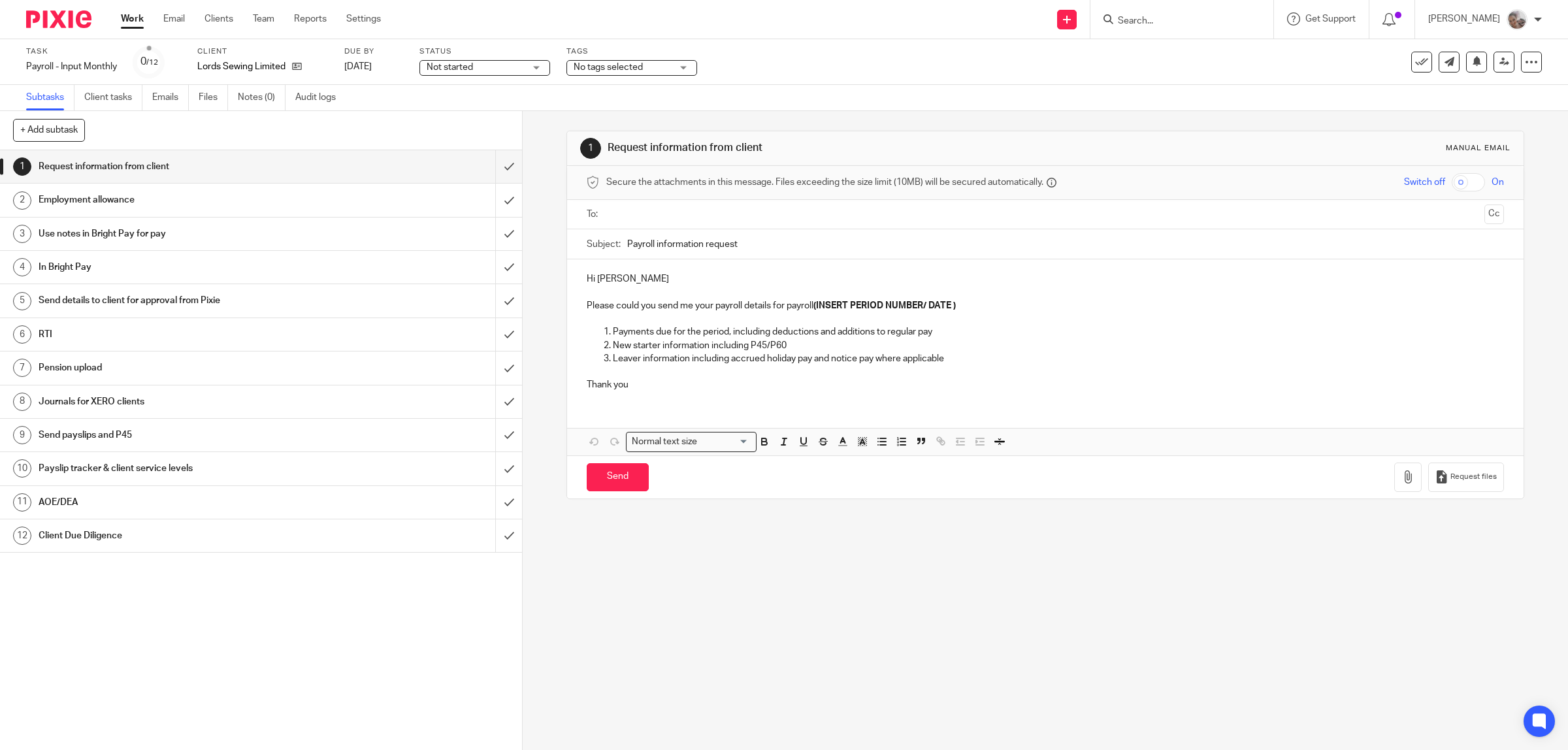
click at [76, 539] on h1 "Client Due Diligence" at bounding box center [186, 536] width 296 height 19
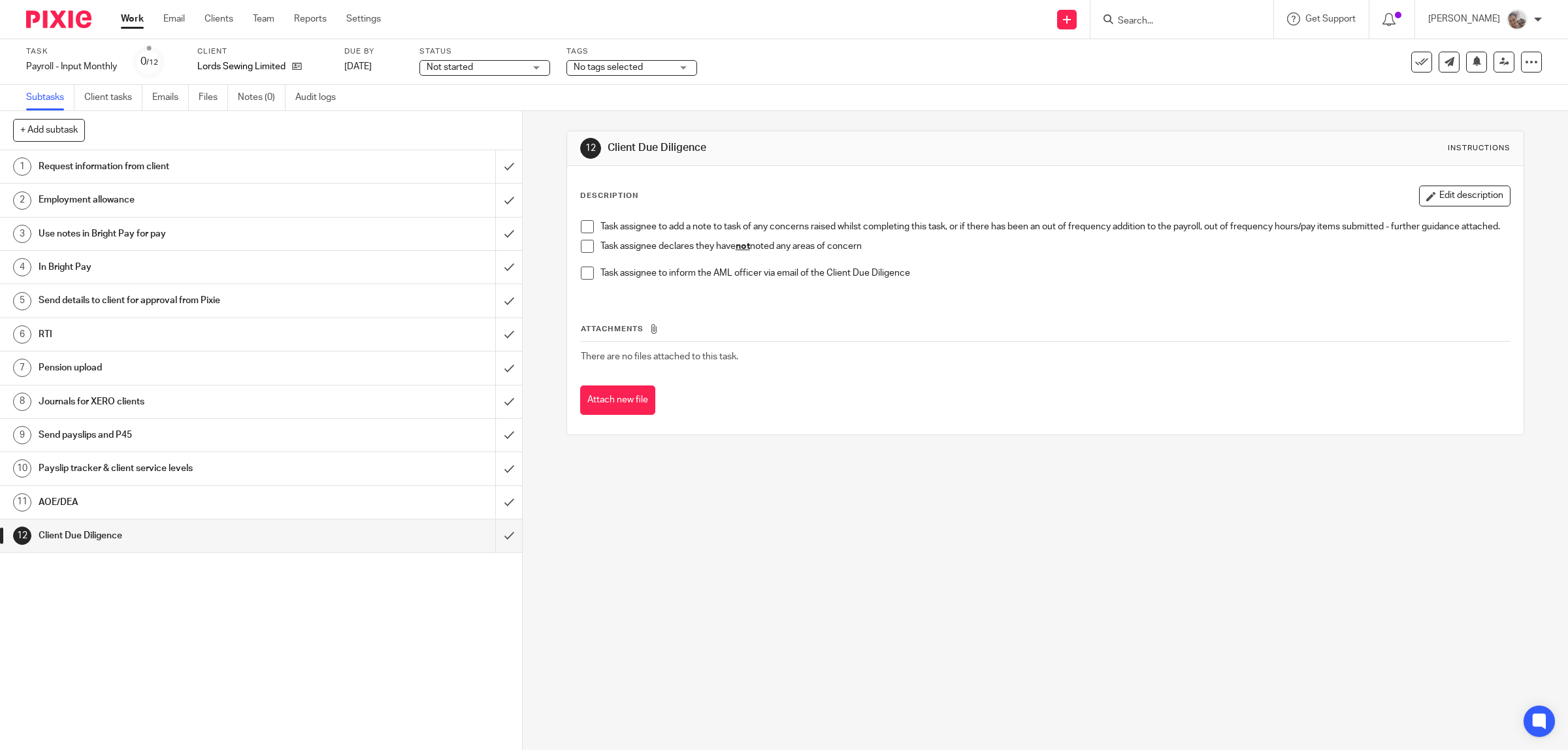
click at [586, 253] on span at bounding box center [587, 246] width 13 height 13
click at [492, 536] on input "submit" at bounding box center [261, 536] width 522 height 32
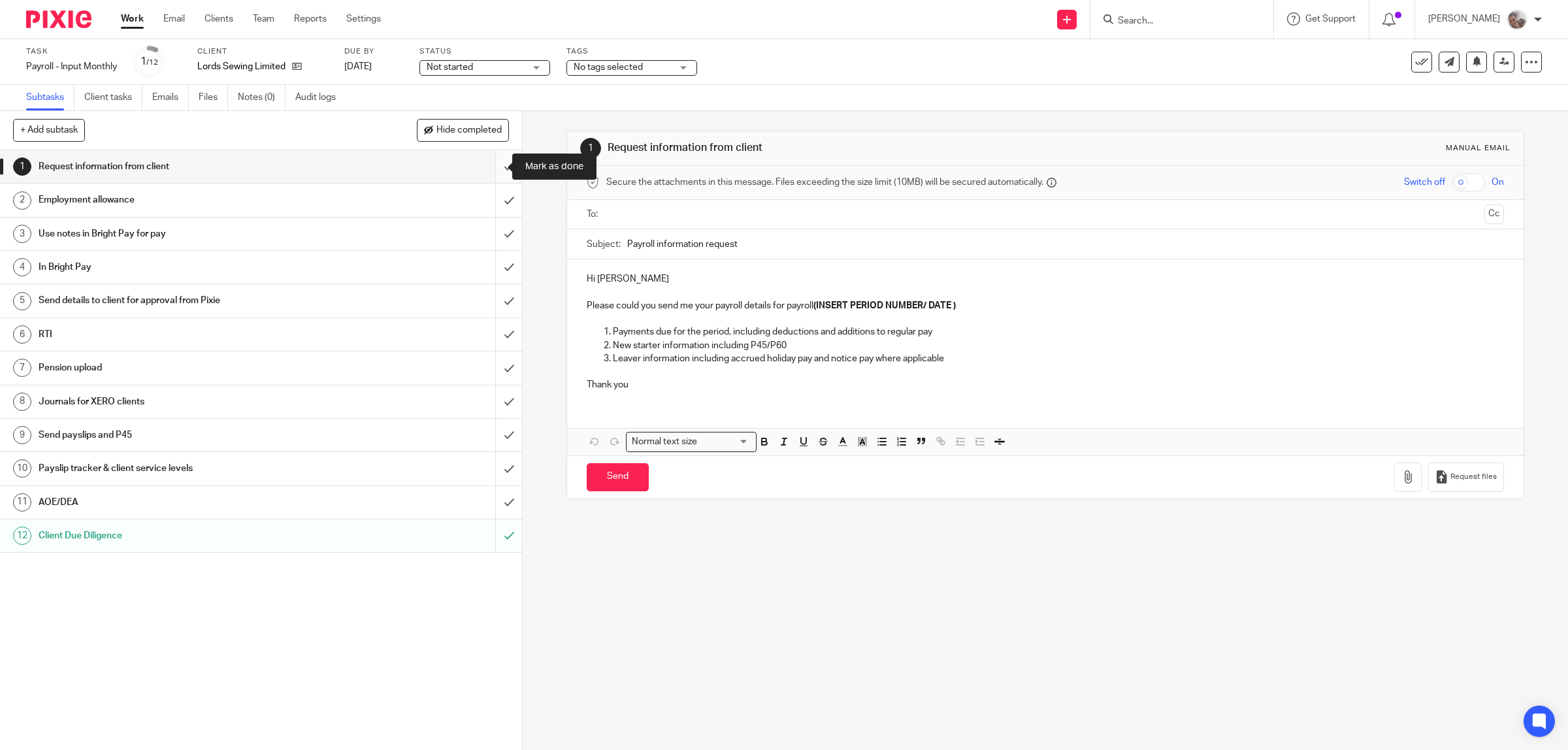
click at [486, 165] on input "submit" at bounding box center [261, 166] width 522 height 32
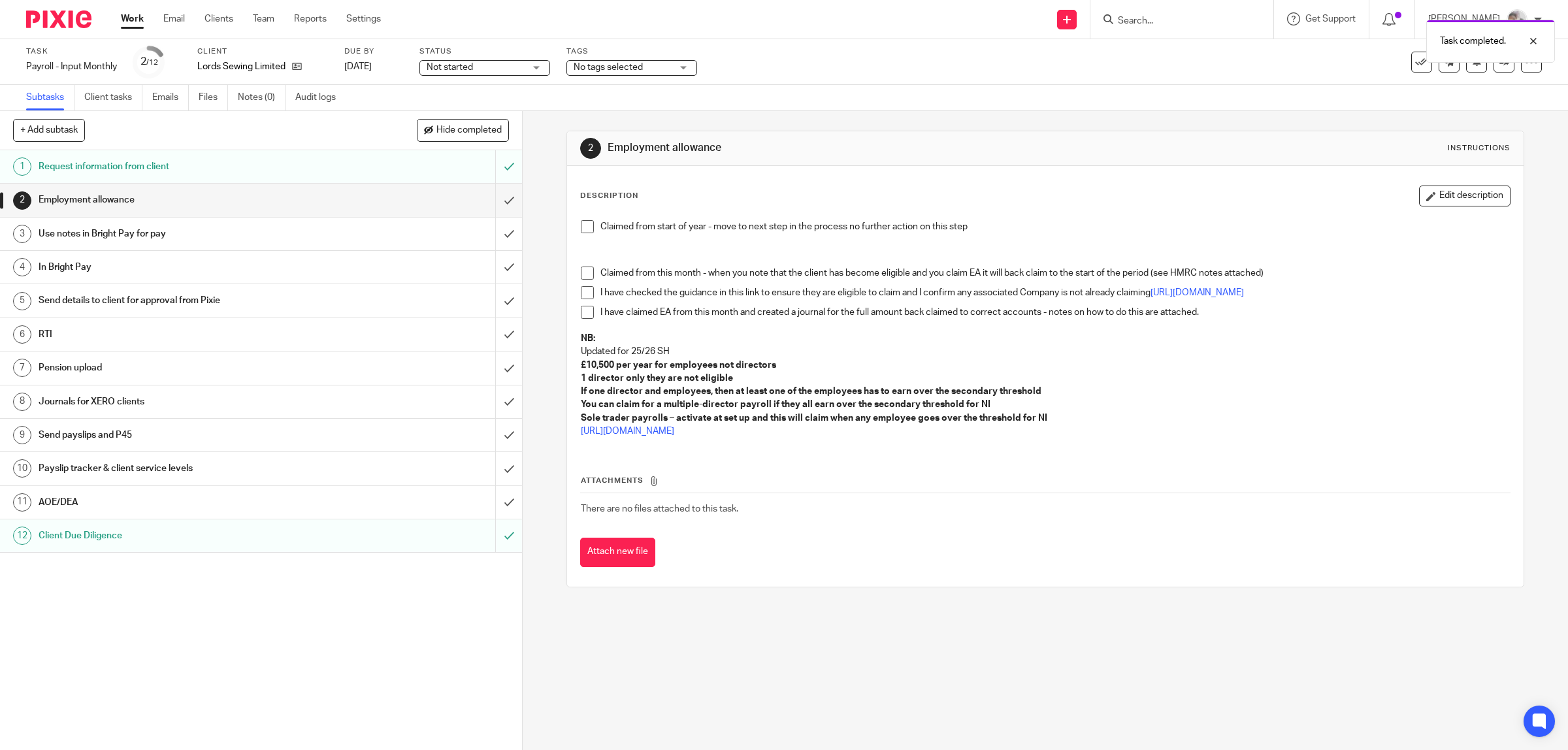
click at [581, 227] on span at bounding box center [587, 227] width 13 height 13
click at [490, 199] on input "submit" at bounding box center [261, 199] width 522 height 32
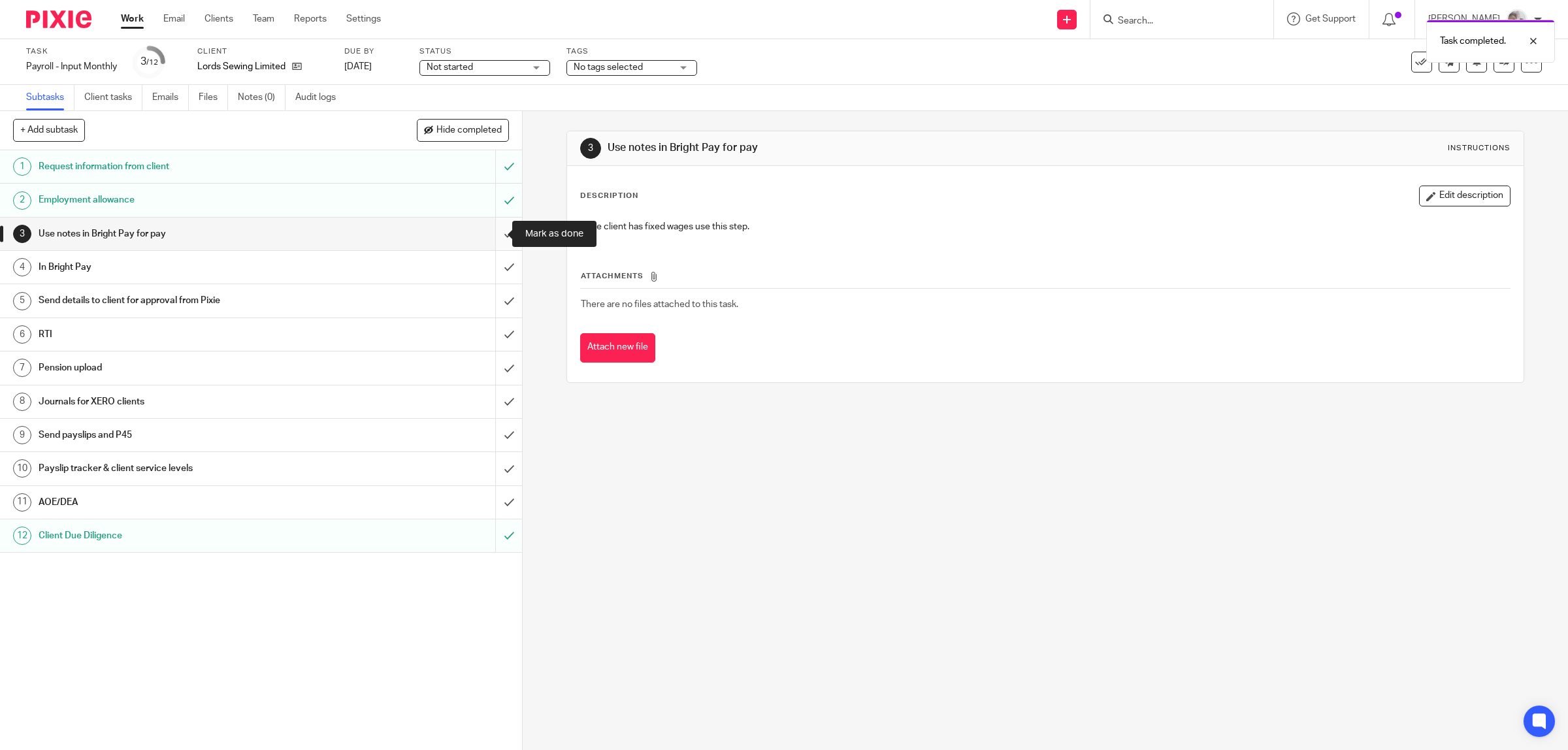
click at [494, 234] on input "submit" at bounding box center [261, 234] width 522 height 32
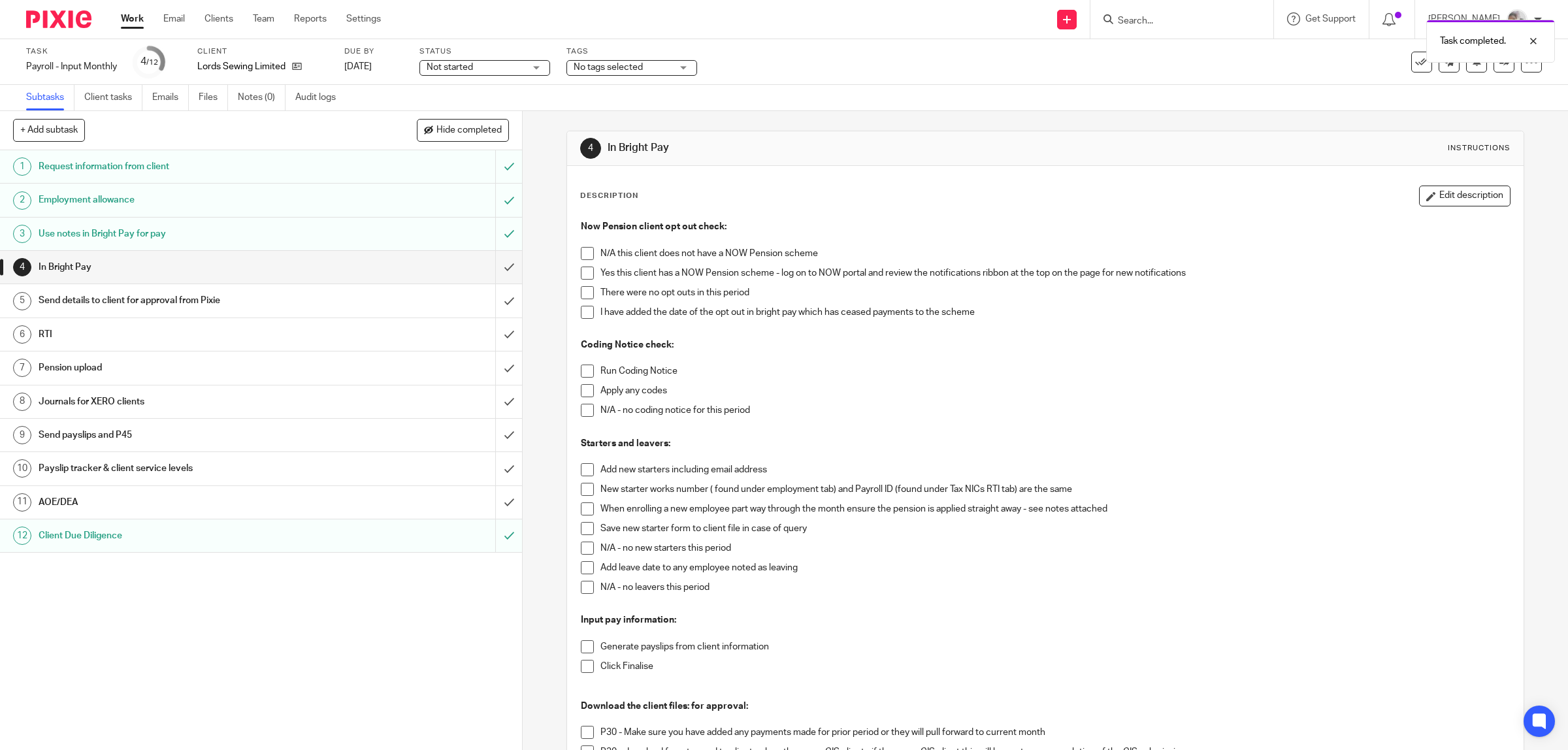
click at [581, 256] on span at bounding box center [587, 253] width 13 height 13
click at [582, 371] on span at bounding box center [587, 371] width 13 height 13
click at [581, 395] on span at bounding box center [587, 391] width 13 height 13
click at [585, 551] on span at bounding box center [587, 548] width 13 height 13
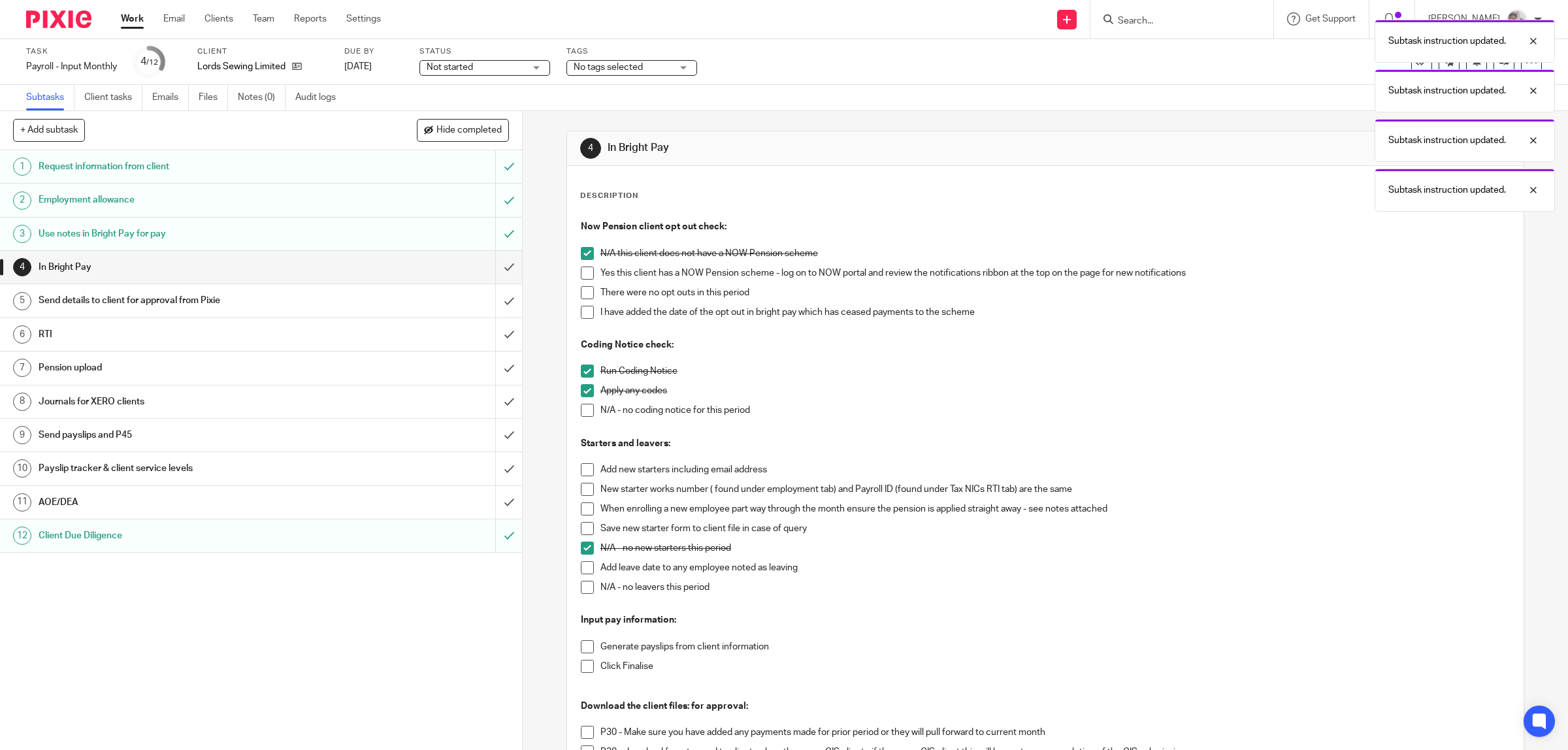
click at [581, 589] on span at bounding box center [587, 588] width 13 height 13
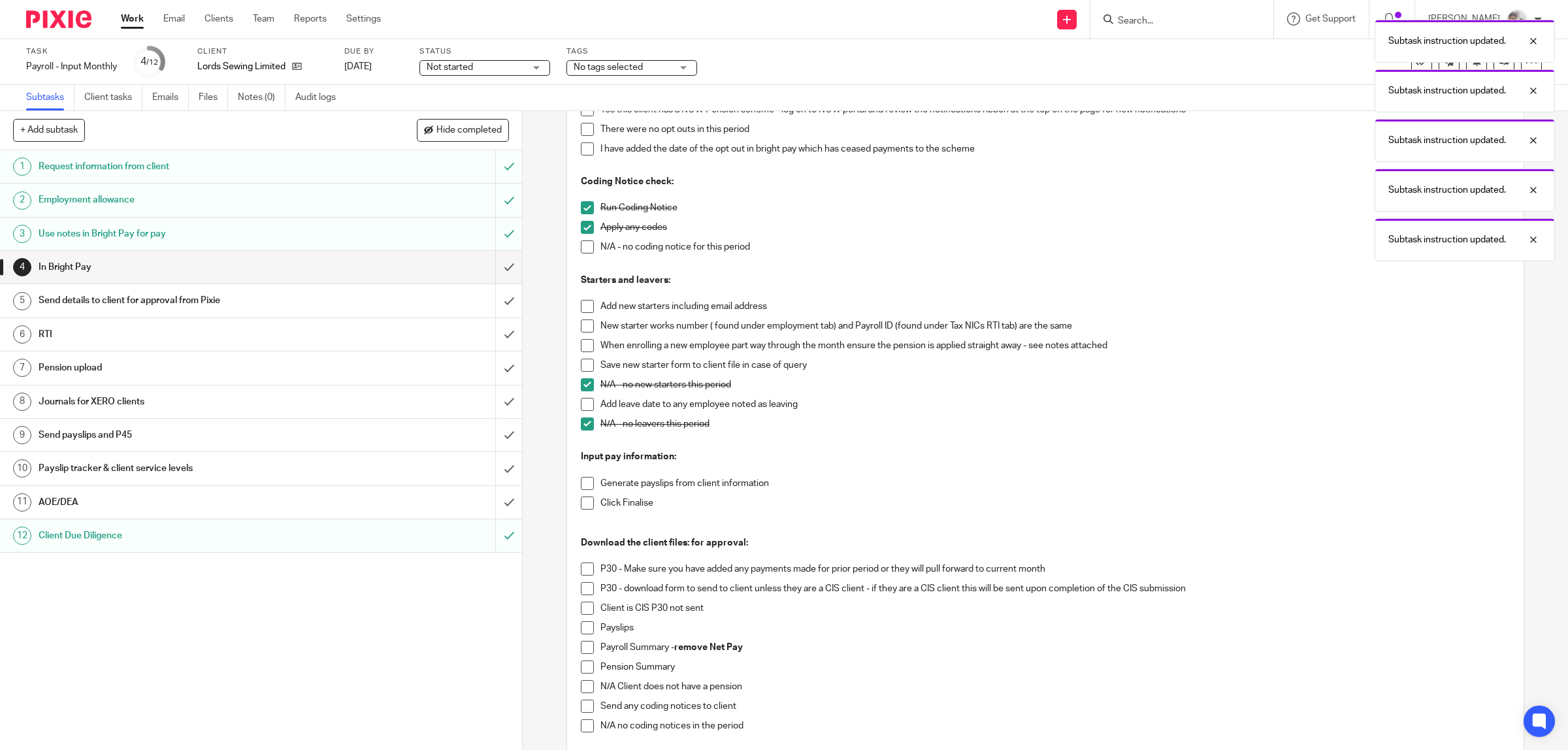
click at [583, 485] on span at bounding box center [587, 483] width 13 height 13
click at [584, 505] on span at bounding box center [587, 503] width 13 height 13
click at [581, 573] on span at bounding box center [587, 569] width 13 height 13
click at [586, 651] on span at bounding box center [587, 647] width 13 height 13
click at [581, 631] on span at bounding box center [587, 628] width 13 height 13
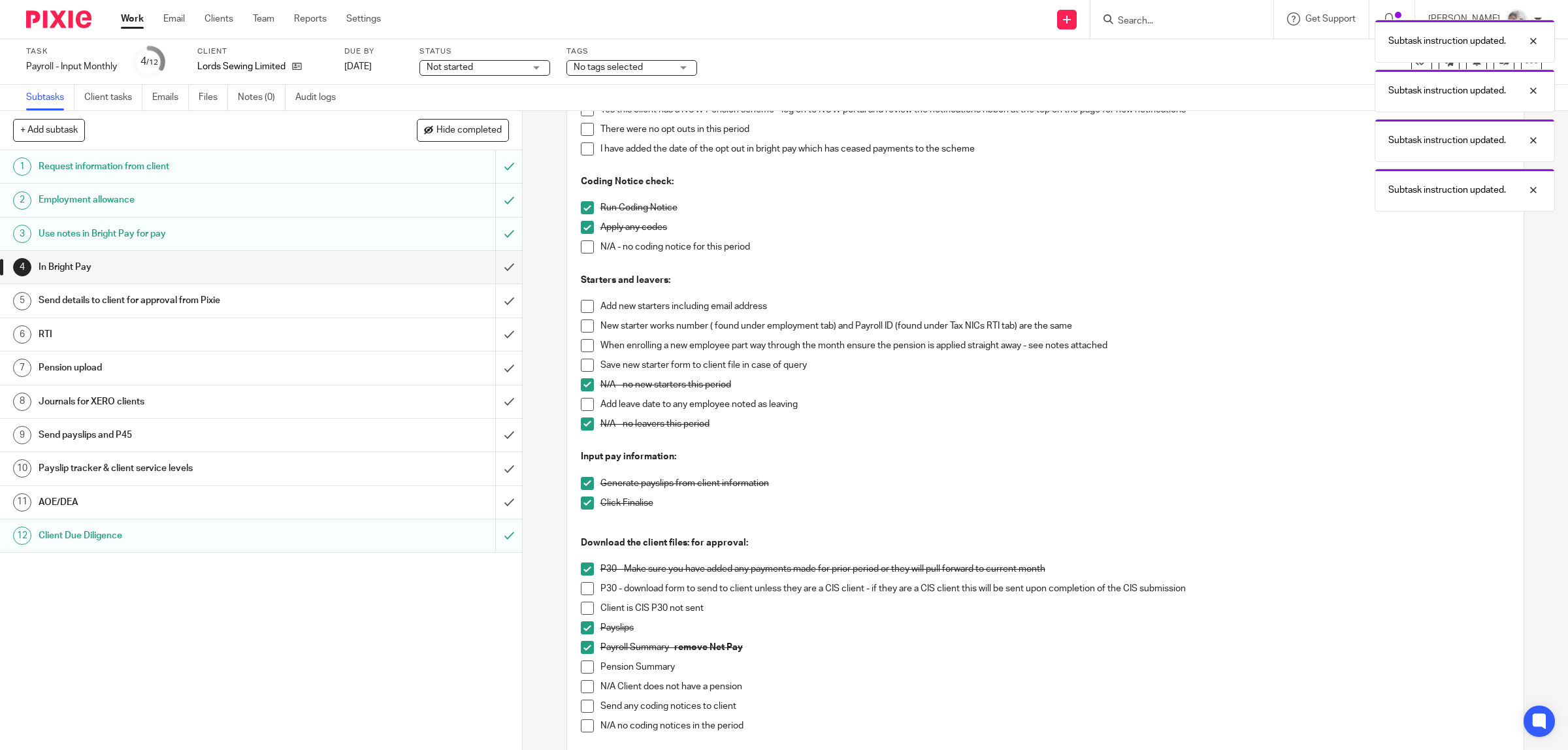
click at [585, 674] on span at bounding box center [587, 667] width 13 height 13
click at [581, 707] on span at bounding box center [587, 706] width 13 height 13
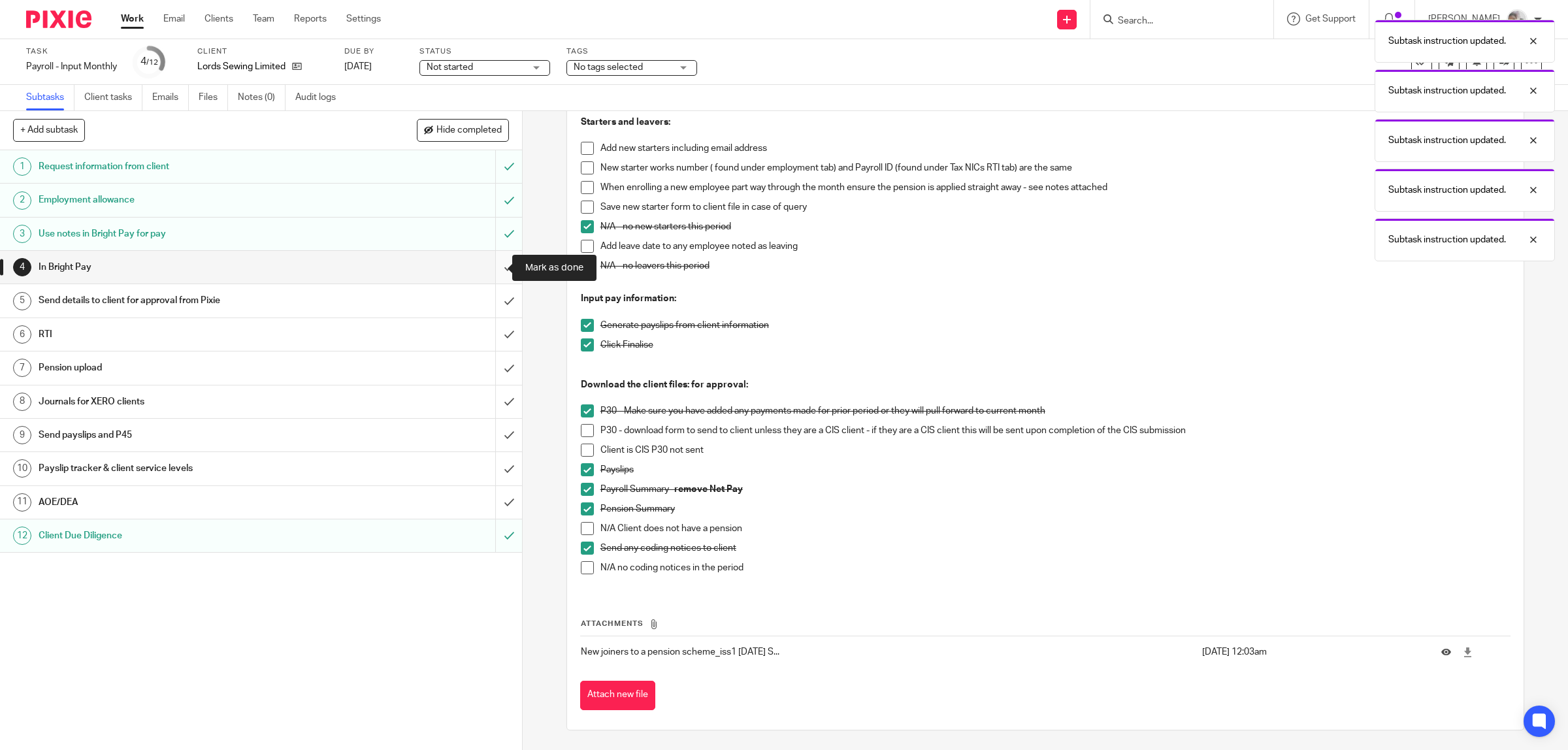
click at [492, 262] on input "submit" at bounding box center [261, 267] width 522 height 32
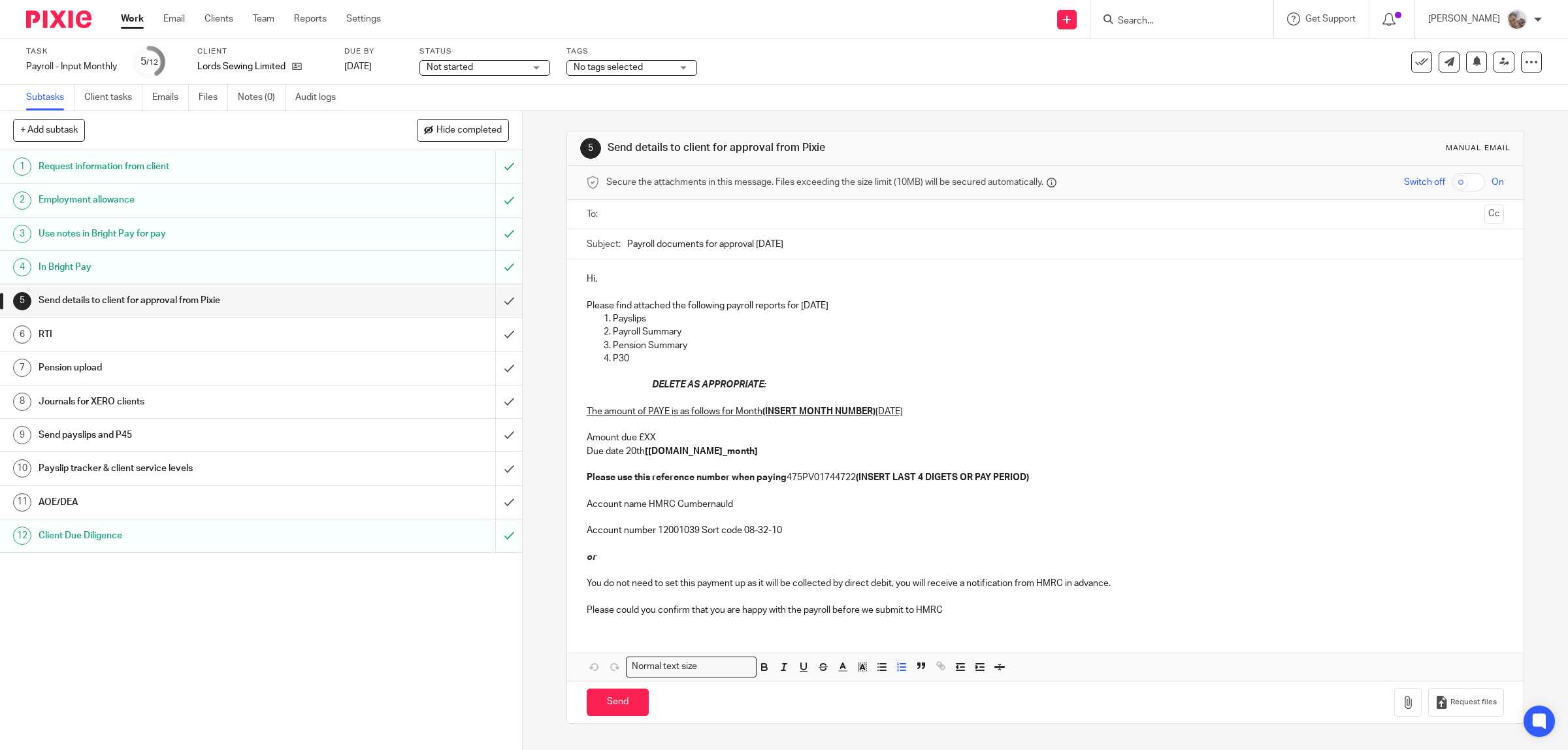
click at [654, 357] on p "P30" at bounding box center [1059, 358] width 892 height 13
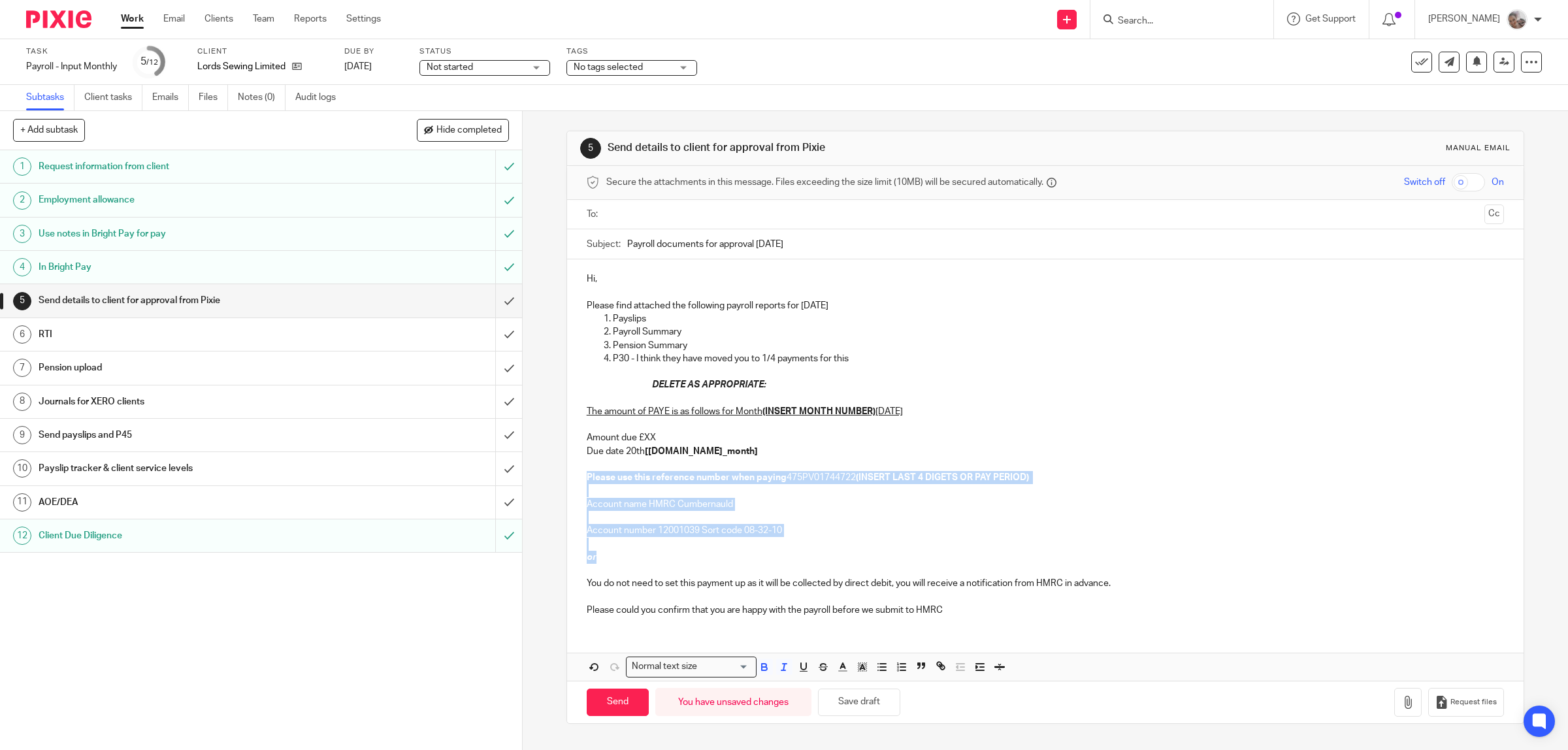
drag, startPoint x: 605, startPoint y: 552, endPoint x: 580, endPoint y: 474, distance: 81.9
click at [580, 474] on div "Hi, Please find attached the following payroll reports for August 2025 Payslips…" at bounding box center [1046, 443] width 957 height 367
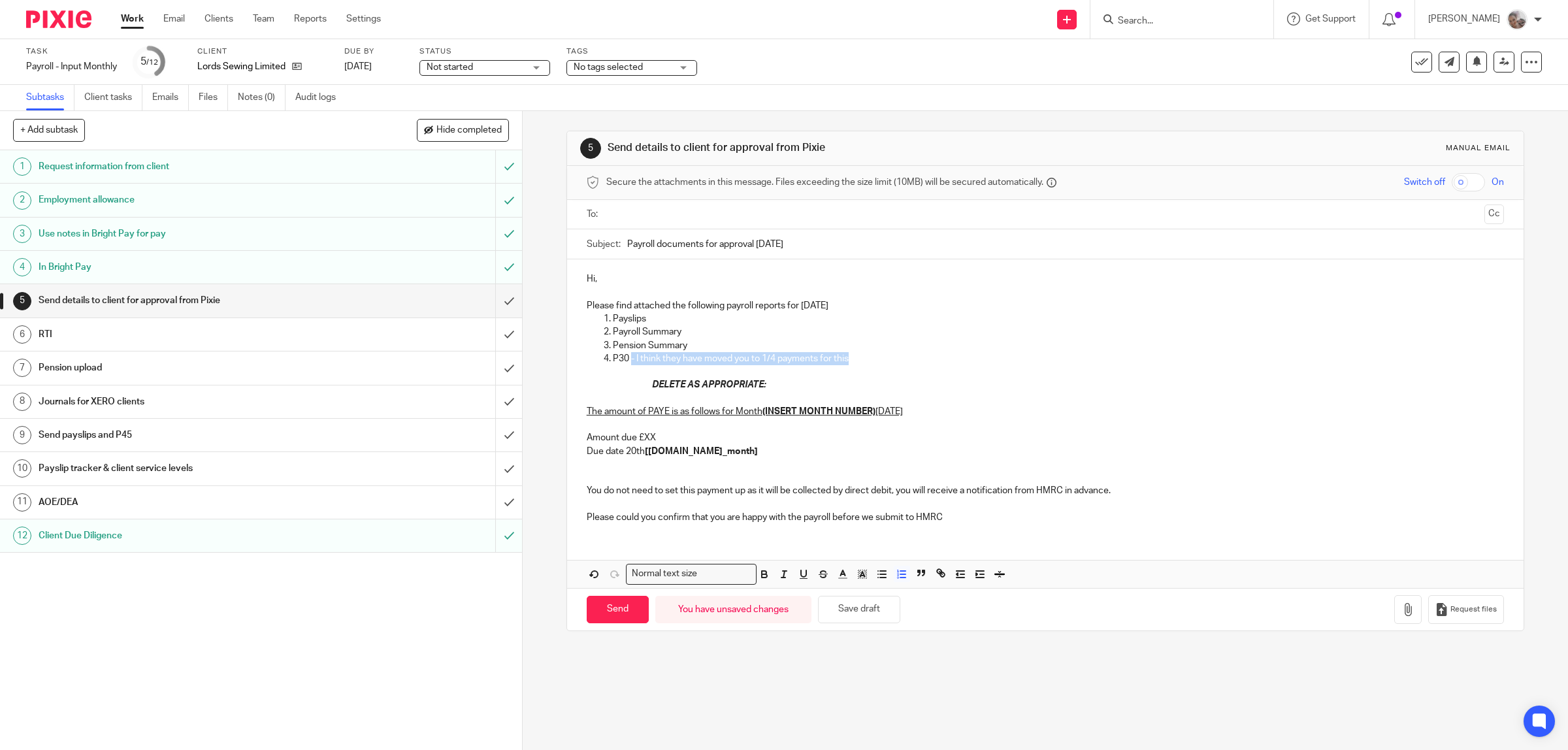
drag, startPoint x: 845, startPoint y: 360, endPoint x: 625, endPoint y: 363, distance: 220.0
click at [625, 363] on p "P30 - I think they have moved you to 1/4 payments for this" at bounding box center [1059, 358] width 892 height 13
click at [673, 442] on p "The amount of PAYE is as follows for Month (INSERT MONTH NUMBER) August 2025 Am…" at bounding box center [1046, 432] width 918 height 80
drag, startPoint x: 730, startPoint y: 450, endPoint x: 643, endPoint y: 446, distance: 87.1
click at [643, 446] on p "The amount of PAYE is as follows for Month (INSERT MONTH NUMBER) August 2025 Am…" at bounding box center [1046, 432] width 918 height 80
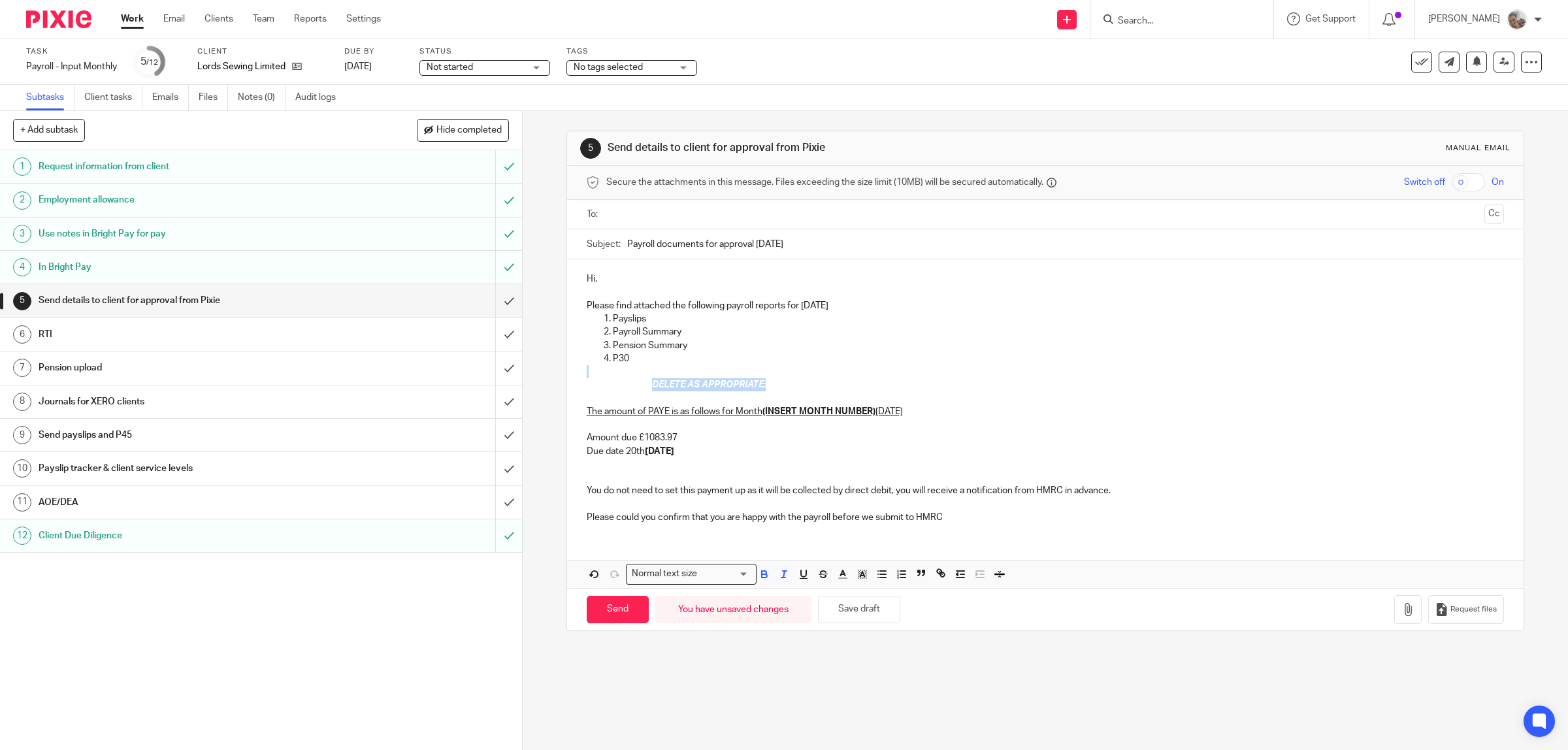
drag, startPoint x: 744, startPoint y: 386, endPoint x: 632, endPoint y: 371, distance: 113.0
click at [632, 371] on div "Hi, Please find attached the following payroll reports for August 2025 Payslips…" at bounding box center [1046, 396] width 957 height 275
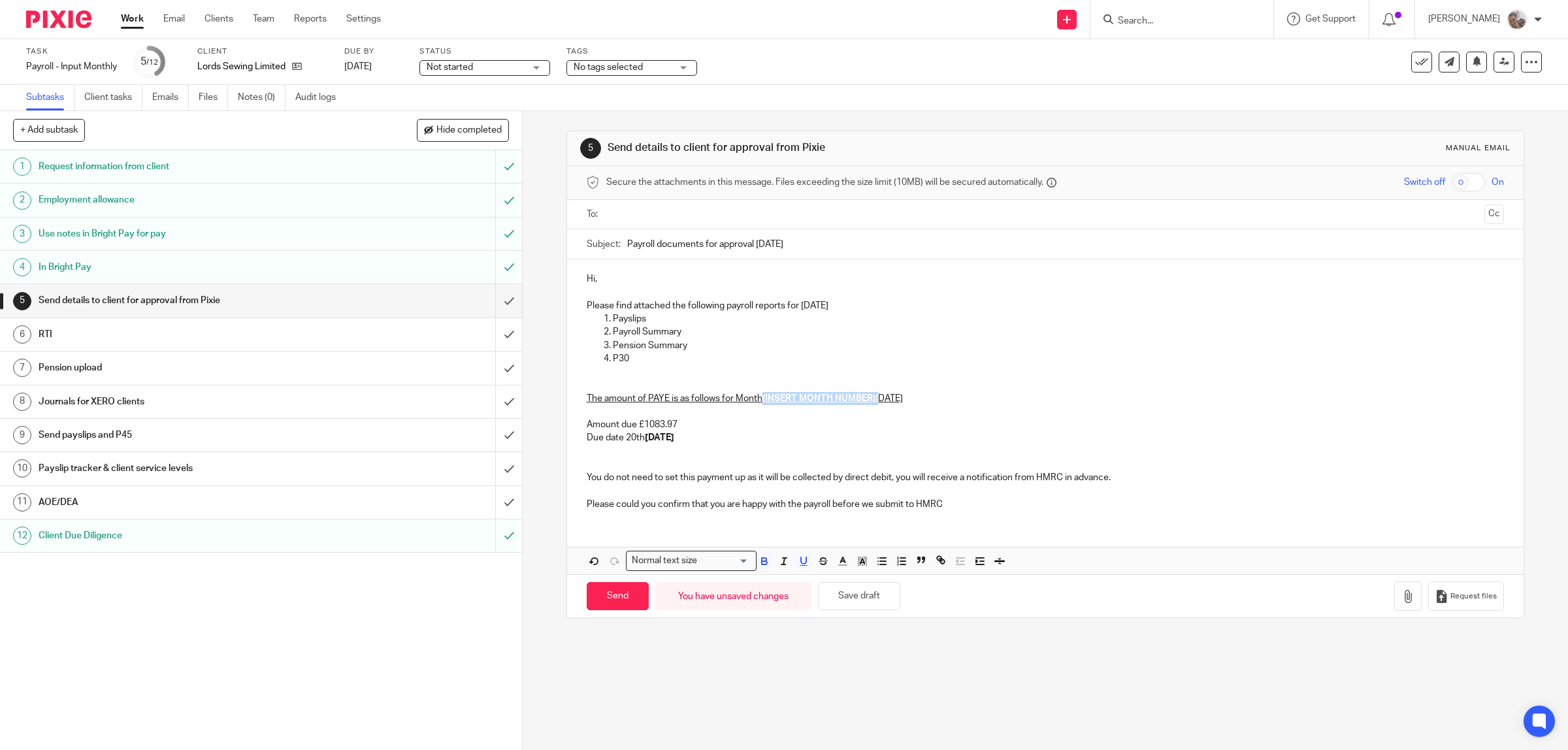
drag, startPoint x: 875, startPoint y: 397, endPoint x: 752, endPoint y: 359, distance: 128.7
click at [758, 400] on p "The amount of PAYE is as follows for Month (INSERT MONTH NUMBER) August 2025 Am…" at bounding box center [1046, 418] width 918 height 80
click at [1401, 595] on icon "button" at bounding box center [1407, 596] width 13 height 13
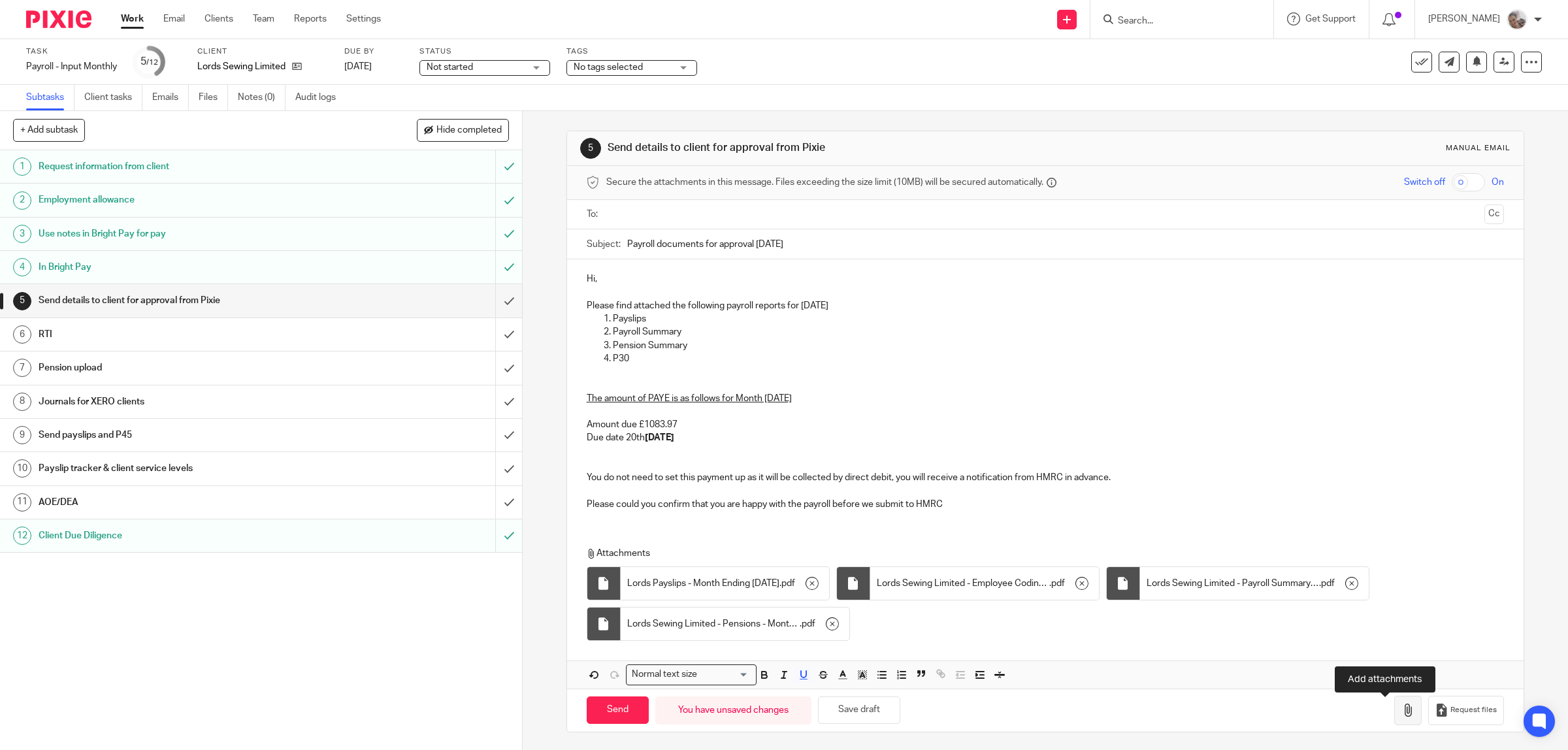
click at [1401, 710] on icon "button" at bounding box center [1407, 710] width 13 height 13
click at [642, 216] on input "text" at bounding box center [1045, 214] width 868 height 15
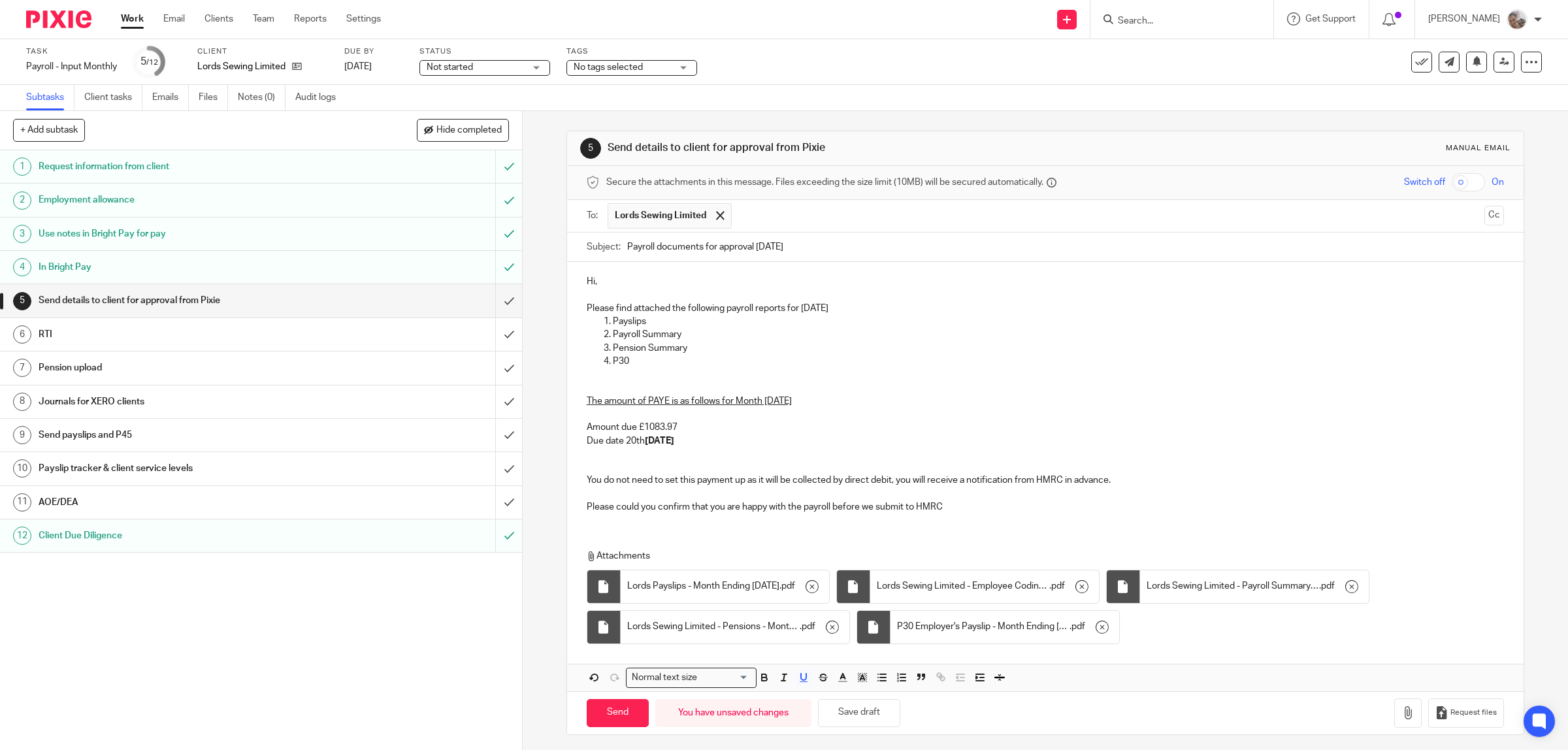
click at [1452, 185] on input "checkbox" at bounding box center [1469, 182] width 33 height 18
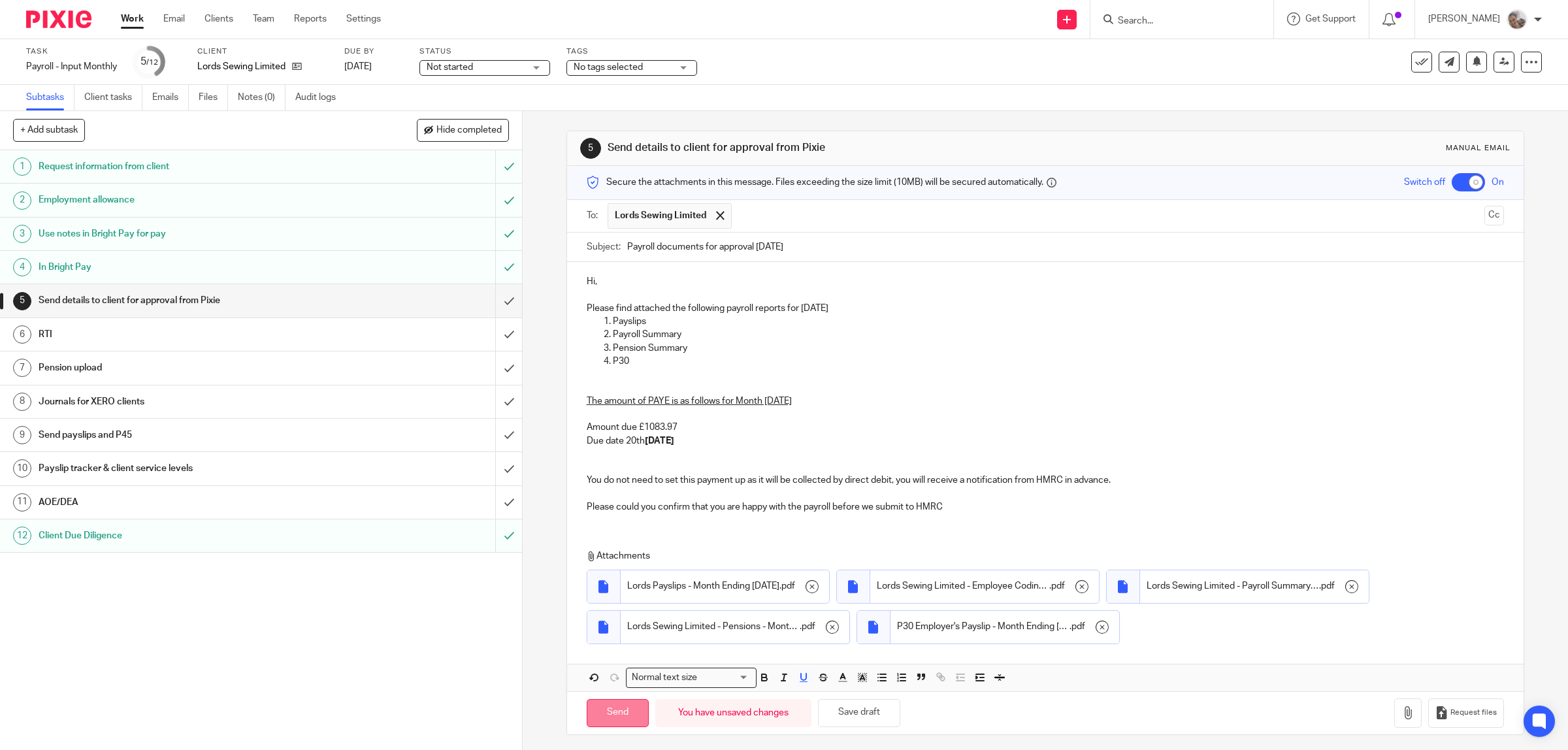
click at [608, 710] on input "Send" at bounding box center [617, 713] width 62 height 28
checkbox input "false"
type input "Sent"
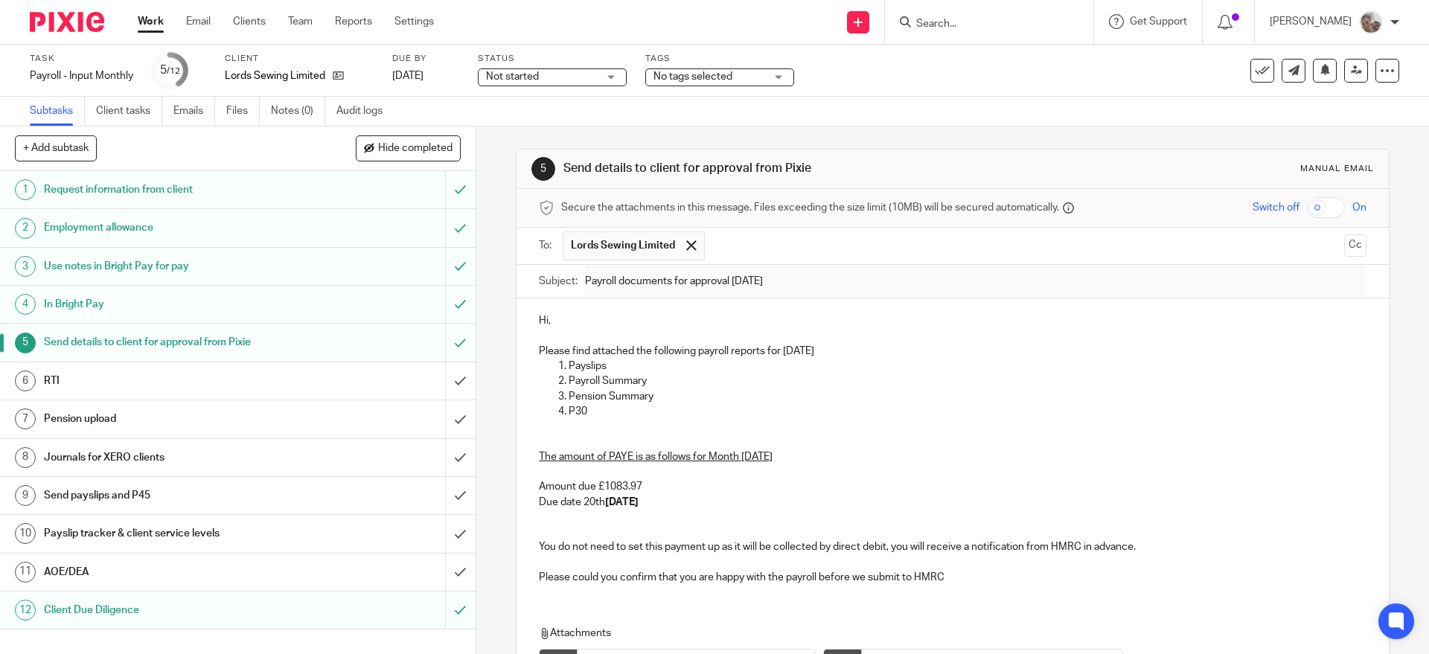
click at [986, 29] on input "Search" at bounding box center [982, 24] width 134 height 13
type input "baldw"
click at [993, 39] on div "Baldw in, Jacqueline Jacqueline Baldw in < jacquiebaldwin@hotmail.co.uk >" at bounding box center [1053, 64] width 307 height 58
click at [1037, 62] on link at bounding box center [1053, 64] width 283 height 34
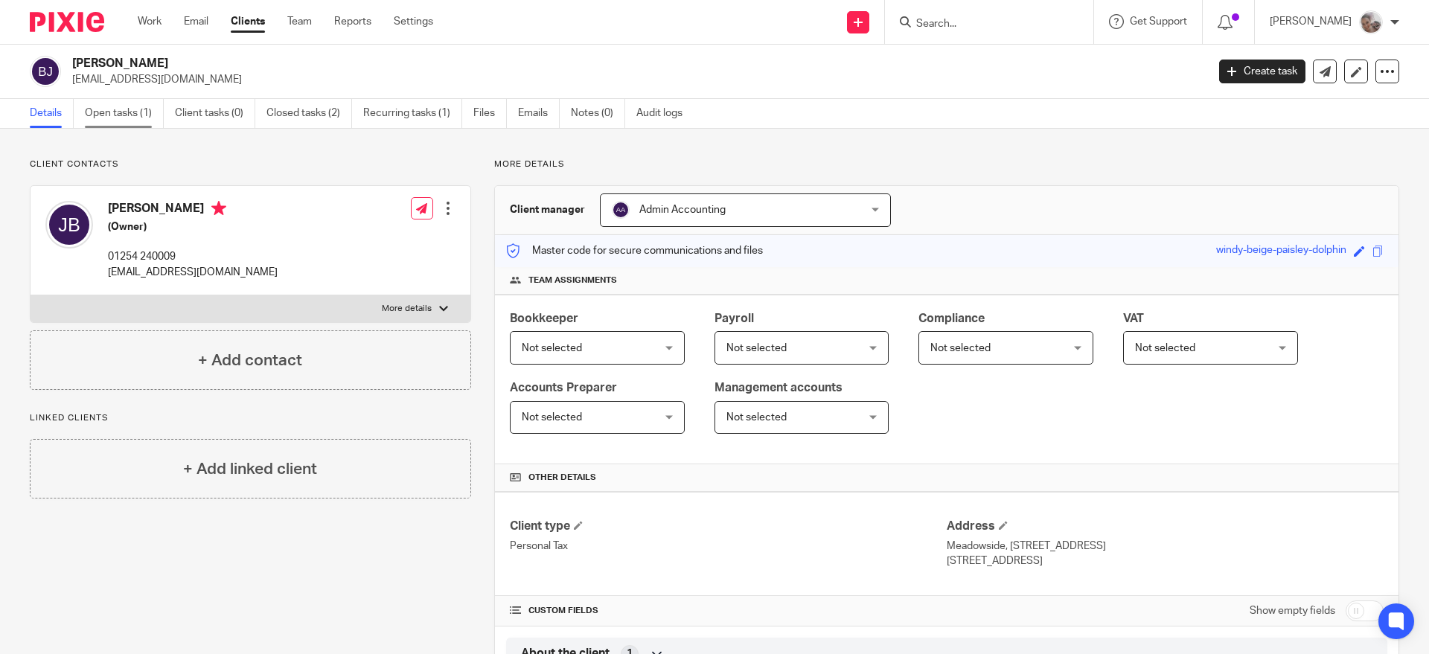
click at [118, 114] on link "Open tasks (1)" at bounding box center [124, 113] width 79 height 29
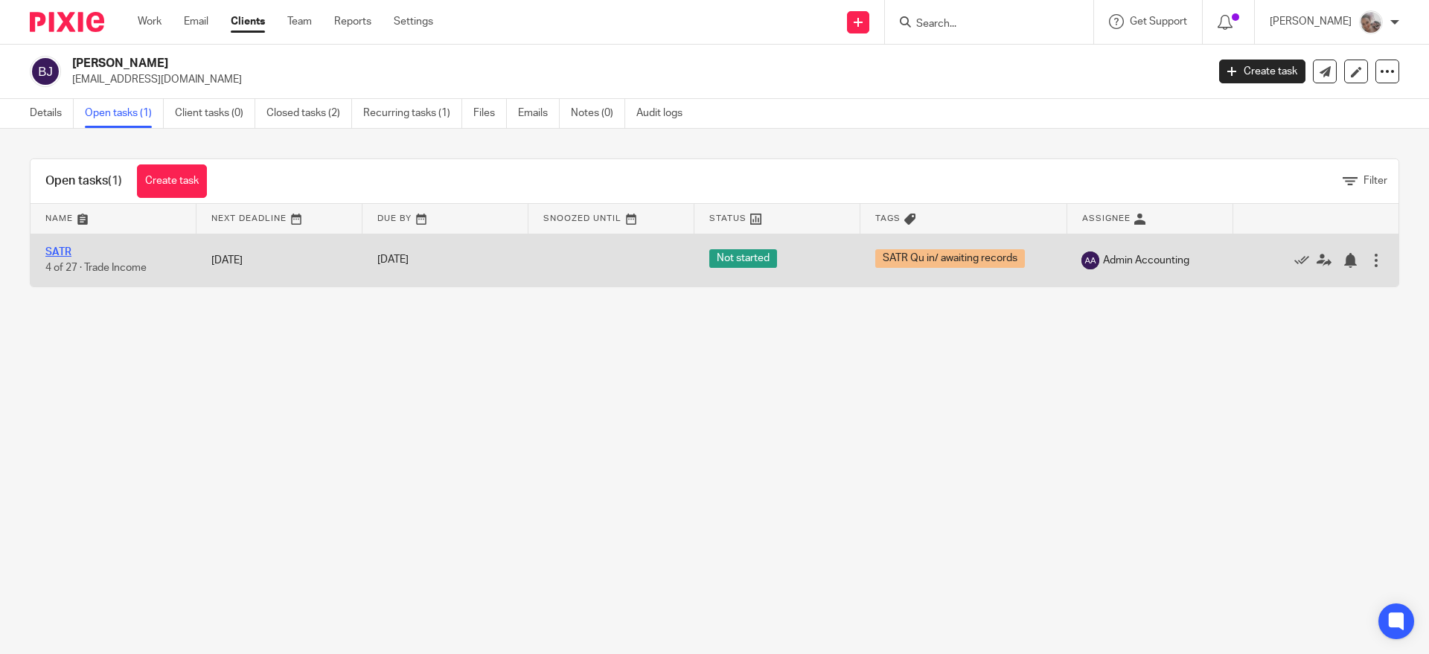
click at [69, 253] on link "SATR" at bounding box center [58, 252] width 26 height 10
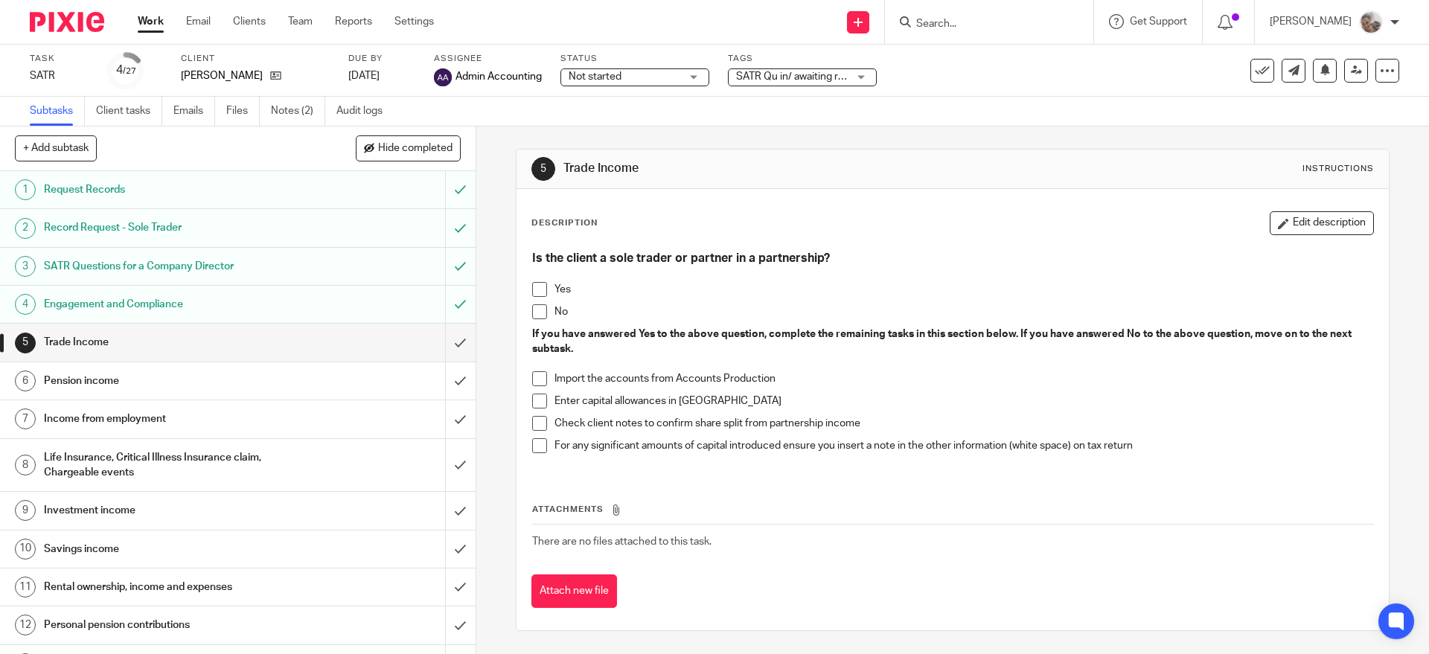
click at [796, 82] on span "SATR Qu in/ awaiting records" at bounding box center [792, 77] width 112 height 16
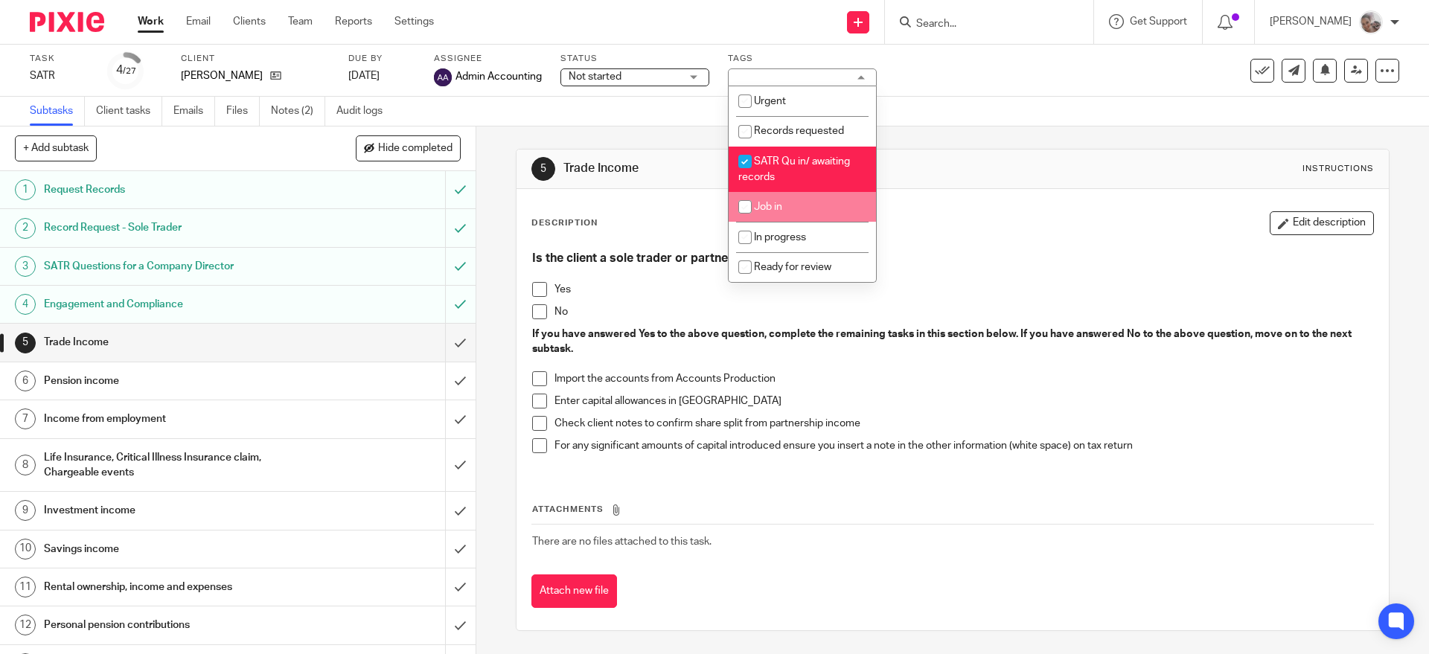
click at [802, 196] on li "Job in" at bounding box center [802, 207] width 147 height 31
checkbox input "true"
click at [792, 173] on li "SATR Qu in/ awaiting records" at bounding box center [802, 169] width 147 height 45
checkbox input "false"
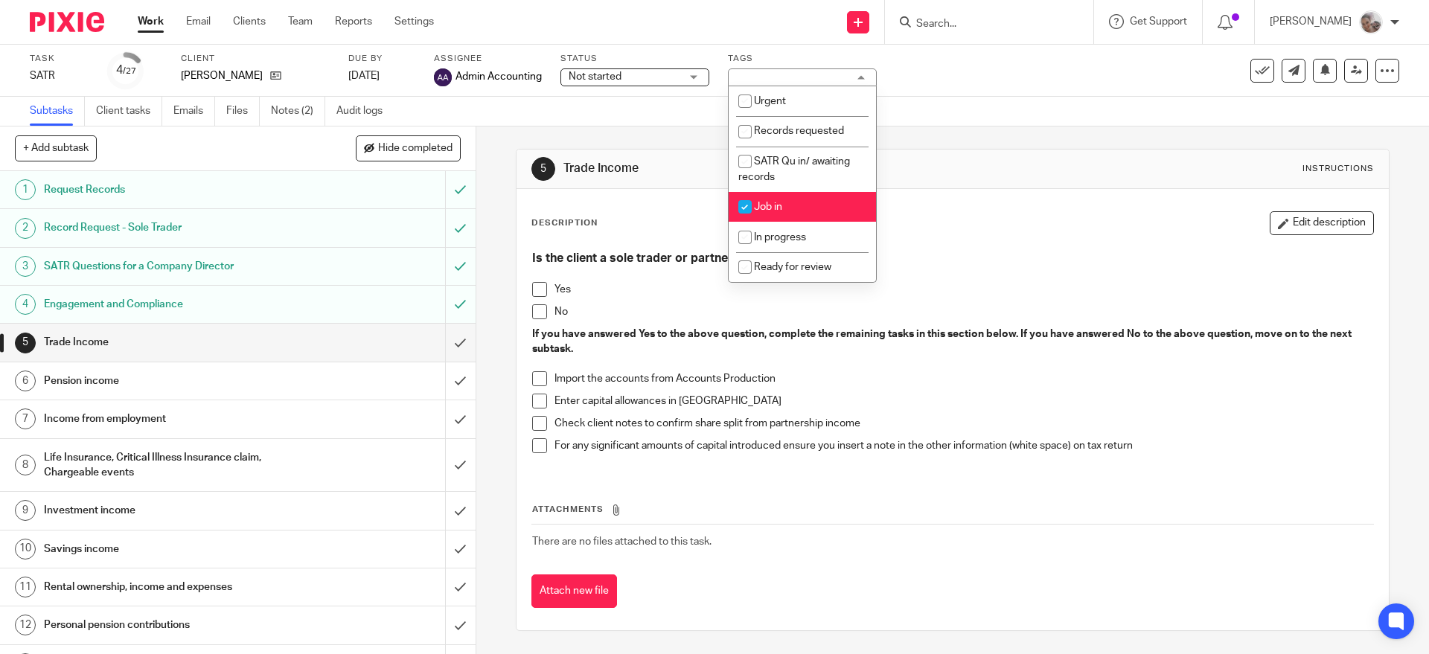
click at [959, 122] on div "Subtasks Client tasks Emails Files Notes (2) Audit logs" at bounding box center [714, 112] width 1429 height 30
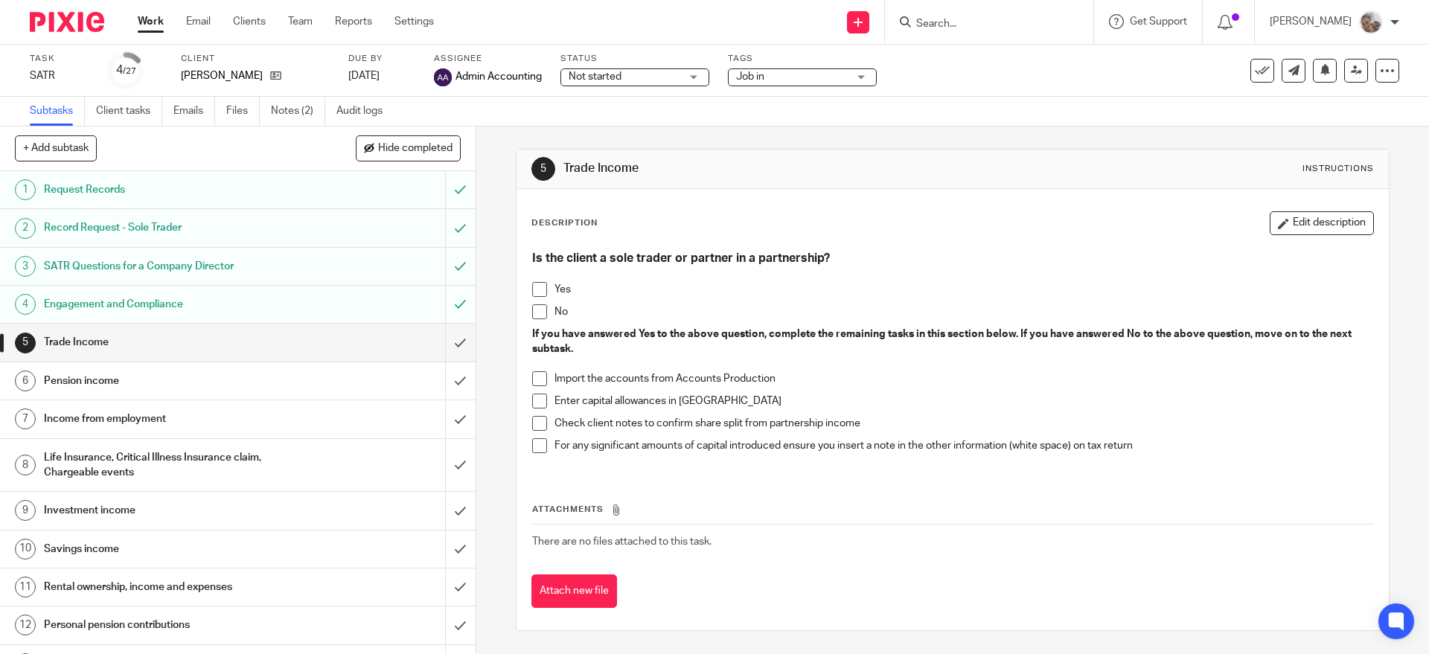
click at [155, 22] on link "Work" at bounding box center [151, 21] width 26 height 15
click at [386, 78] on link "[DATE]" at bounding box center [381, 76] width 67 height 16
click at [566, 113] on div "Subtasks Client tasks Emails Files Notes (2) Audit logs" at bounding box center [714, 112] width 1429 height 30
